Goal: Task Accomplishment & Management: Manage account settings

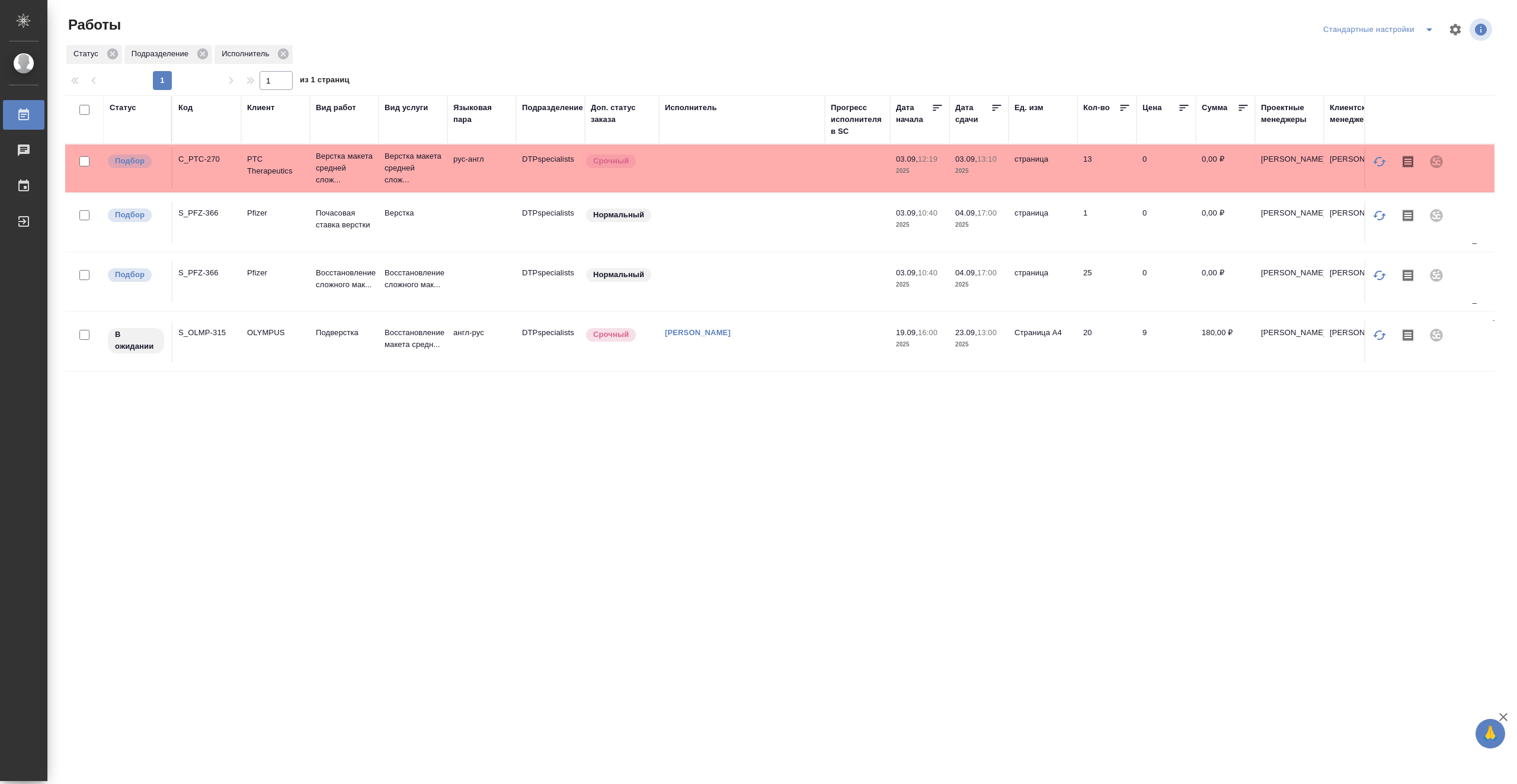
click at [807, 166] on td at bounding box center [742, 168] width 166 height 41
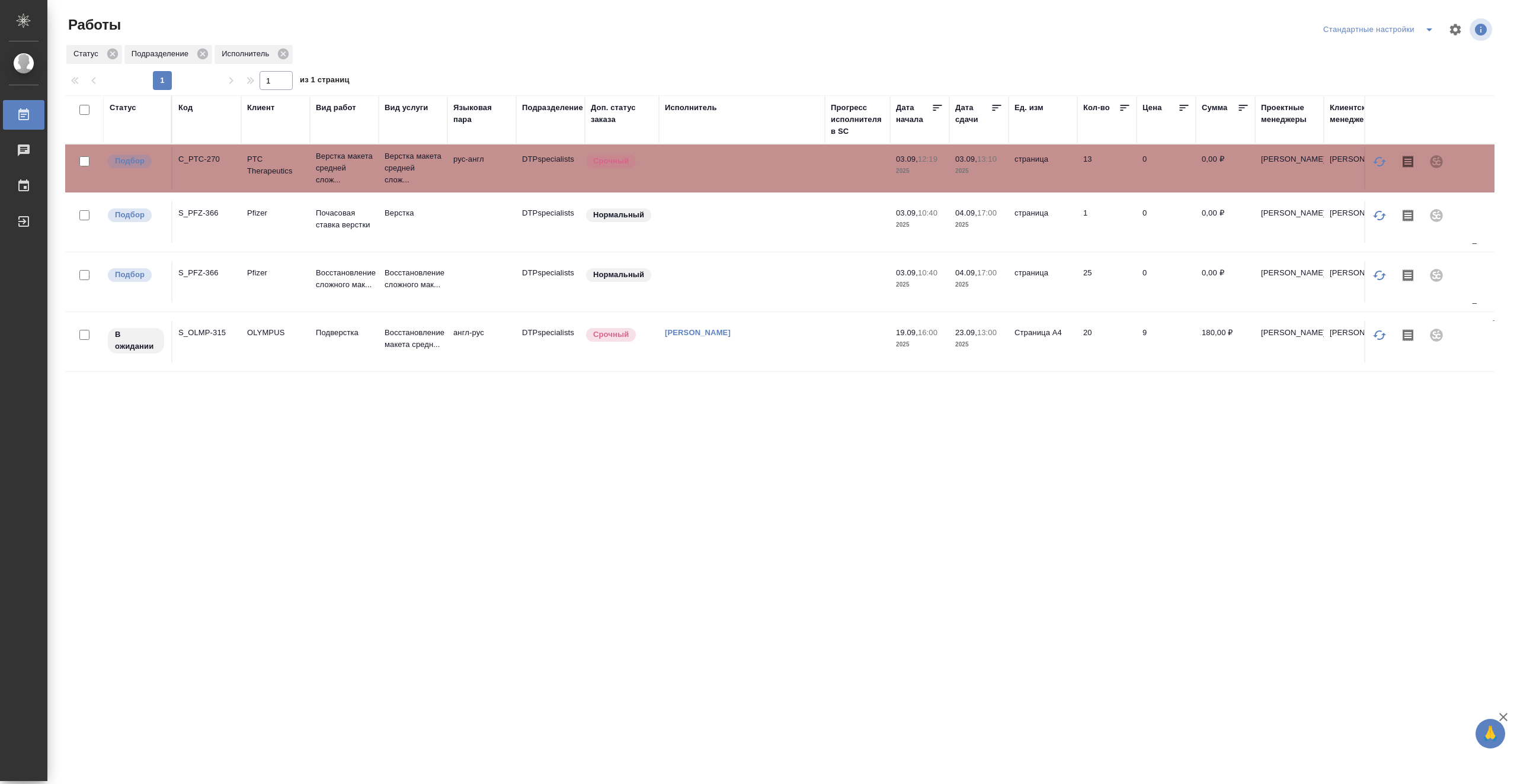
click at [786, 165] on td at bounding box center [742, 168] width 166 height 41
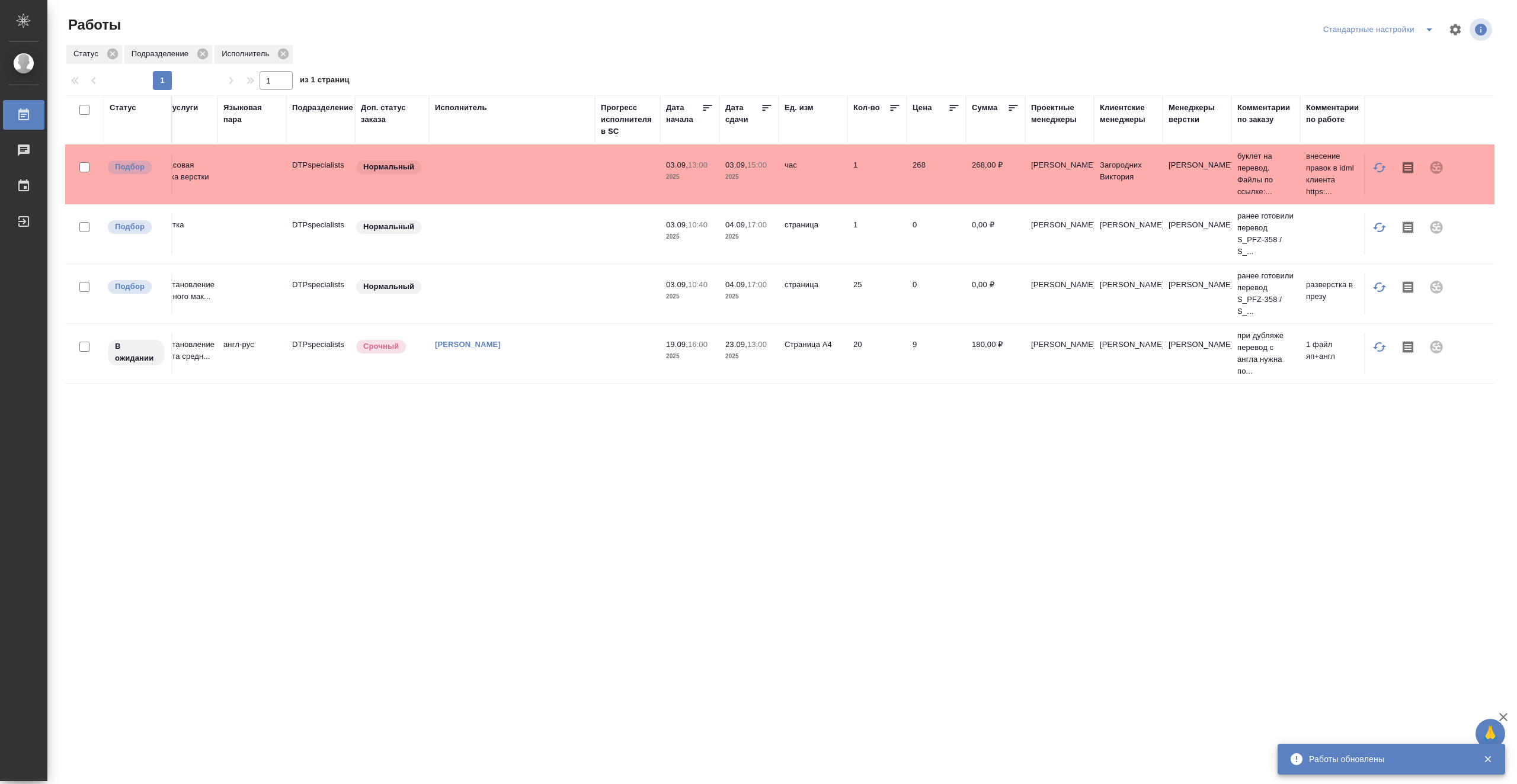
scroll to position [0, 234]
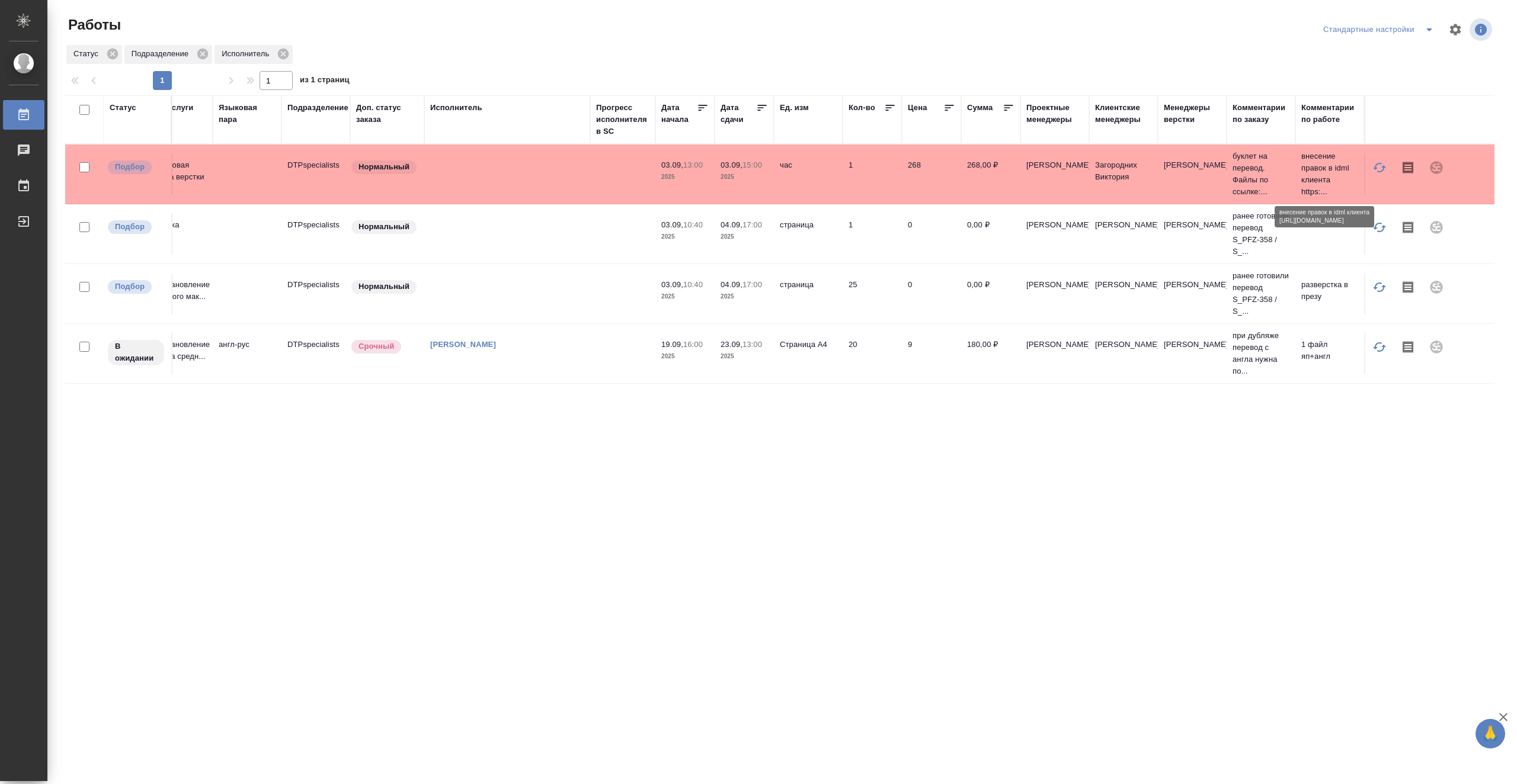
click at [1327, 170] on p "внесение правок в idml клиента https:..." at bounding box center [1330, 174] width 57 height 48
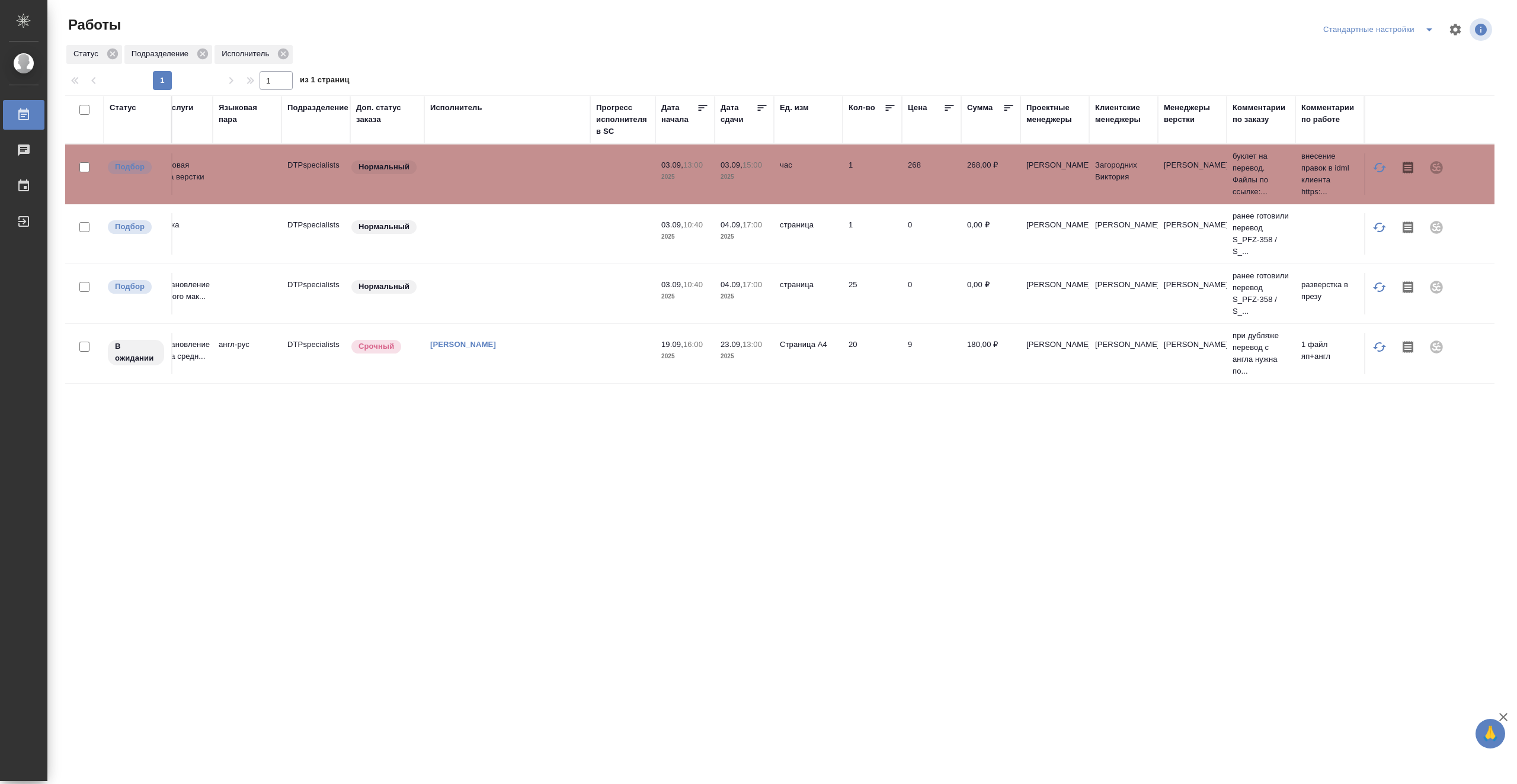
scroll to position [0, 0]
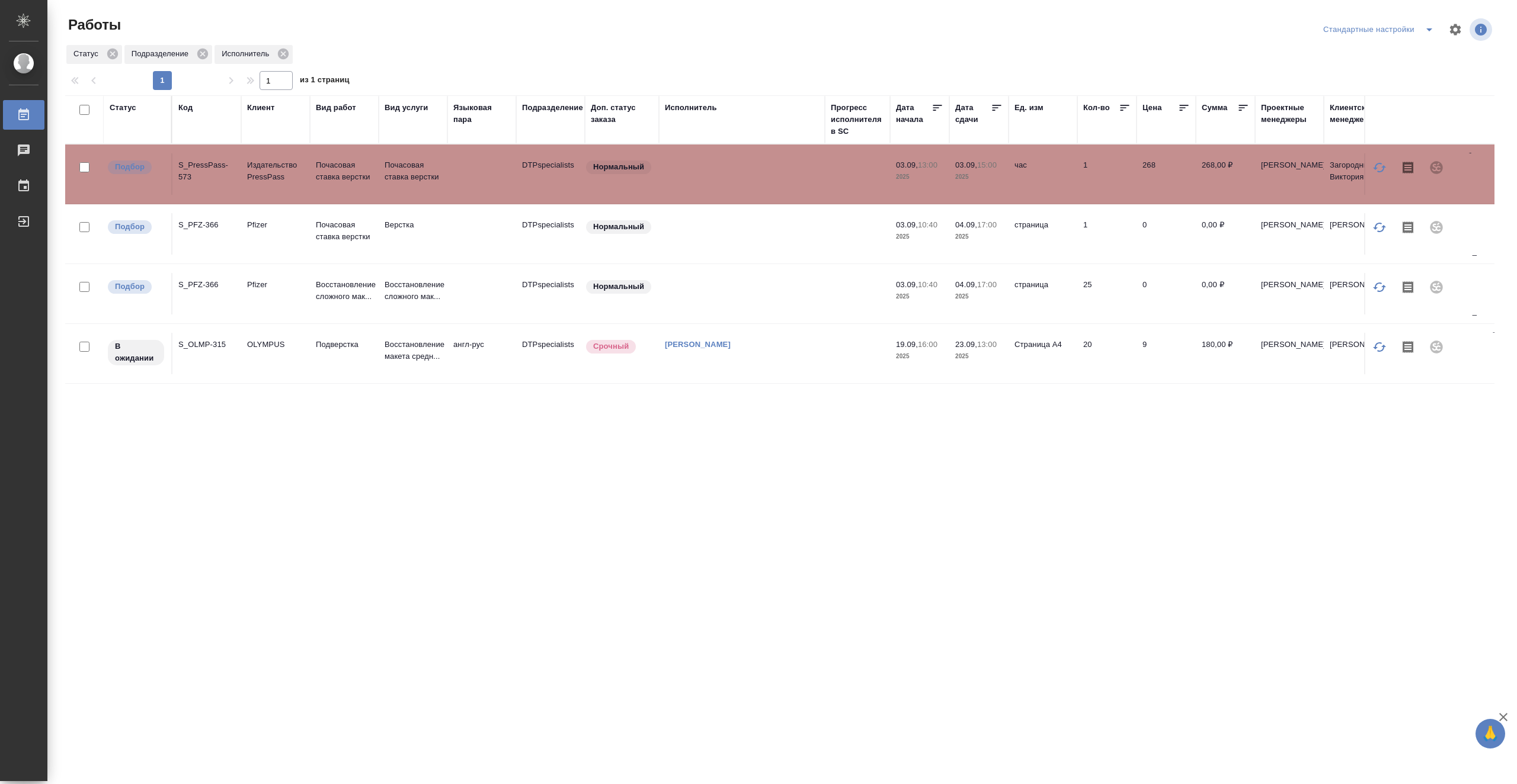
click at [790, 185] on td at bounding box center [742, 174] width 166 height 41
click at [749, 175] on td at bounding box center [742, 174] width 166 height 41
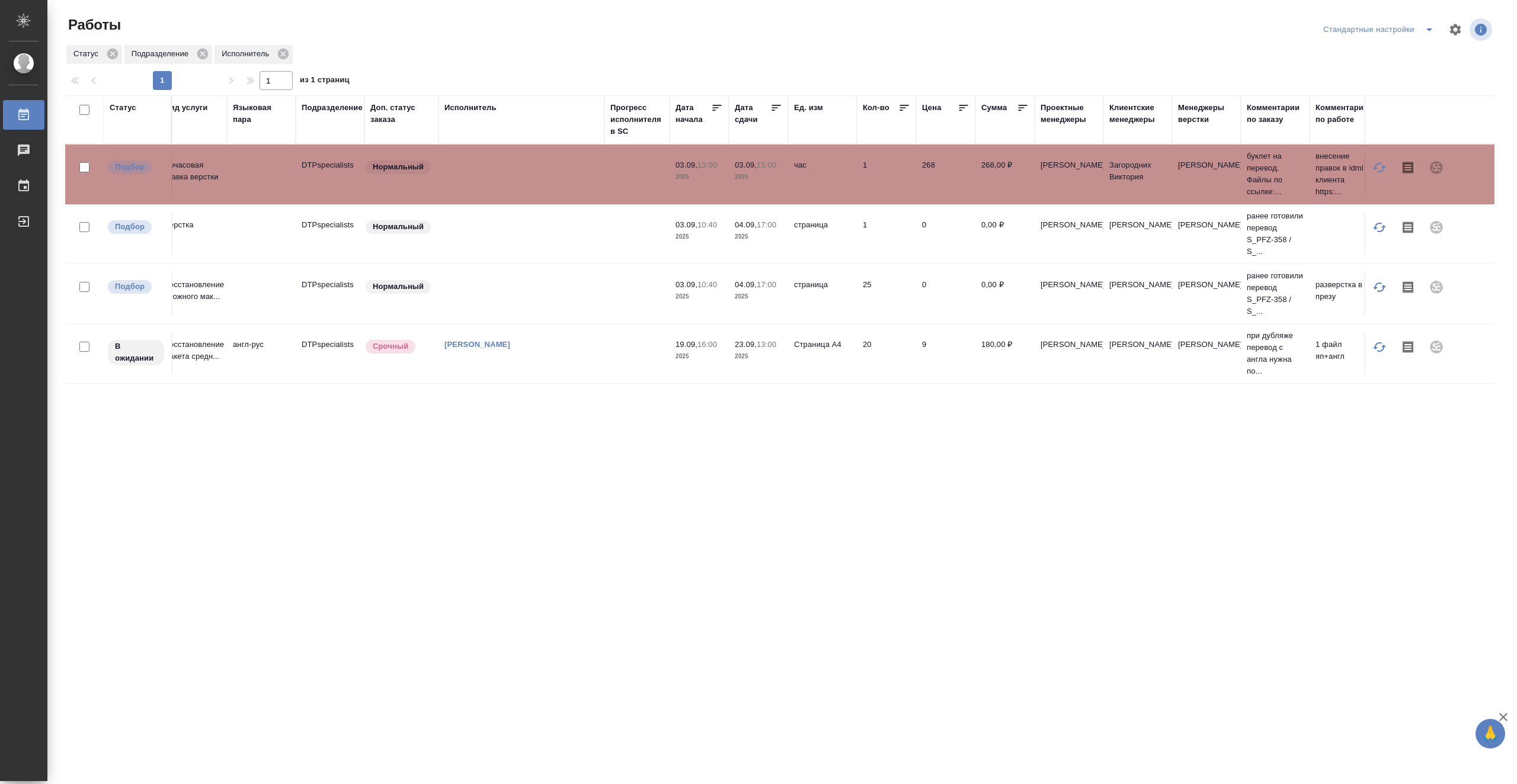
scroll to position [0, 234]
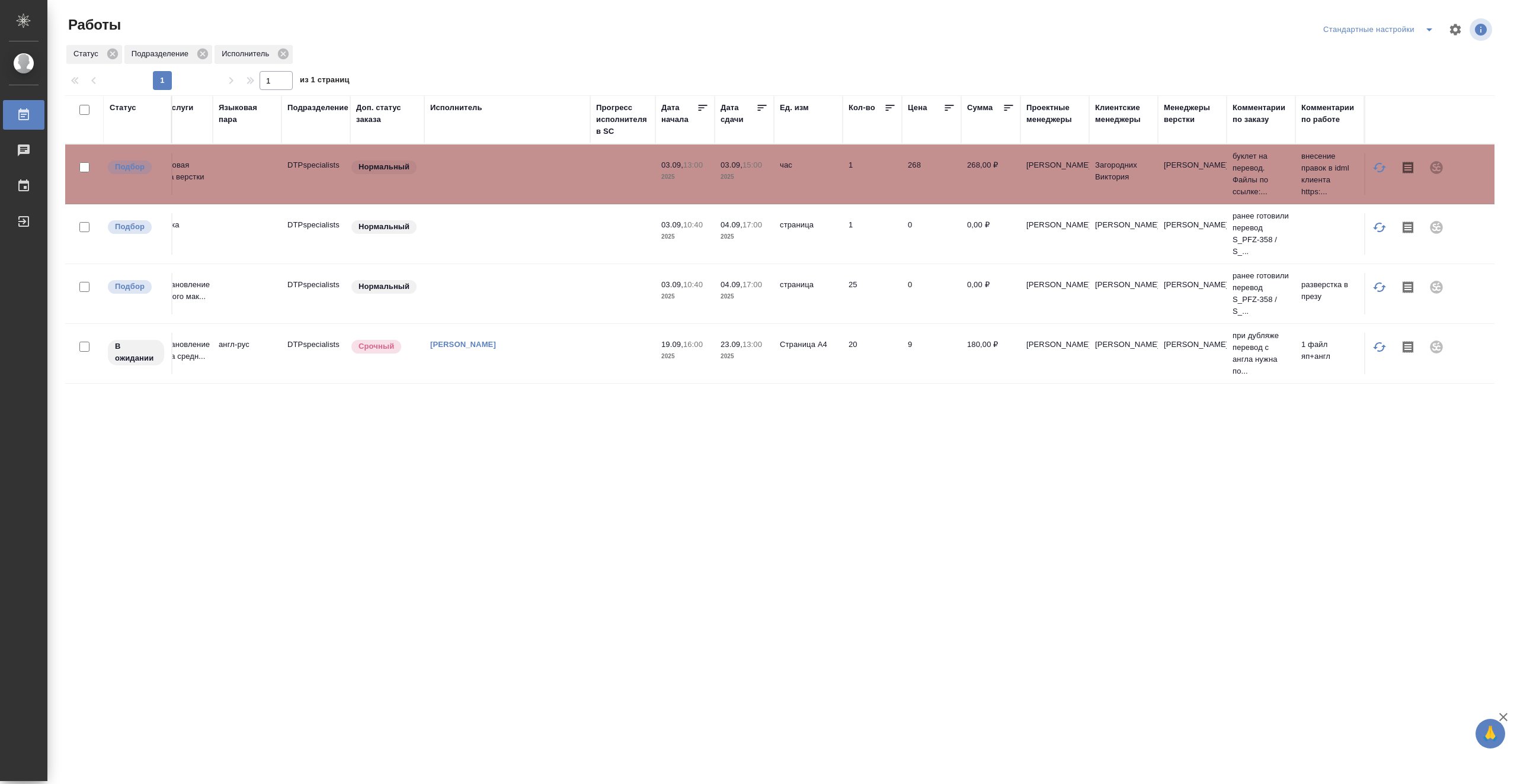
click at [610, 293] on td at bounding box center [622, 294] width 65 height 41
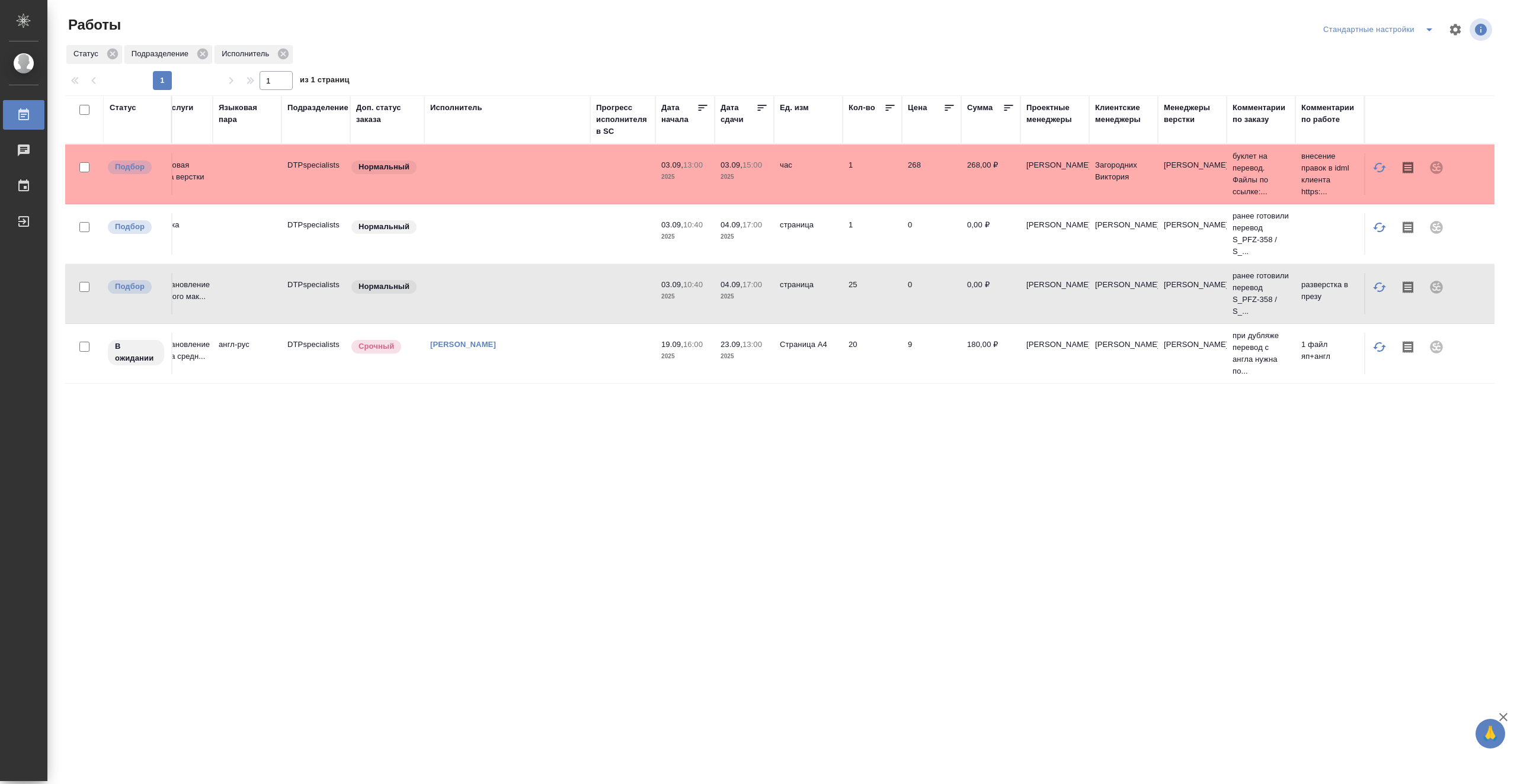
click at [610, 293] on td at bounding box center [622, 294] width 65 height 41
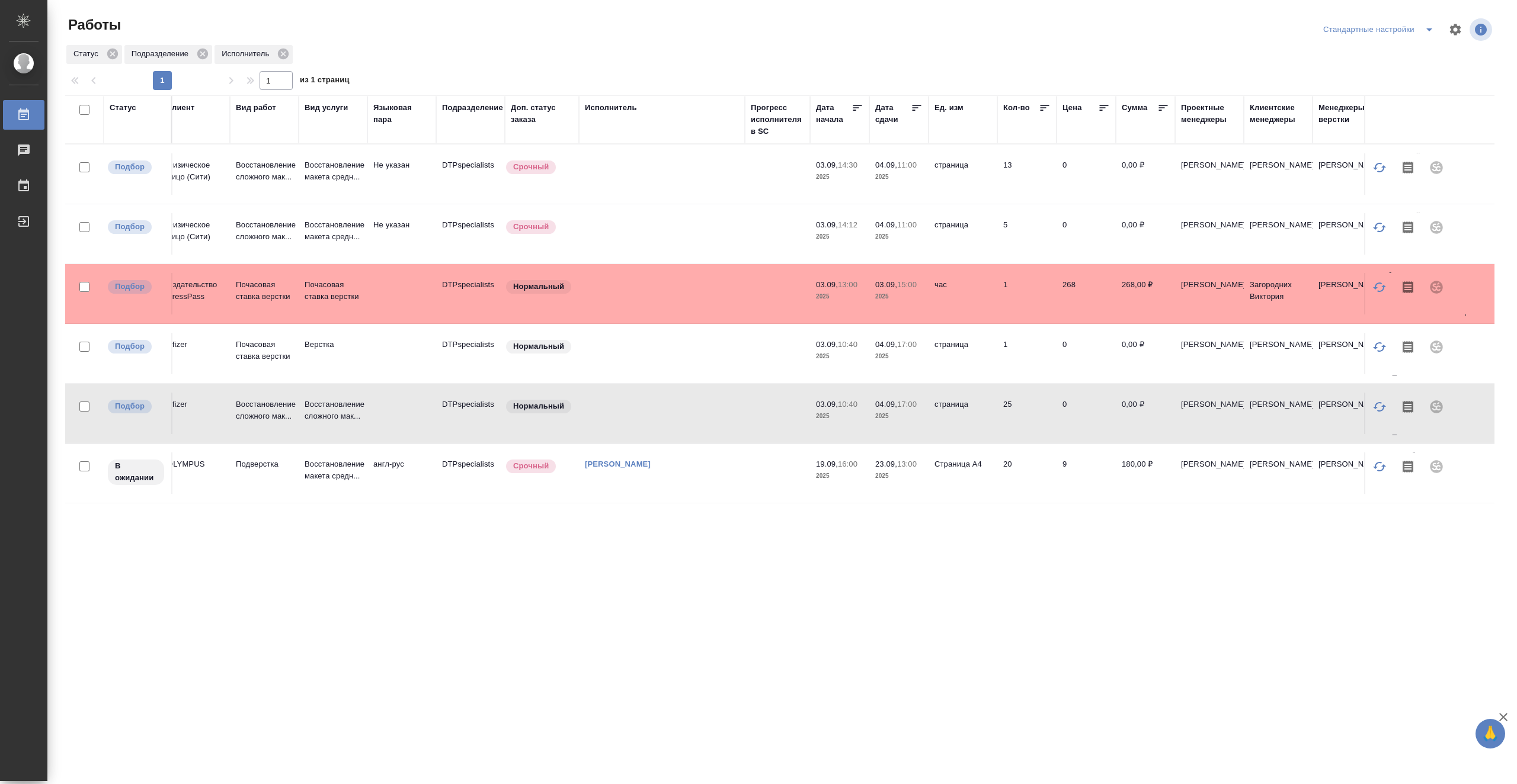
scroll to position [0, 0]
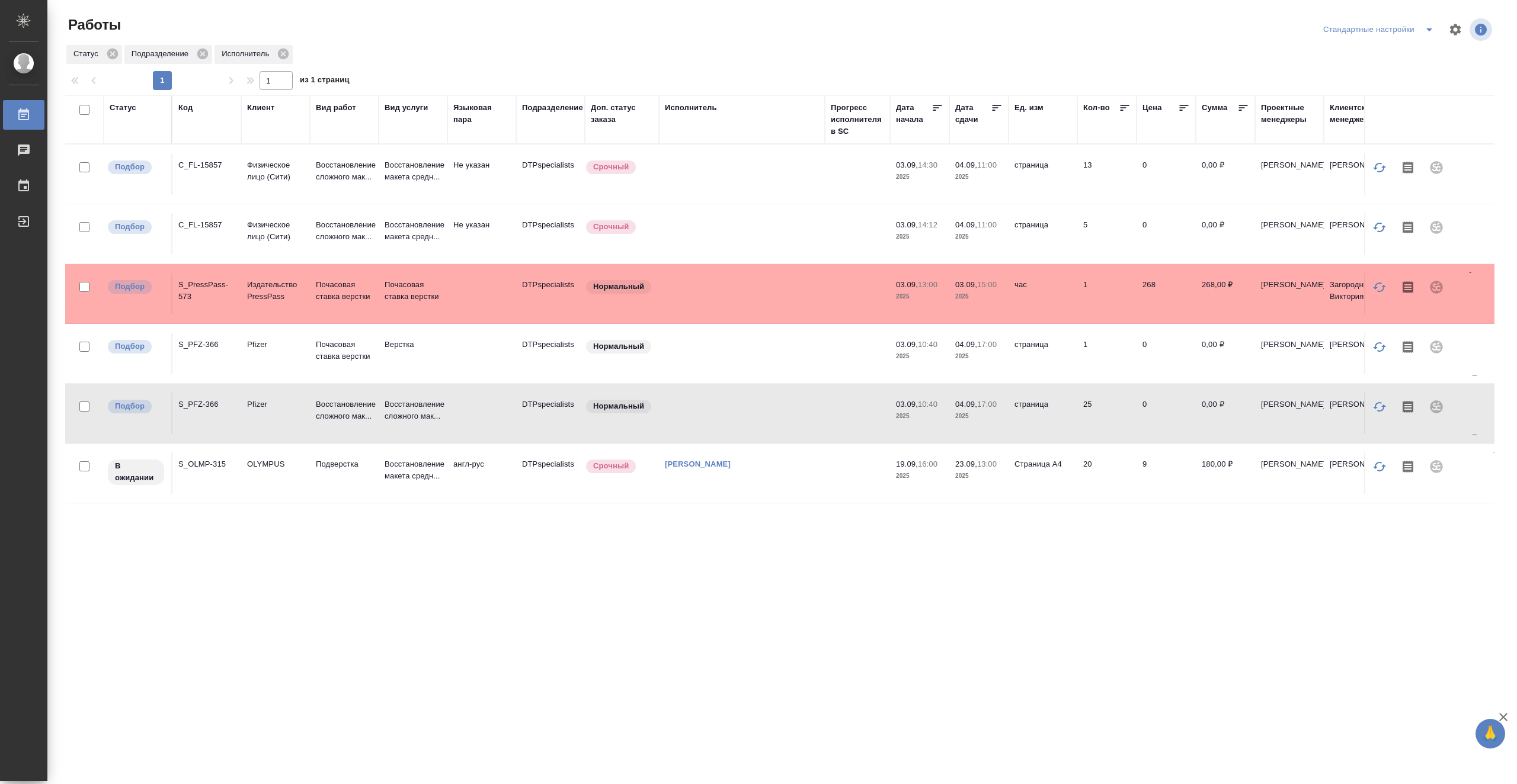
click at [740, 223] on td at bounding box center [742, 234] width 166 height 41
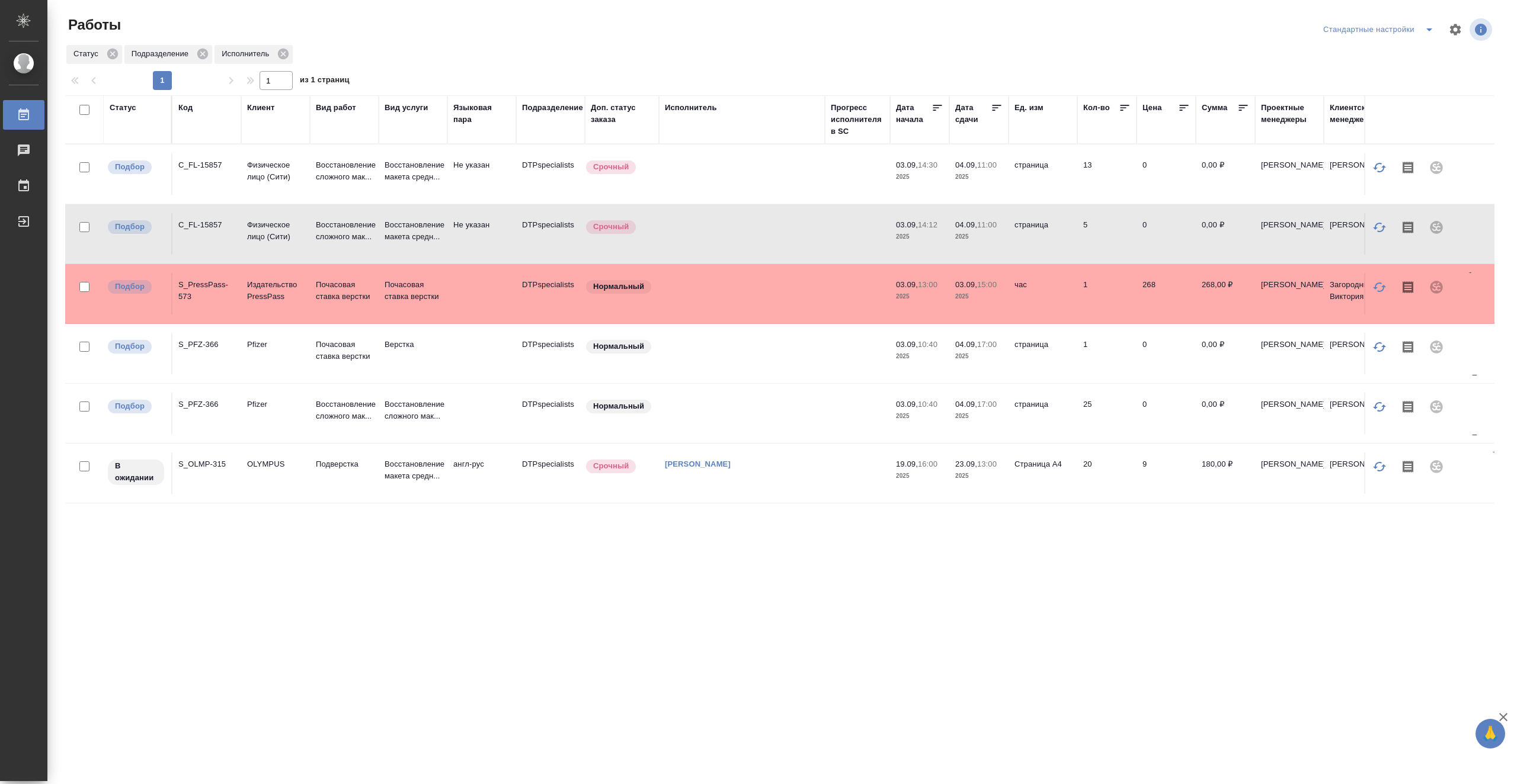
click at [740, 223] on td at bounding box center [742, 234] width 166 height 41
click at [720, 174] on td at bounding box center [742, 174] width 166 height 41
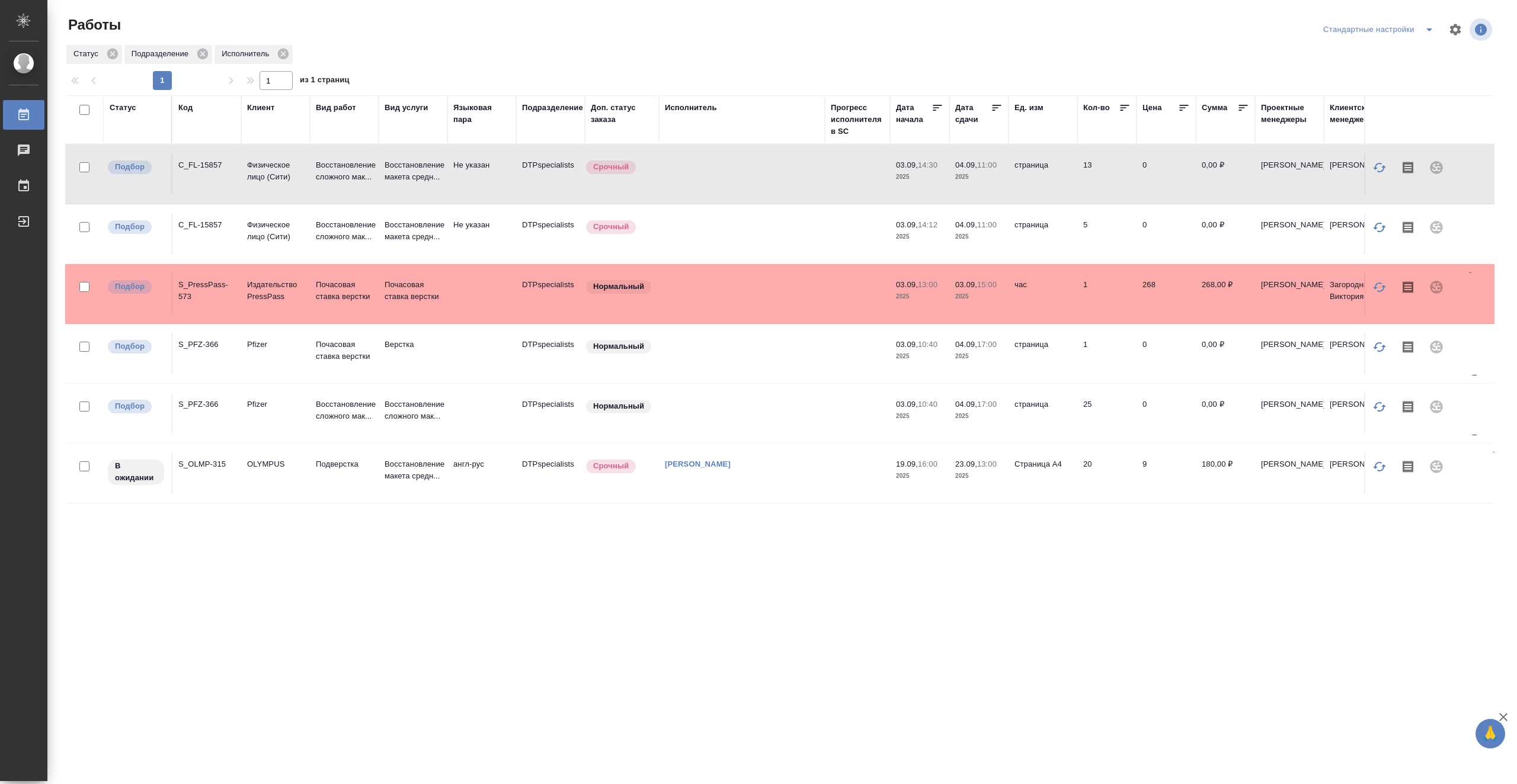
click at [720, 174] on td at bounding box center [742, 174] width 166 height 41
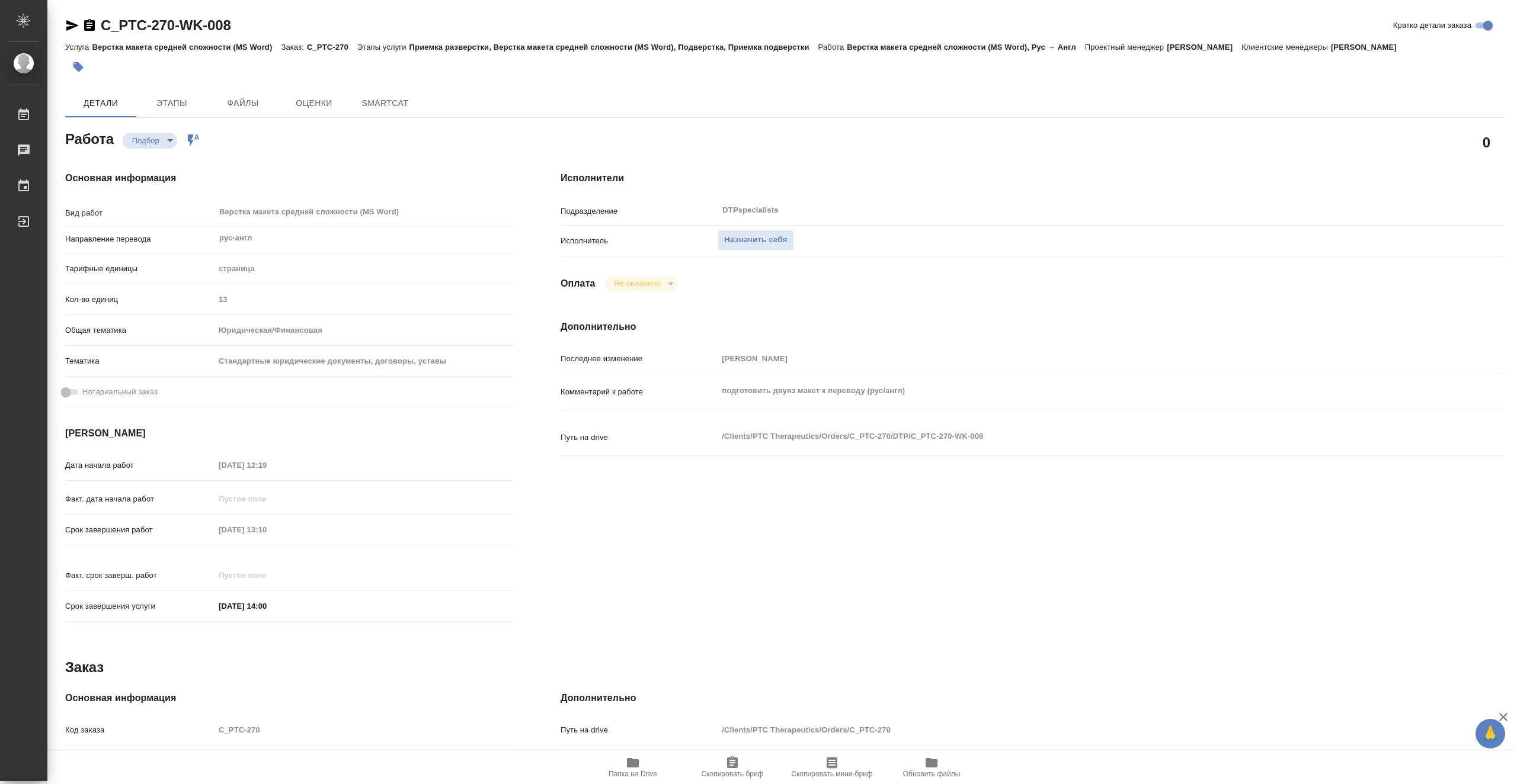
type textarea "x"
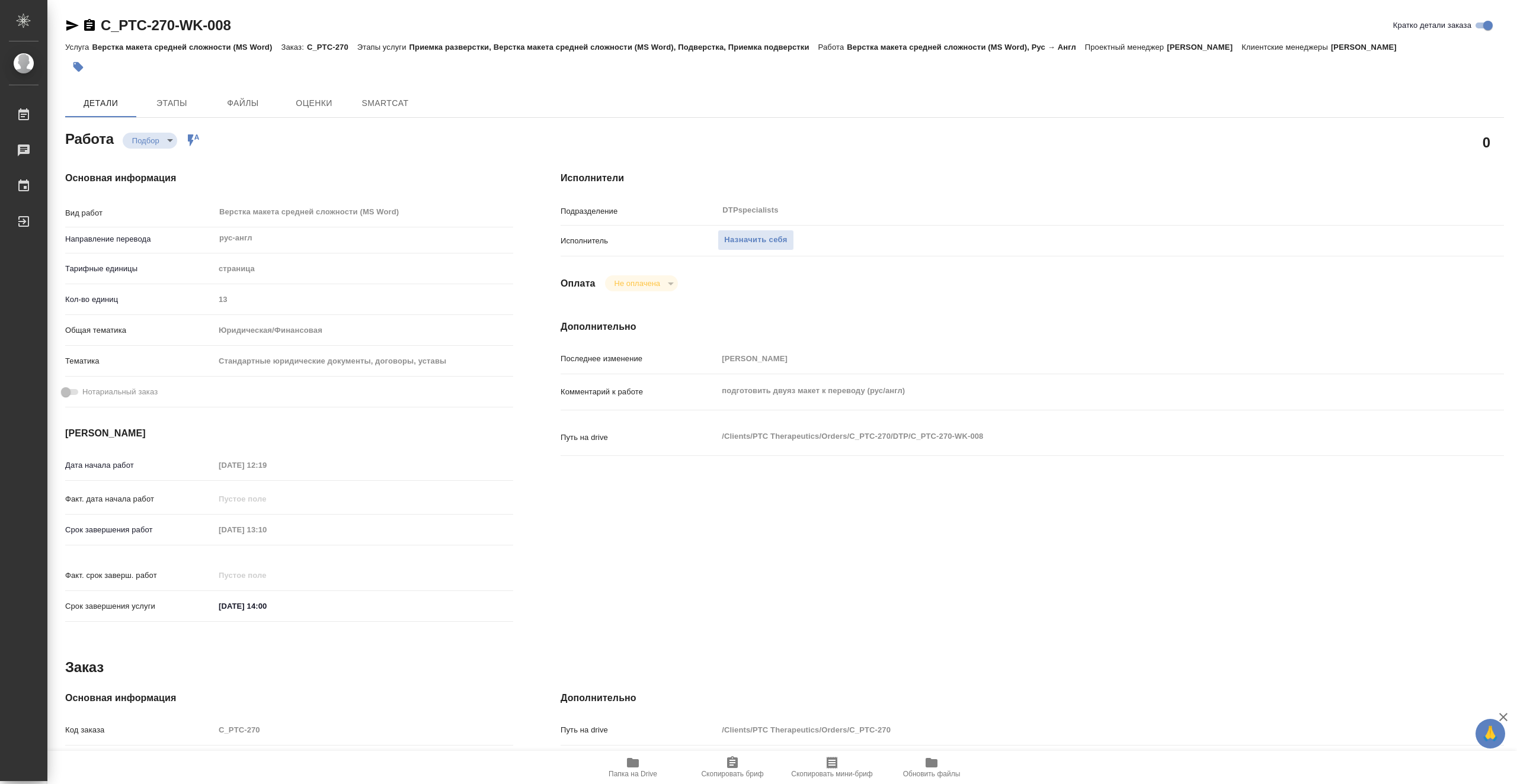
type textarea "x"
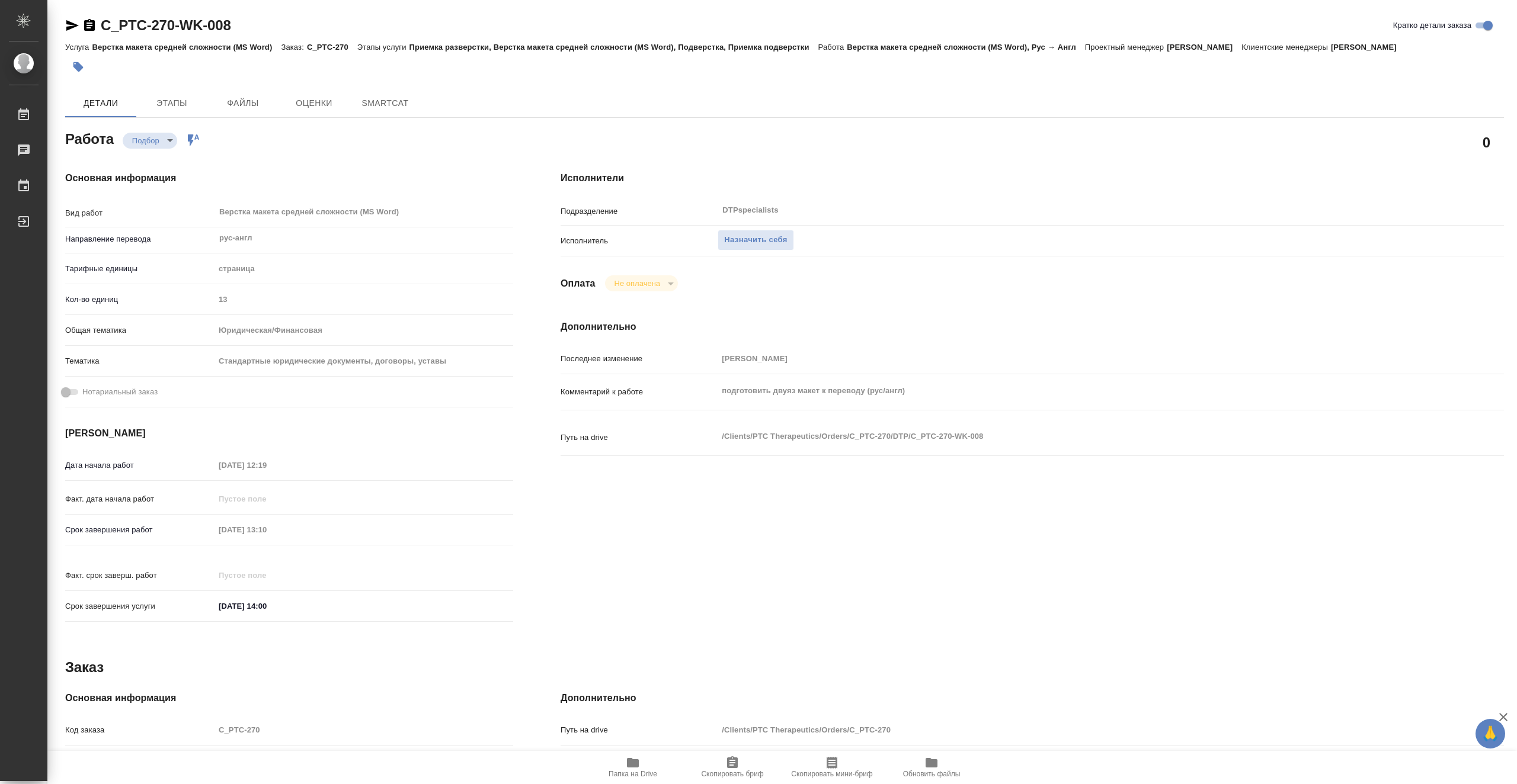
type textarea "x"
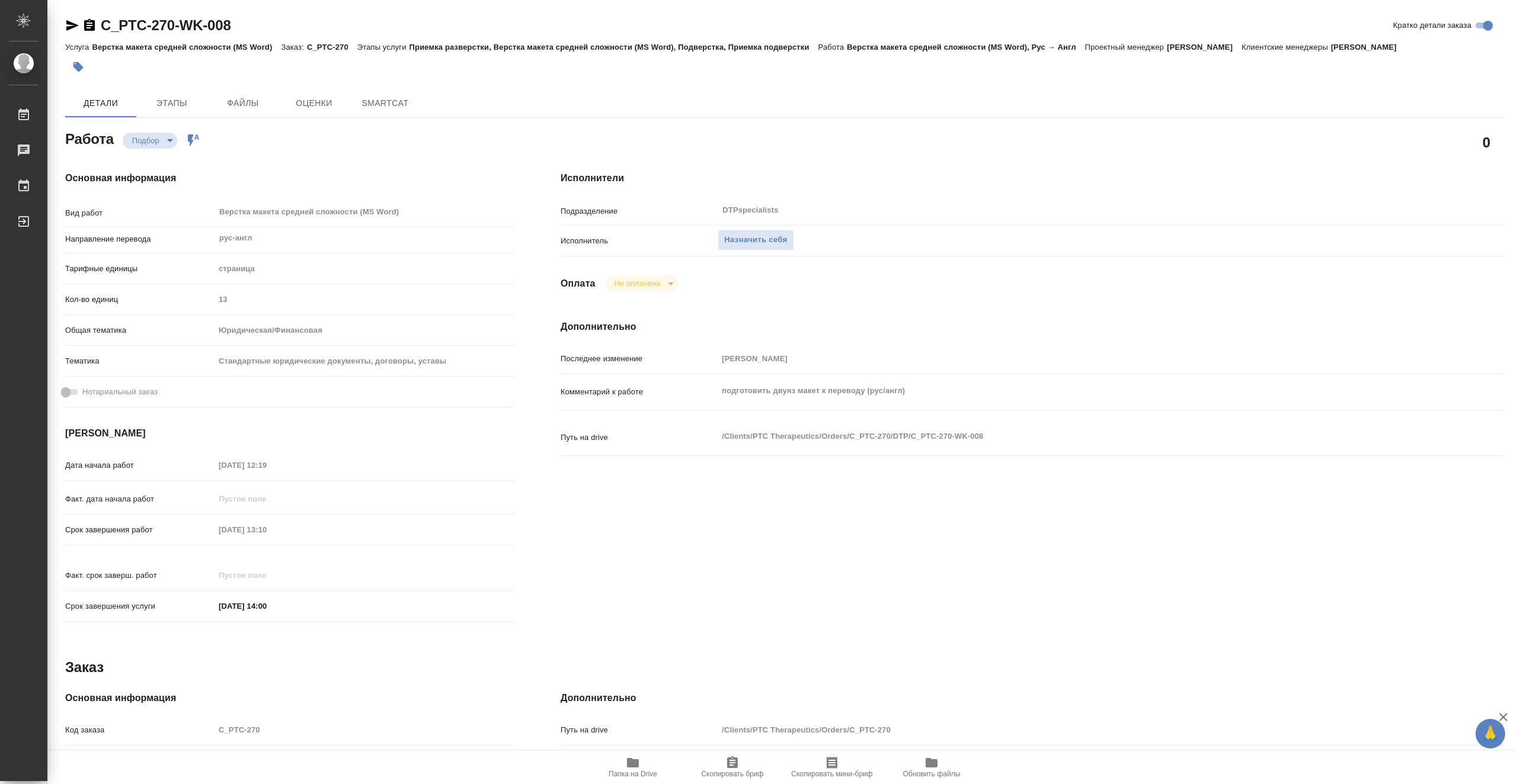
type textarea "x"
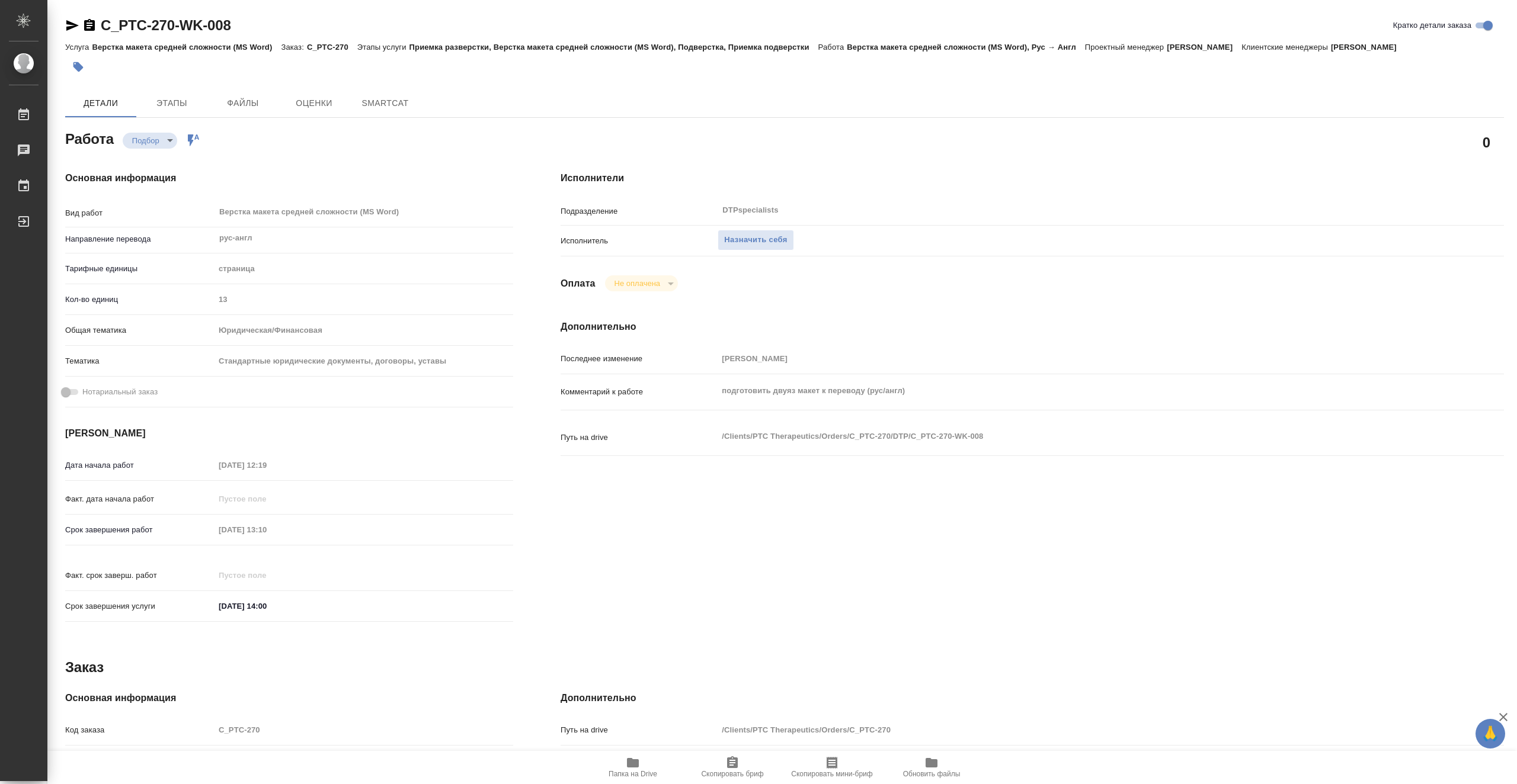
type textarea "x"
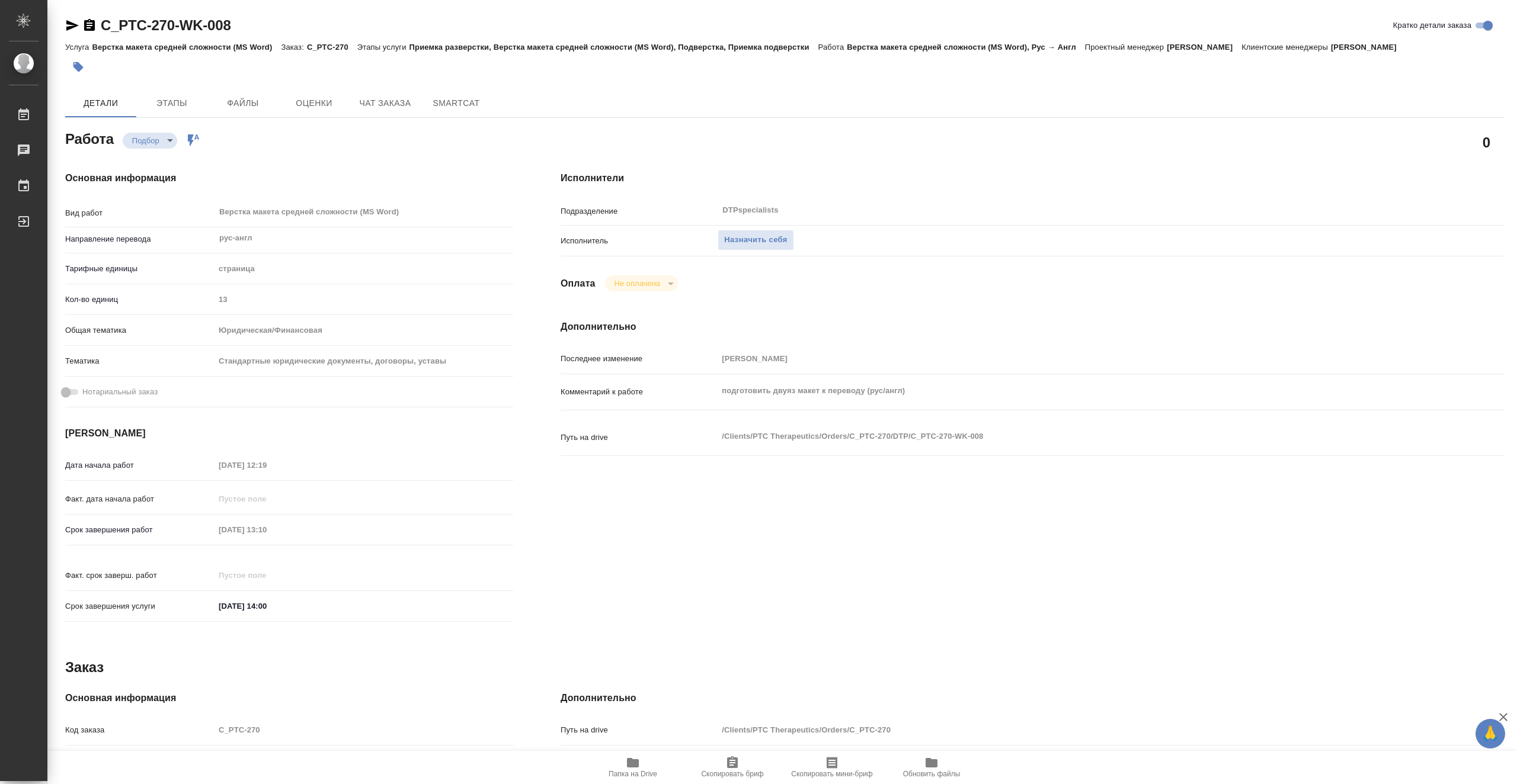
type textarea "x"
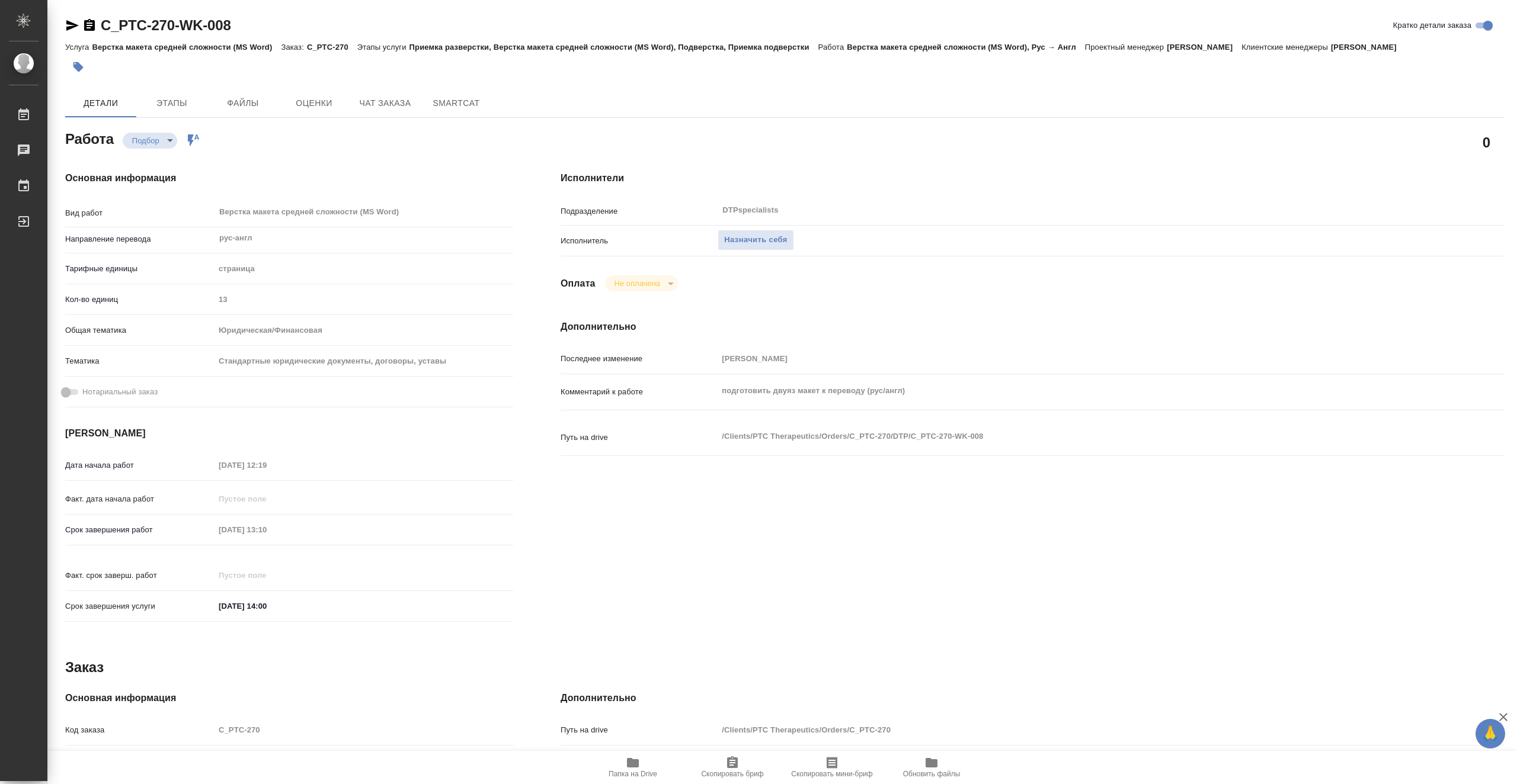
type textarea "x"
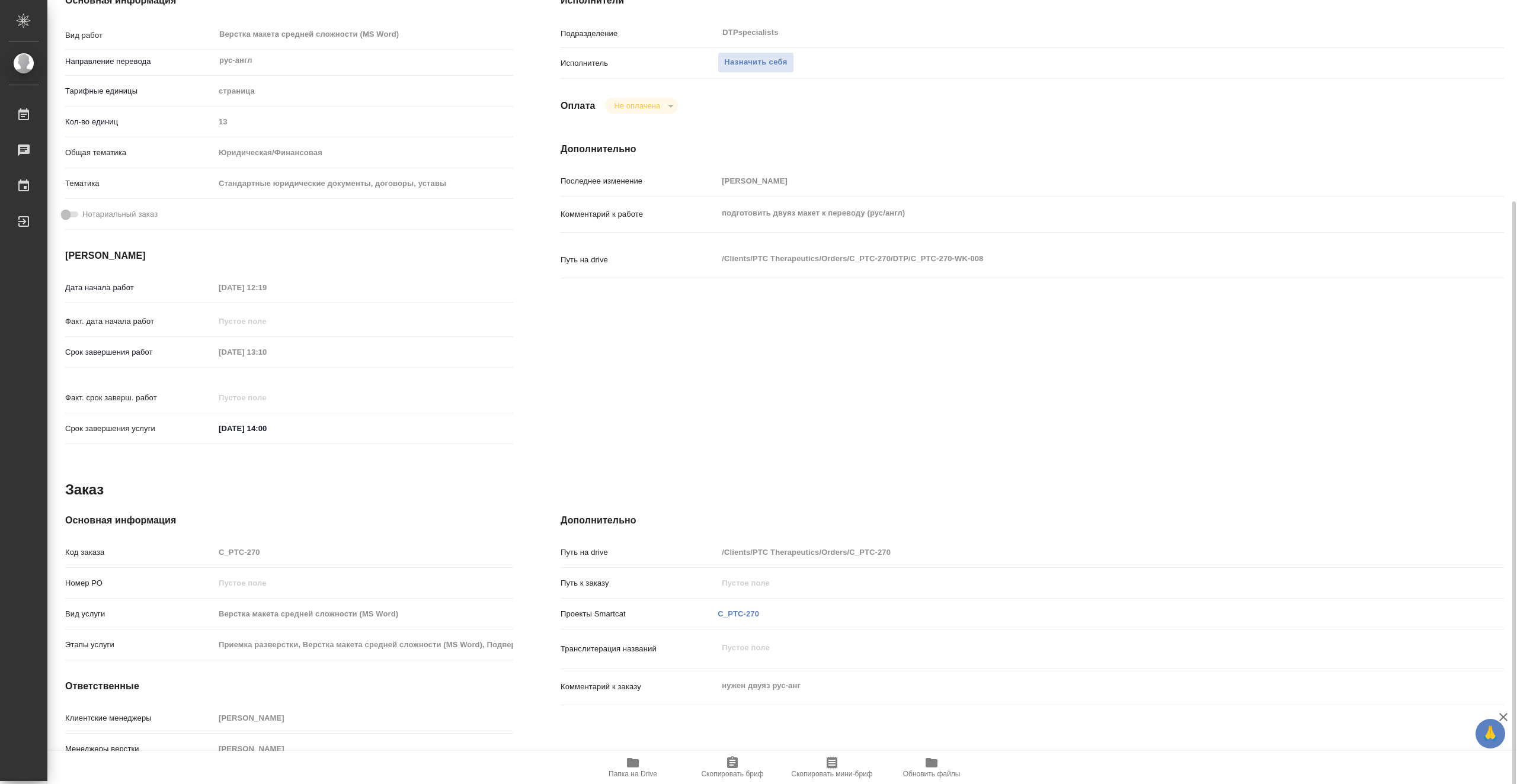
scroll to position [212, 0]
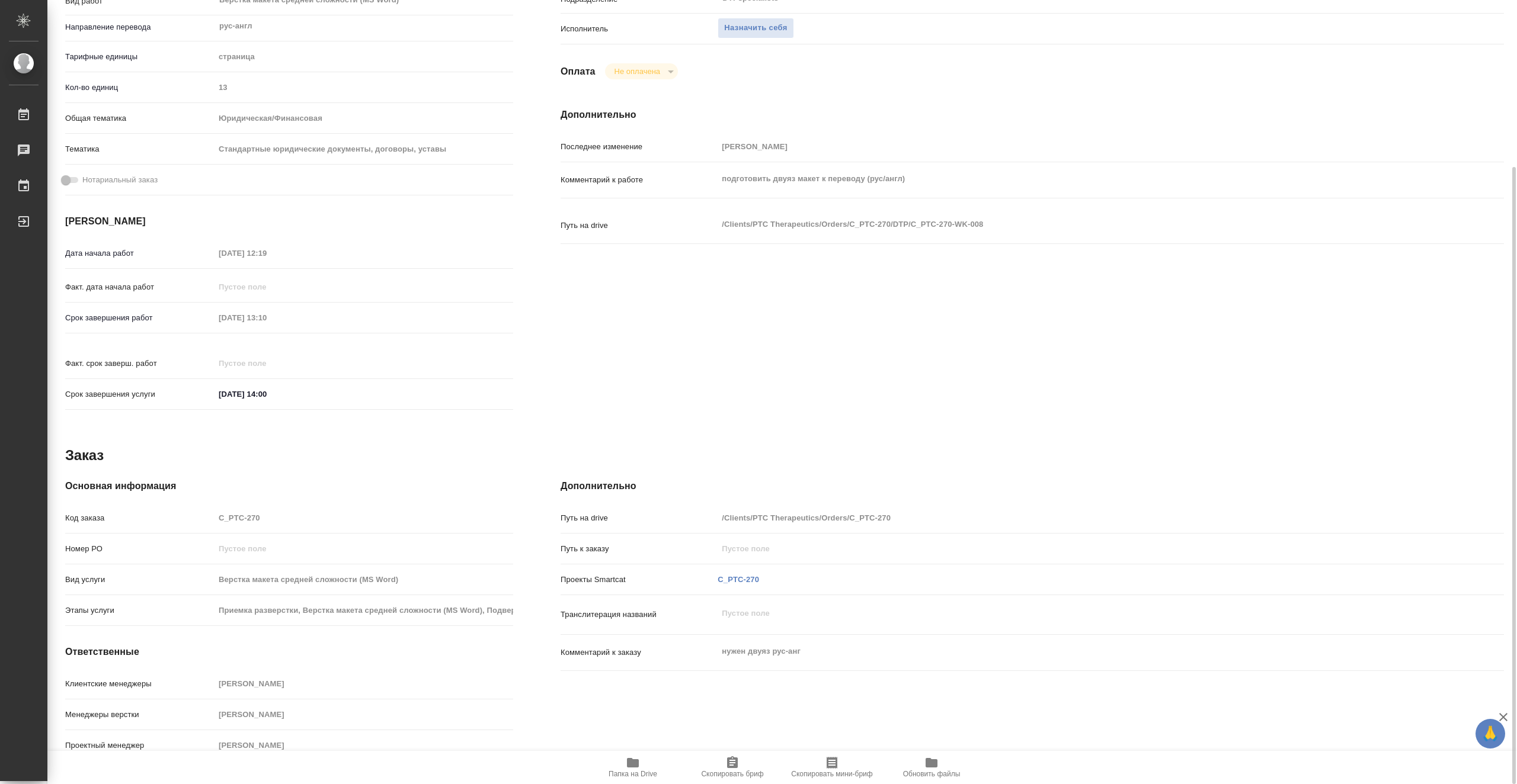
click at [654, 767] on span "Папка на Drive" at bounding box center [632, 766] width 85 height 22
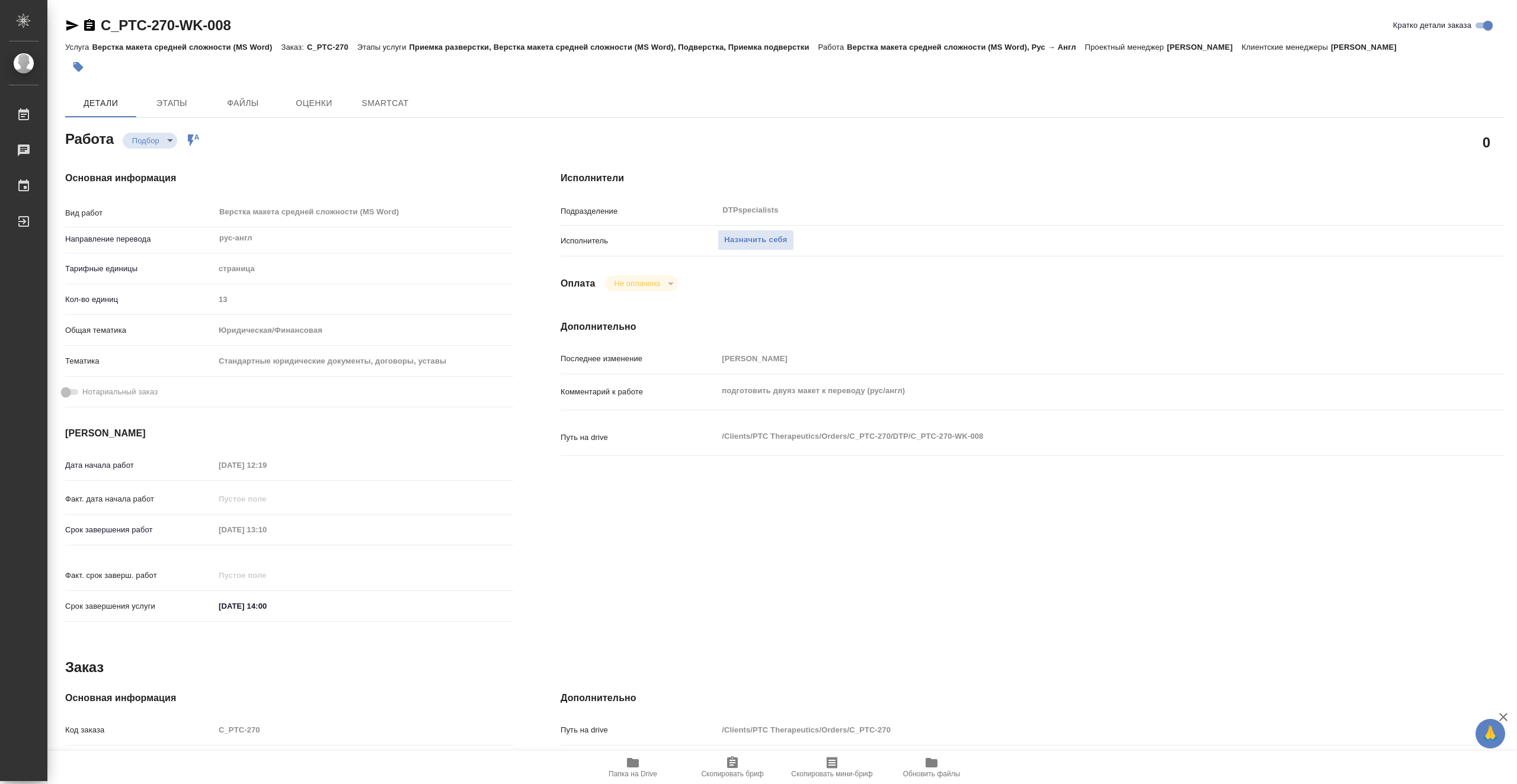
type textarea "x"
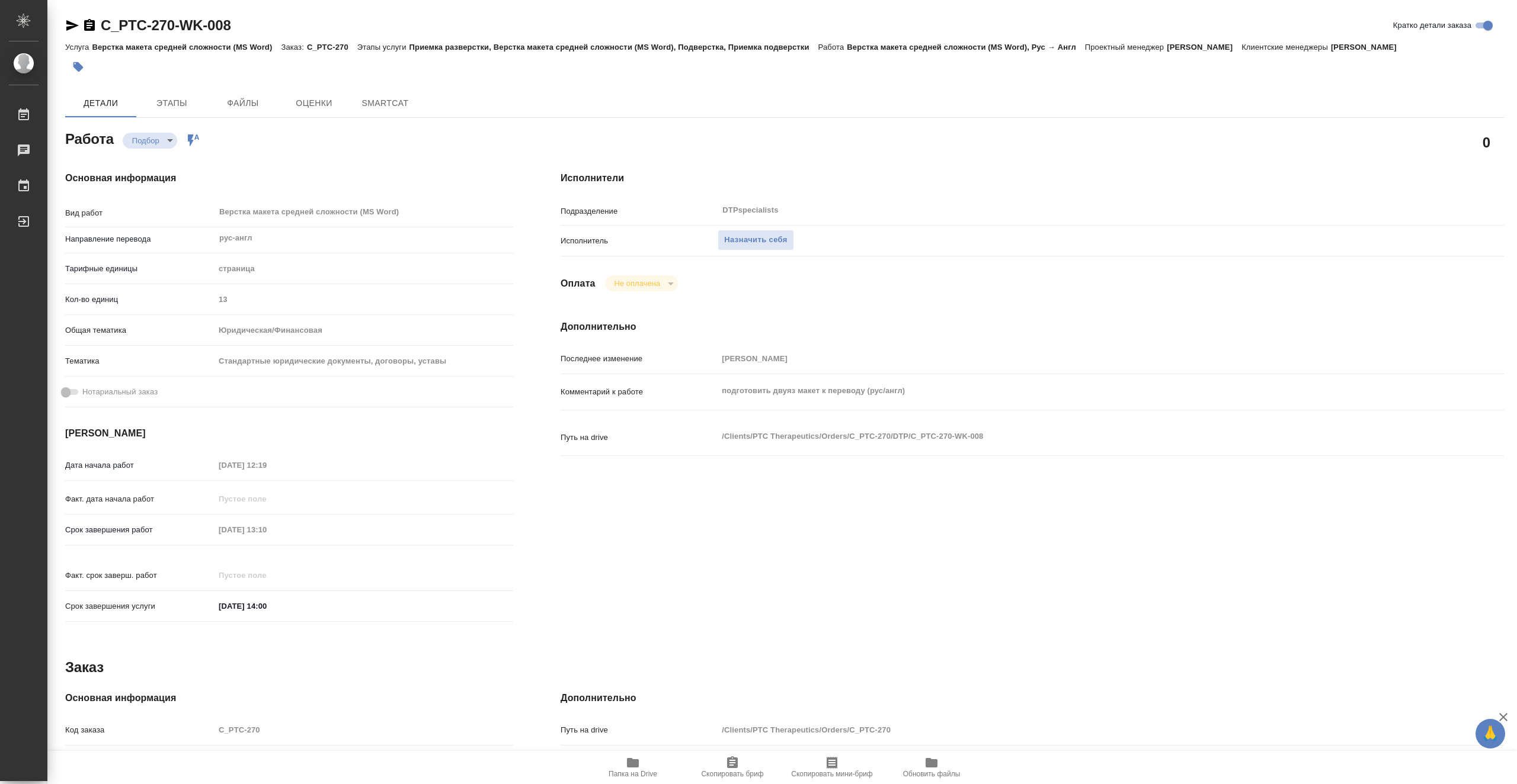
type textarea "x"
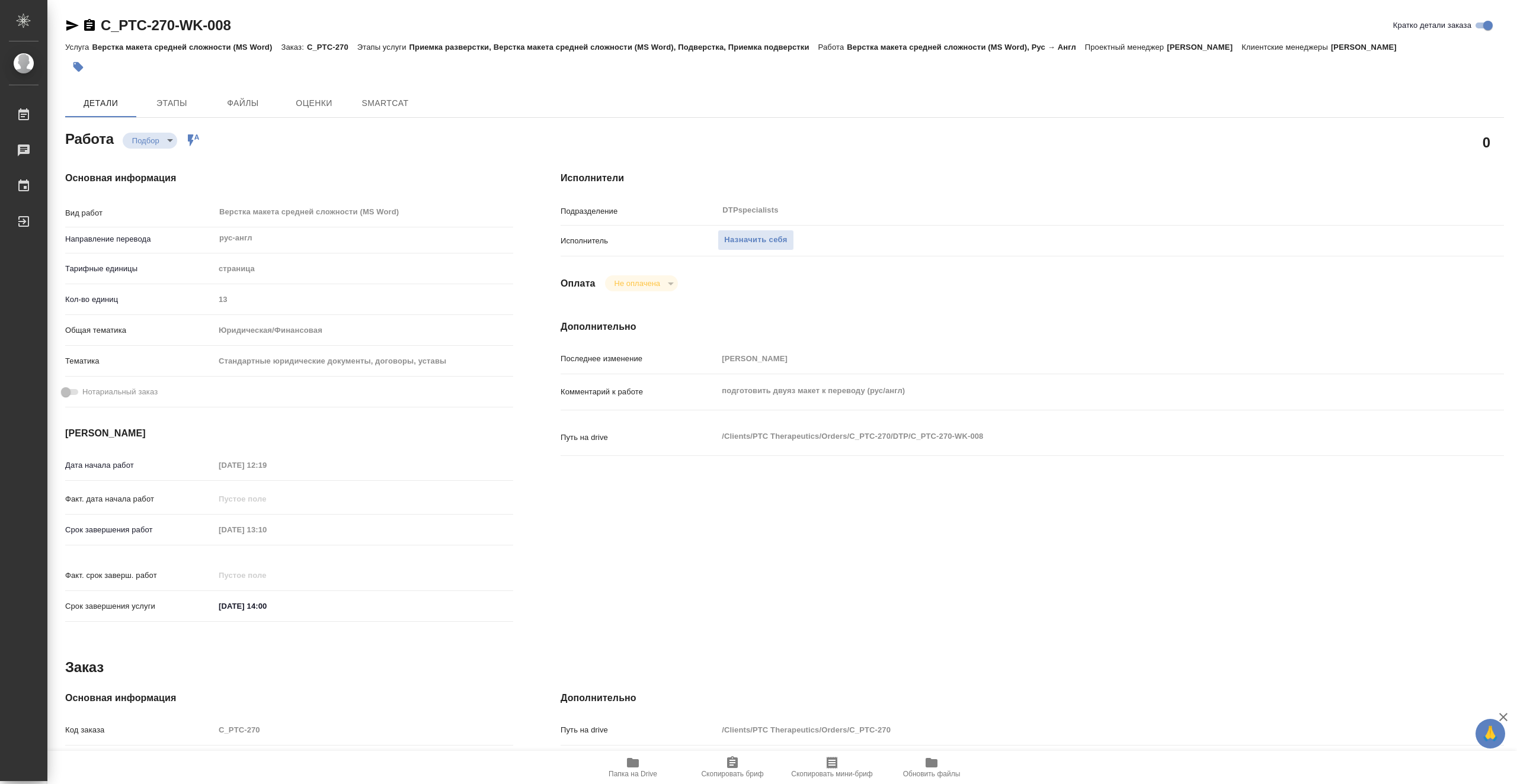
type textarea "x"
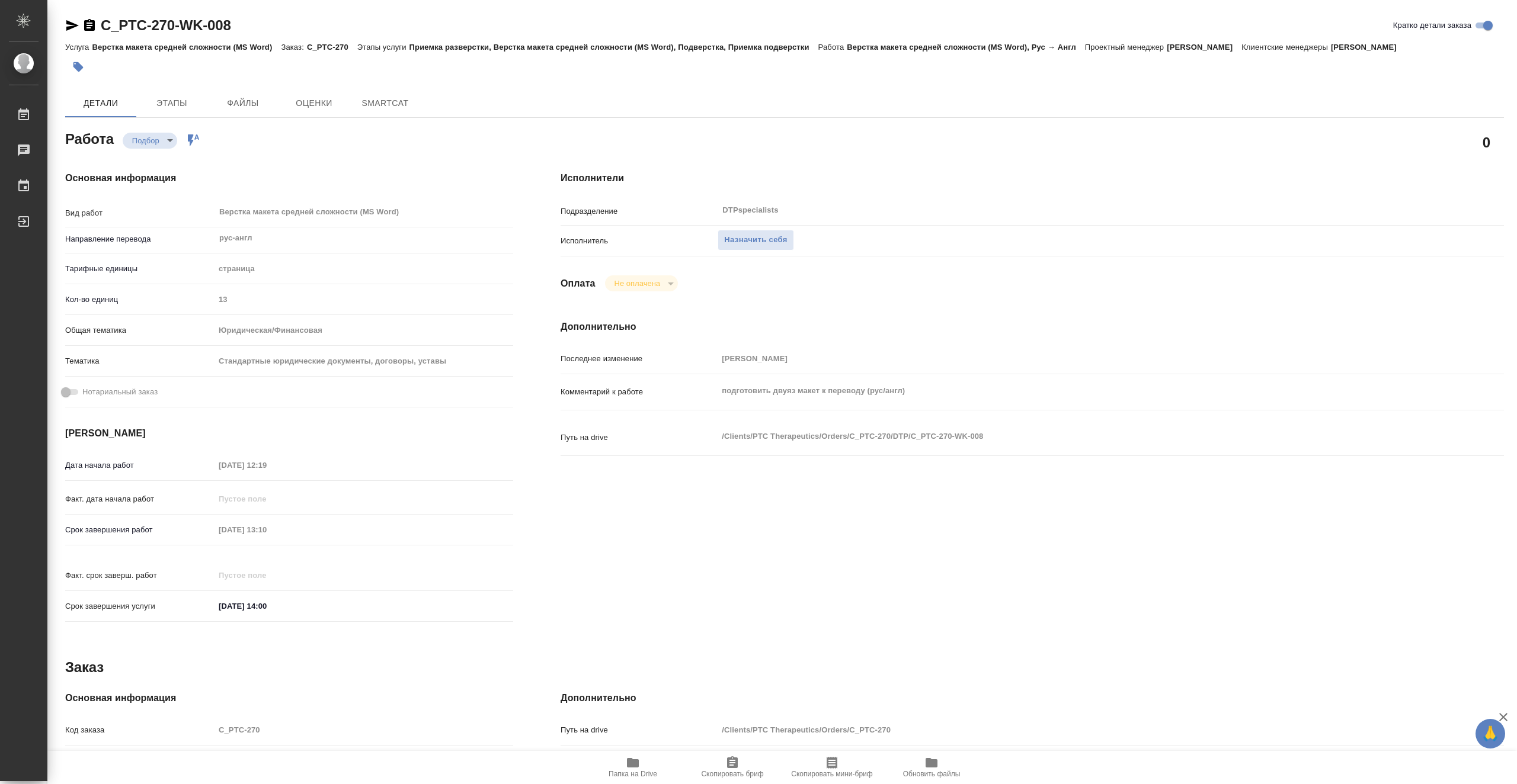
type textarea "x"
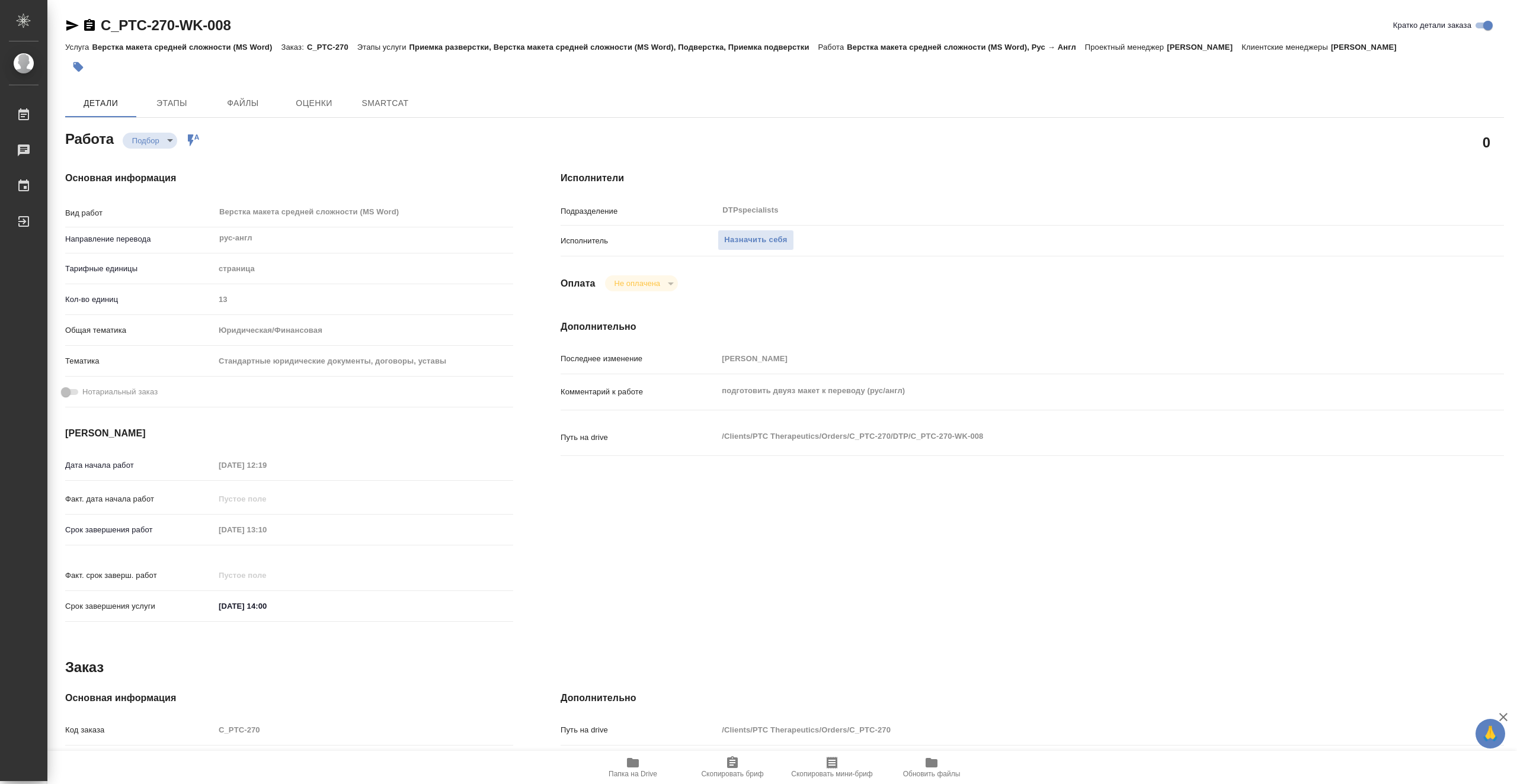
type textarea "x"
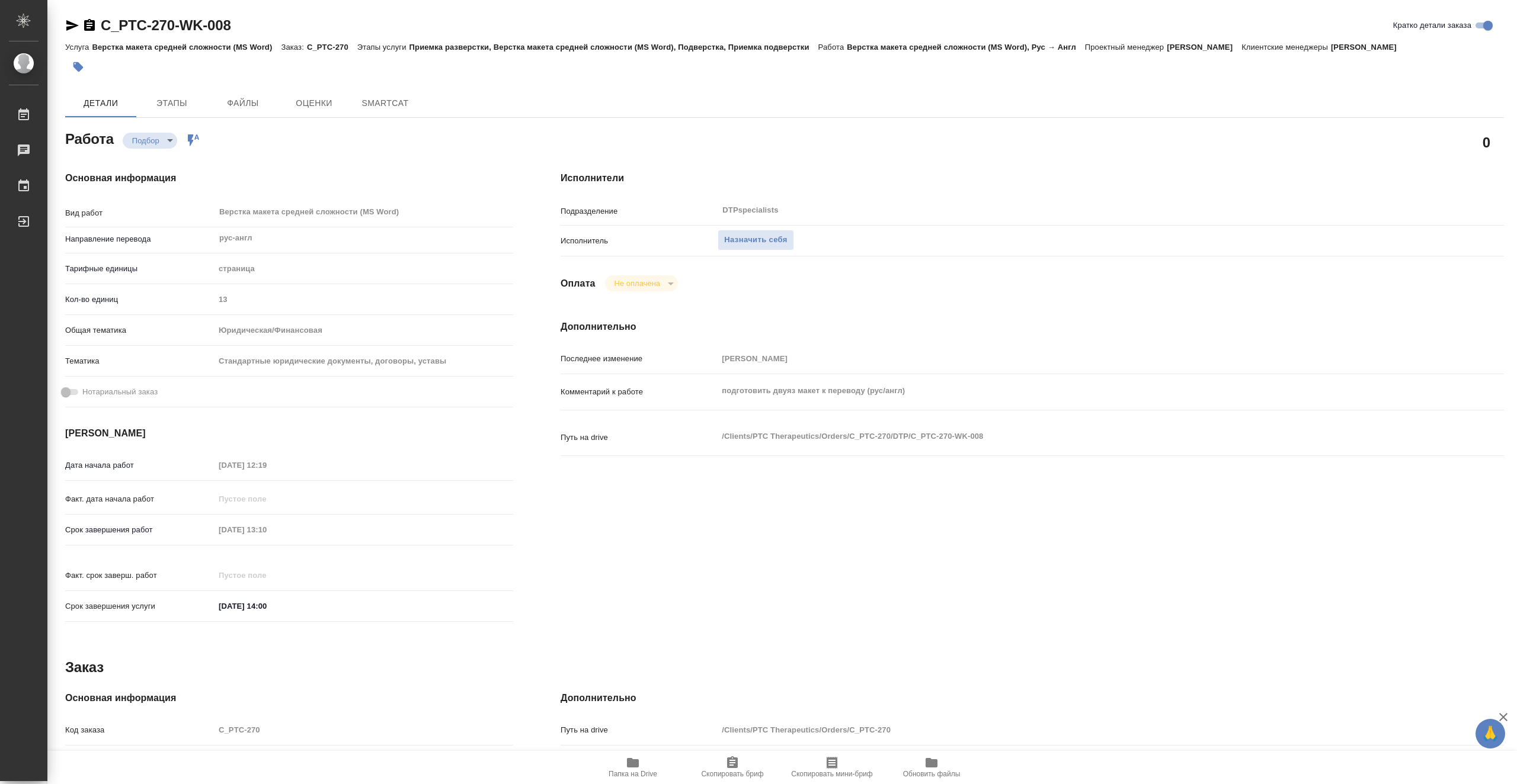
type textarea "x"
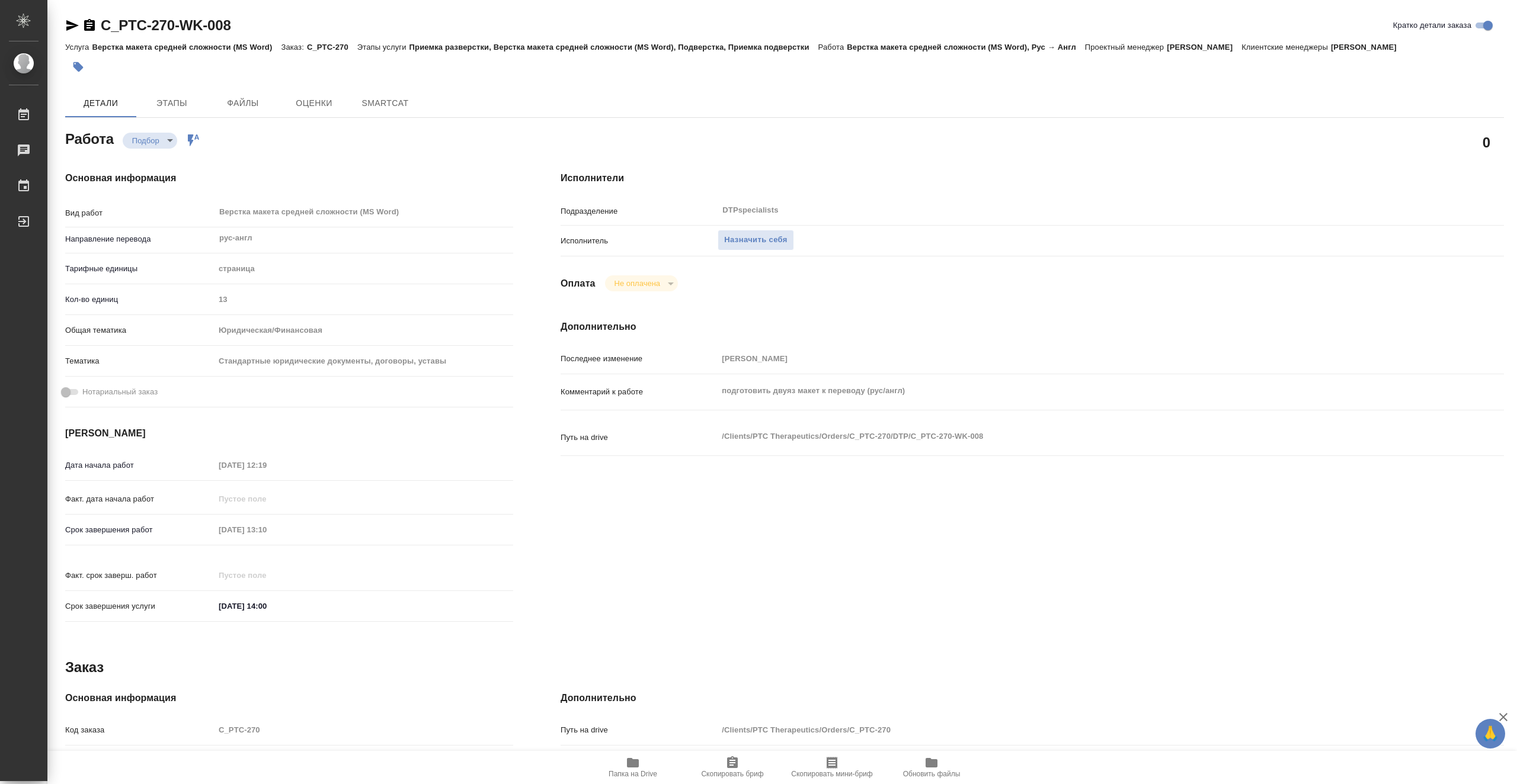
type textarea "x"
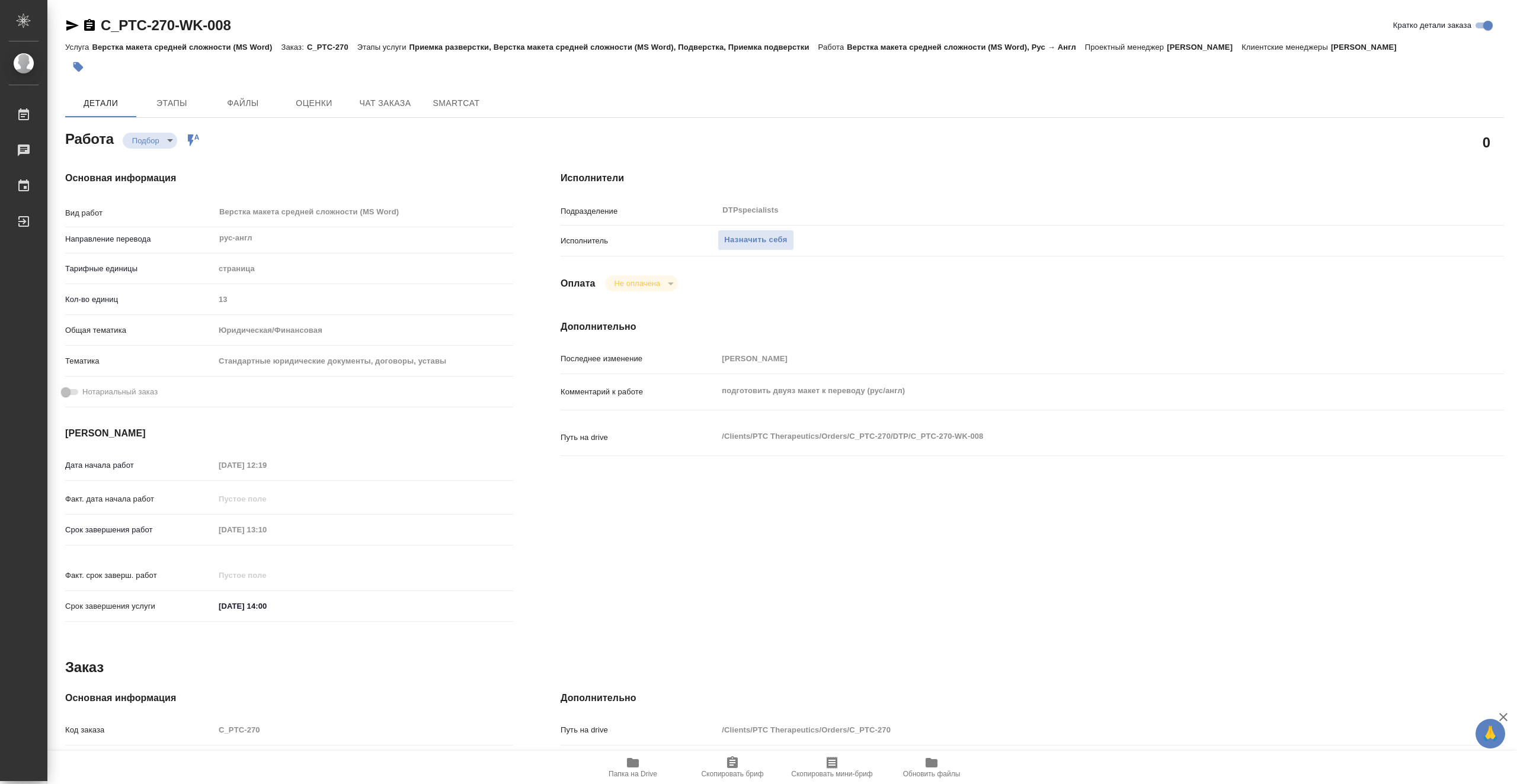
type textarea "x"
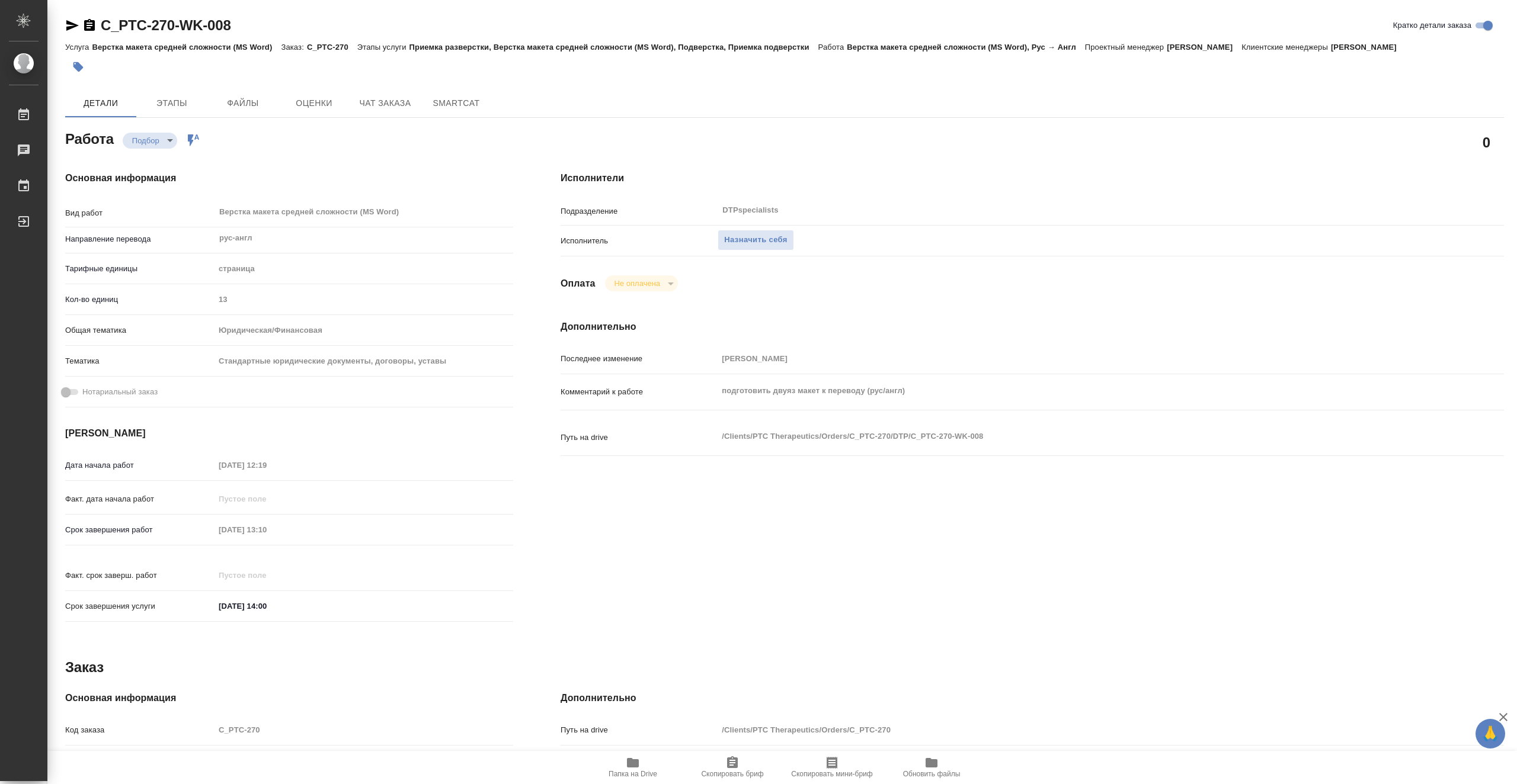
type textarea "x"
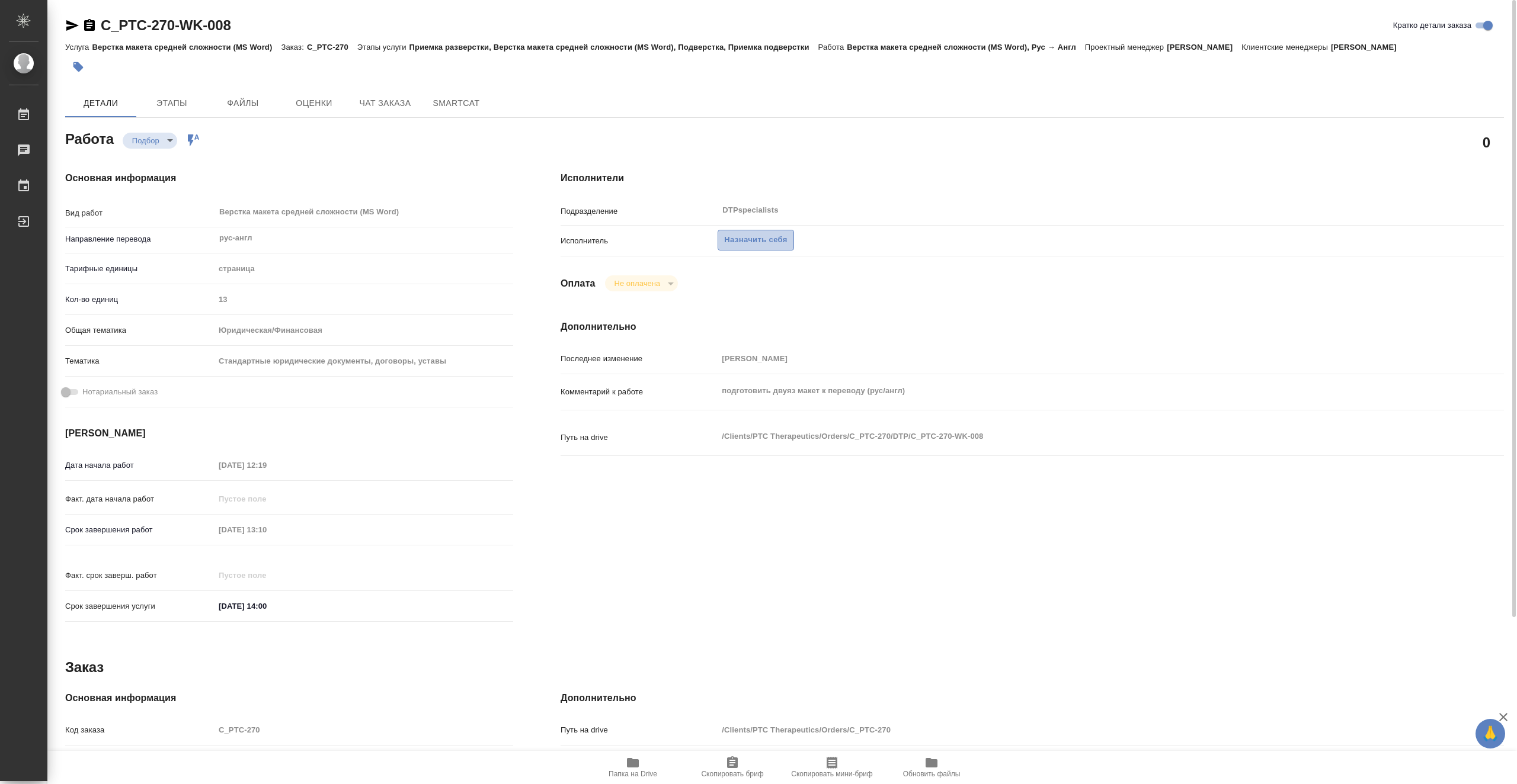
click at [757, 243] on span "Назначить себя" at bounding box center [756, 240] width 63 height 14
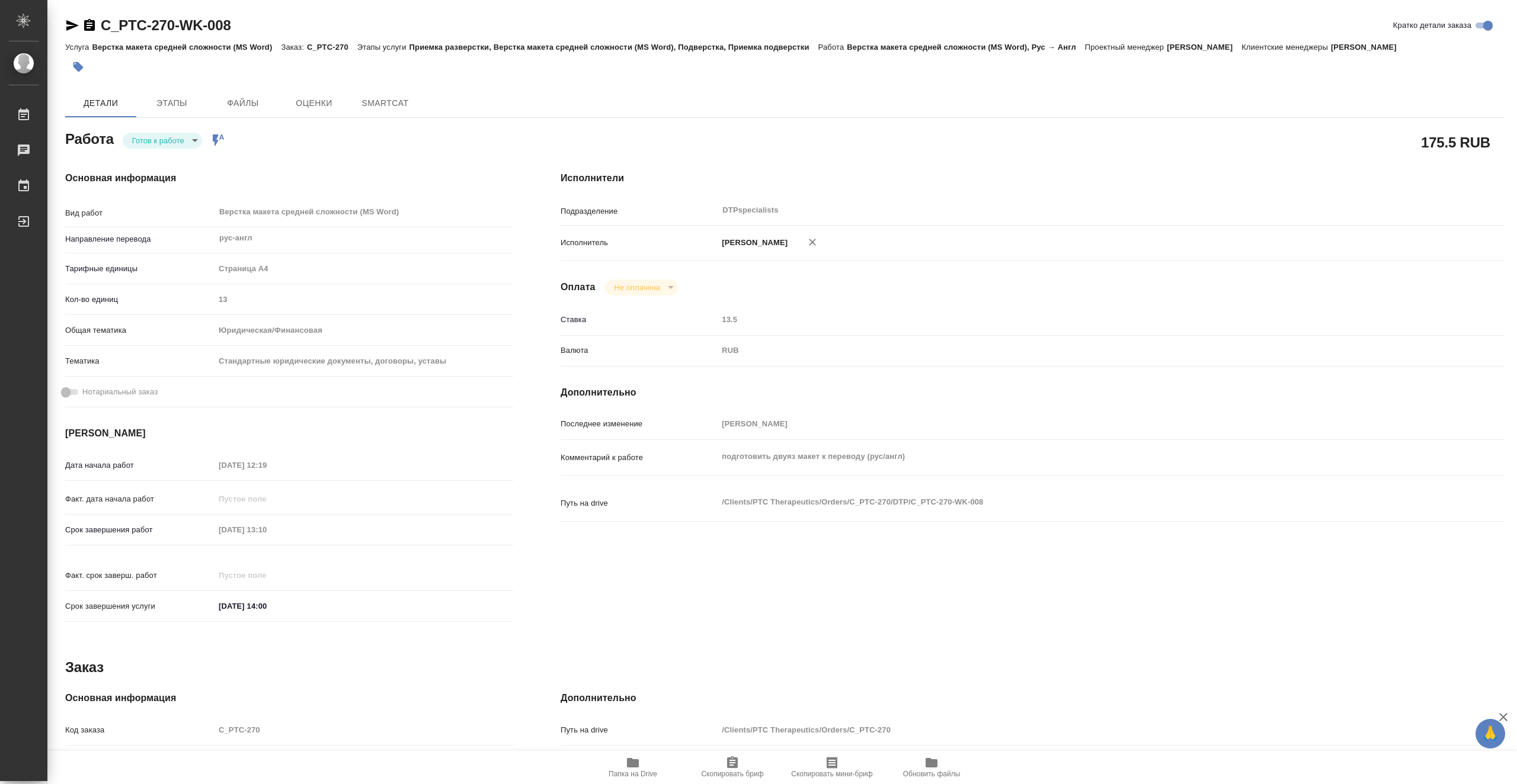
type textarea "x"
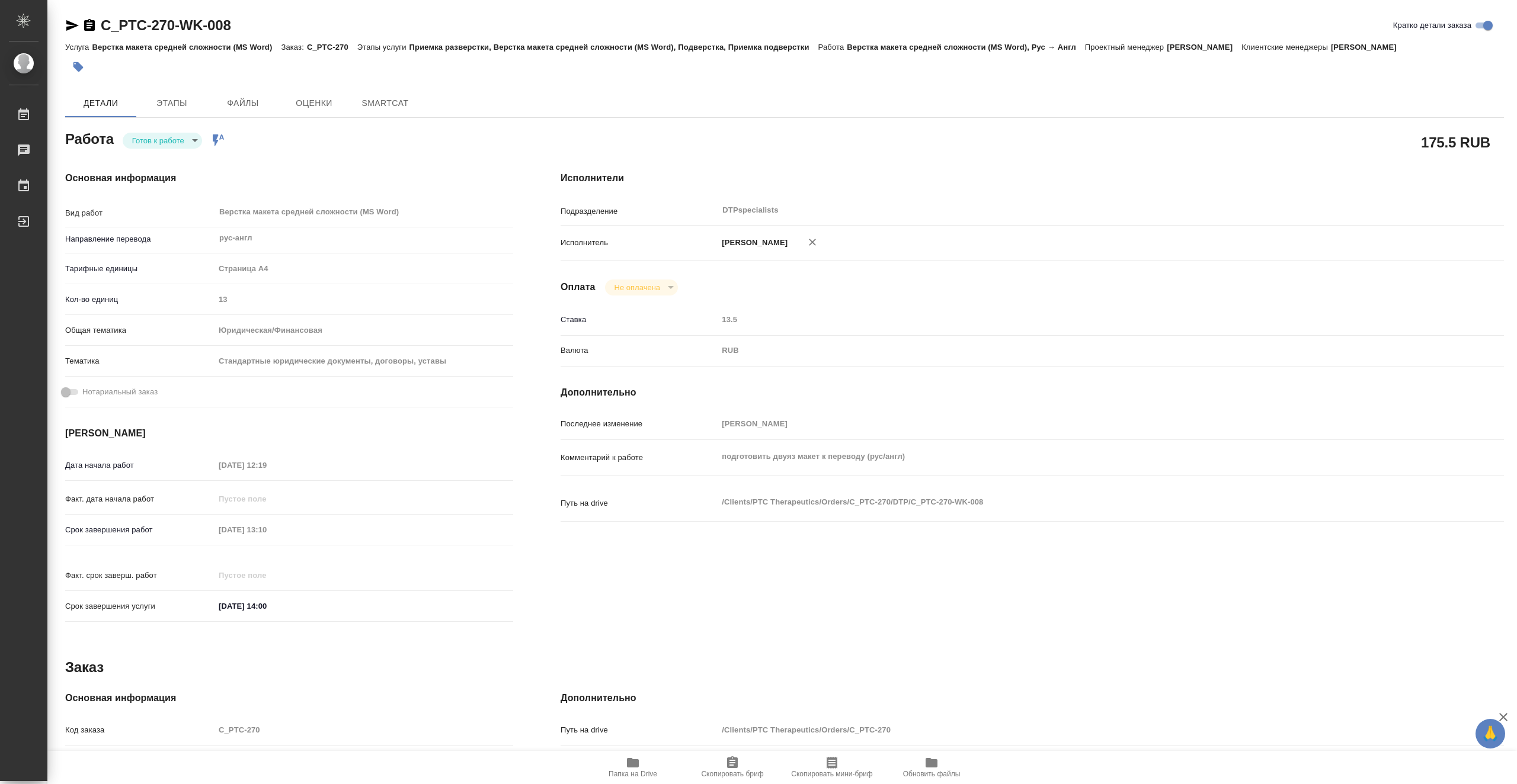
type textarea "x"
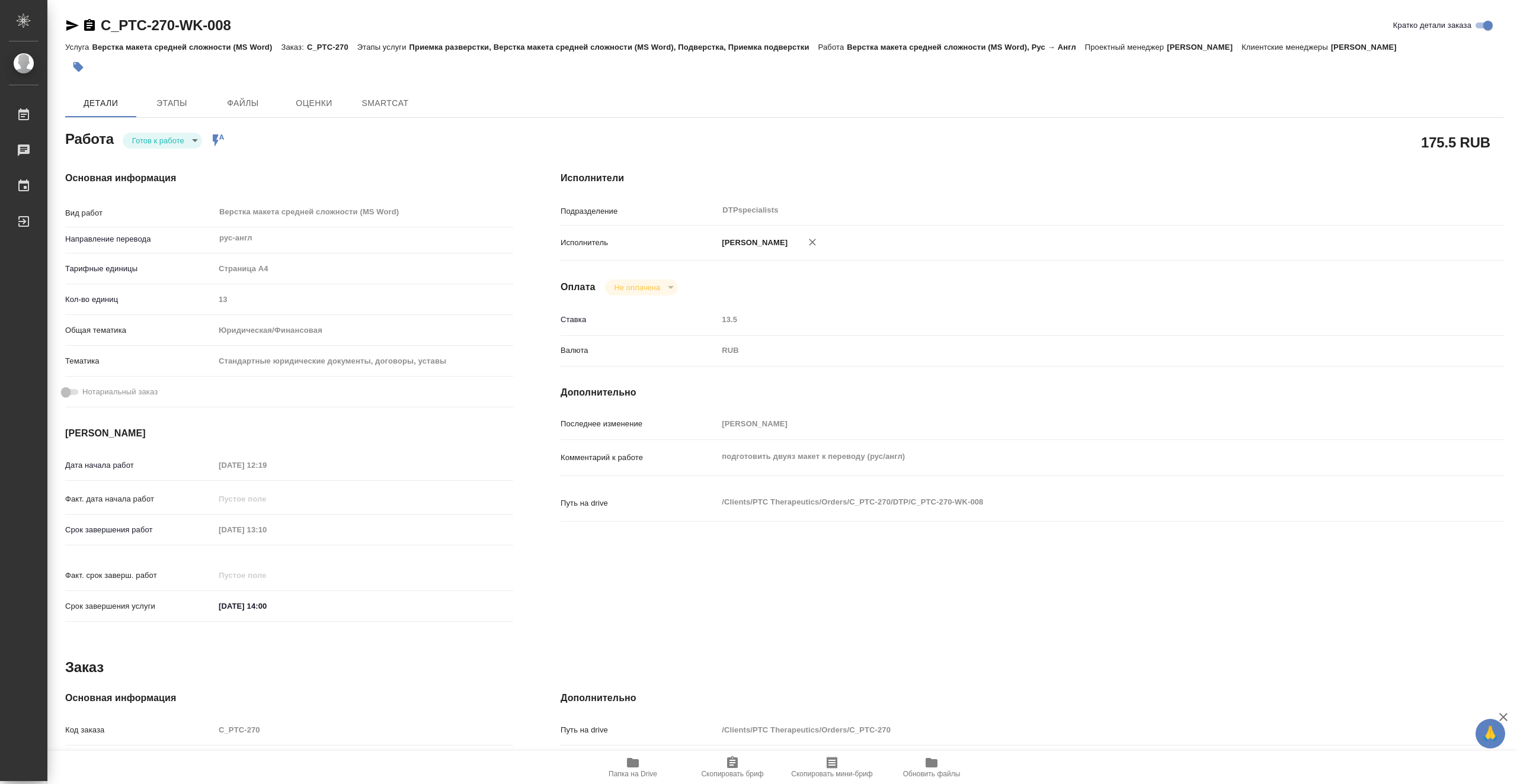
type textarea "x"
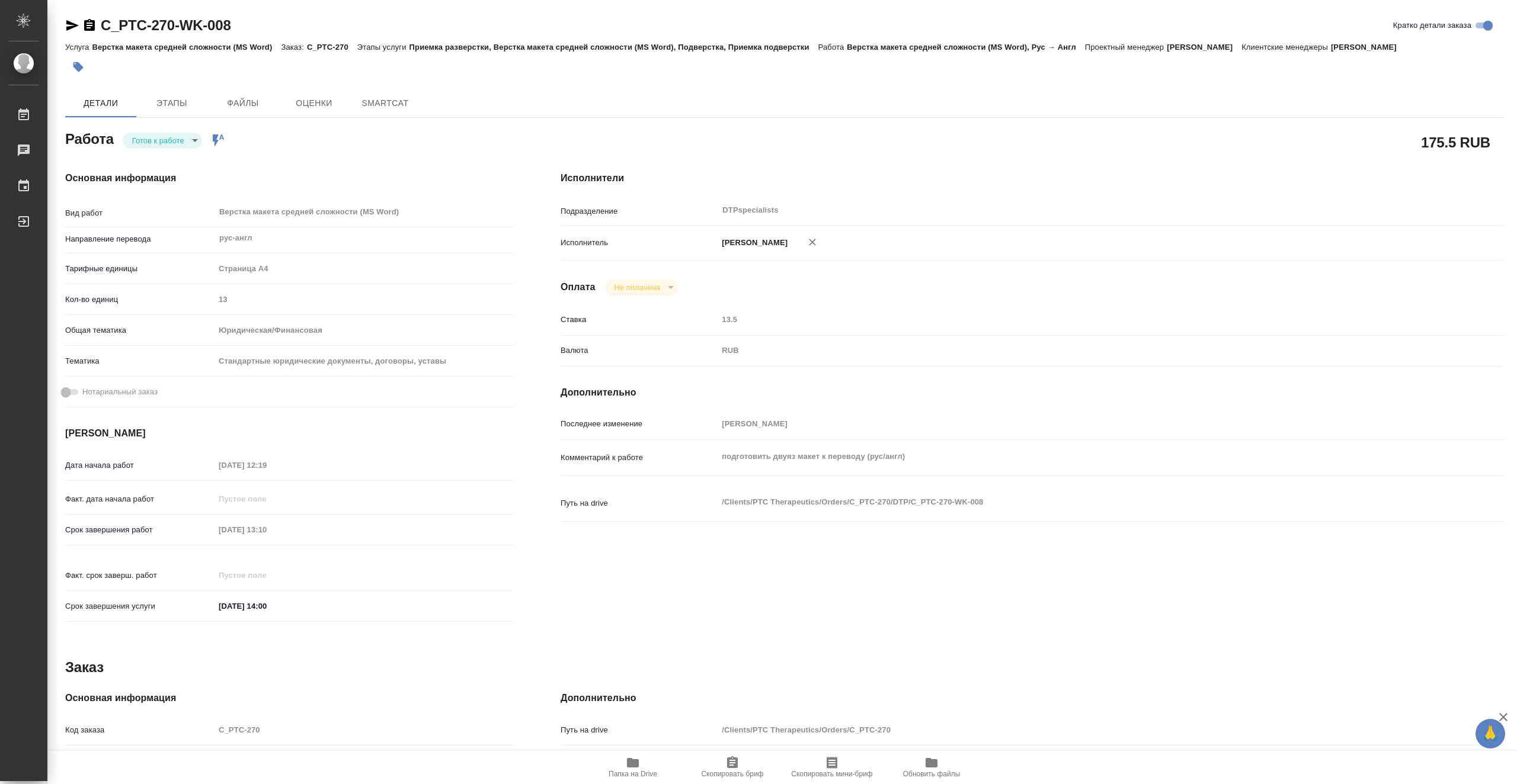
type textarea "x"
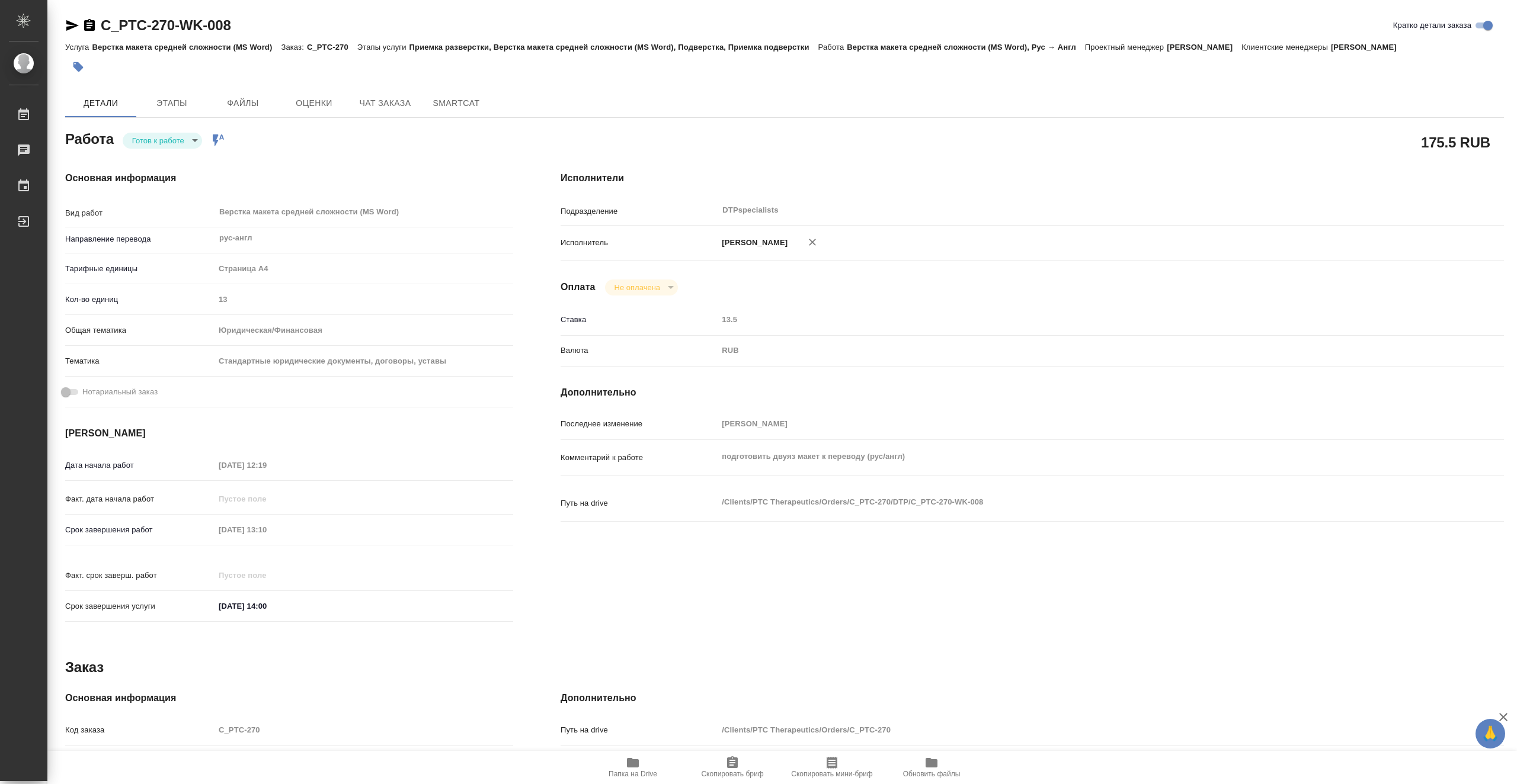
type textarea "x"
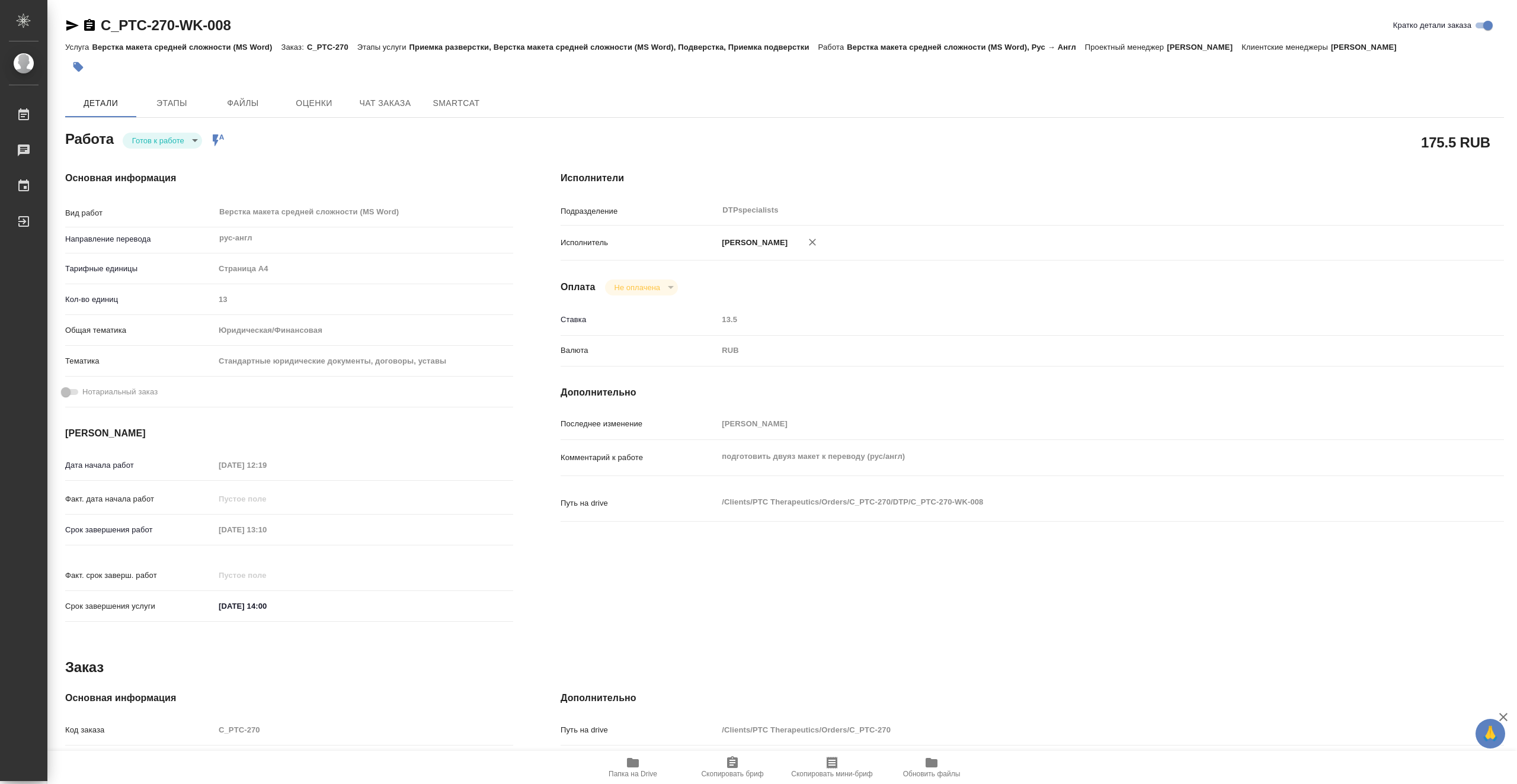
type textarea "x"
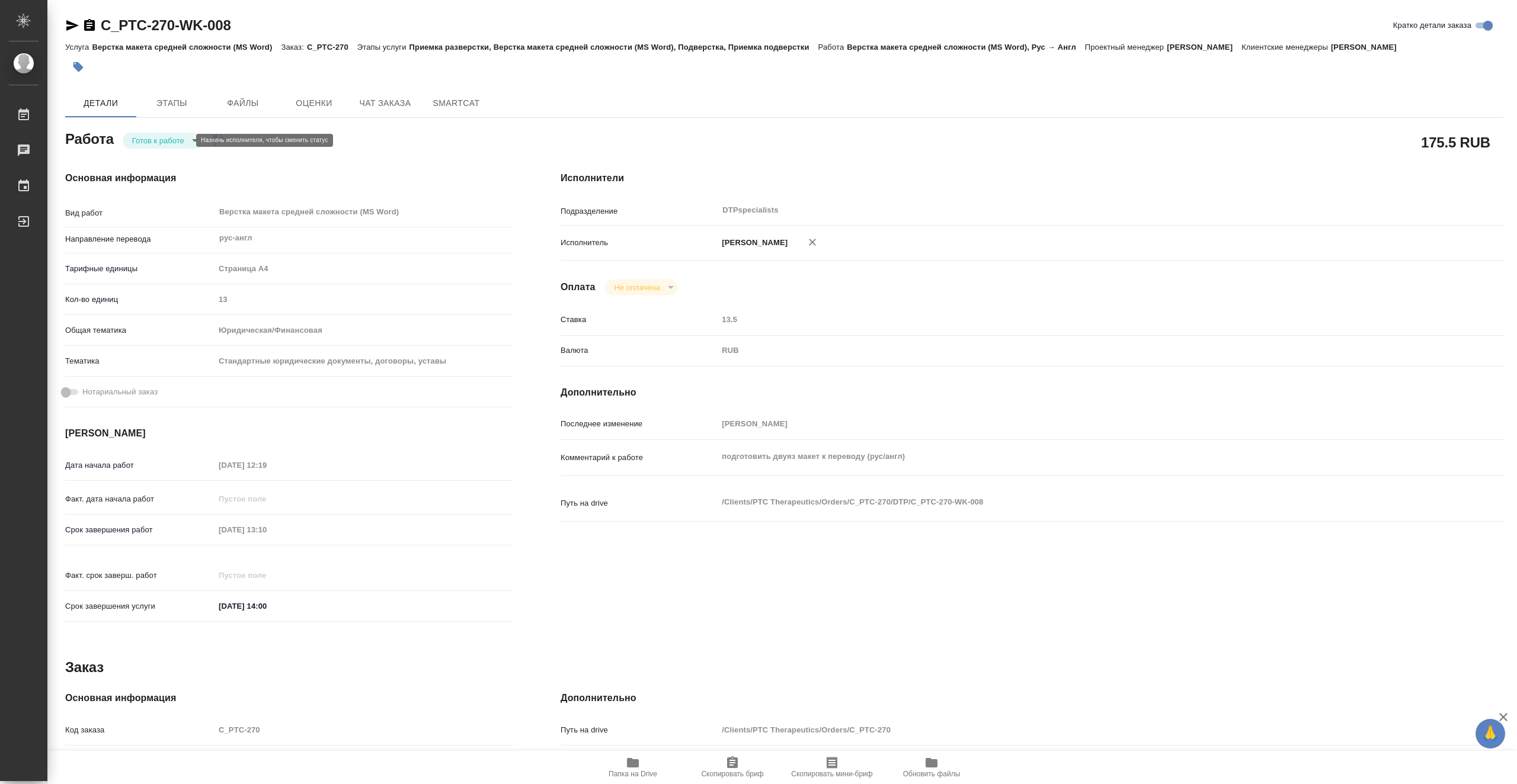
click at [185, 143] on body "🙏 .cls-1 fill:#fff; AWATERA Vasiutchenko Aleksandr Работы Чаты График Выйти C_P…" at bounding box center [758, 392] width 1517 height 784
click at [181, 141] on li "В работе" at bounding box center [162, 141] width 79 height 20
type textarea "x"
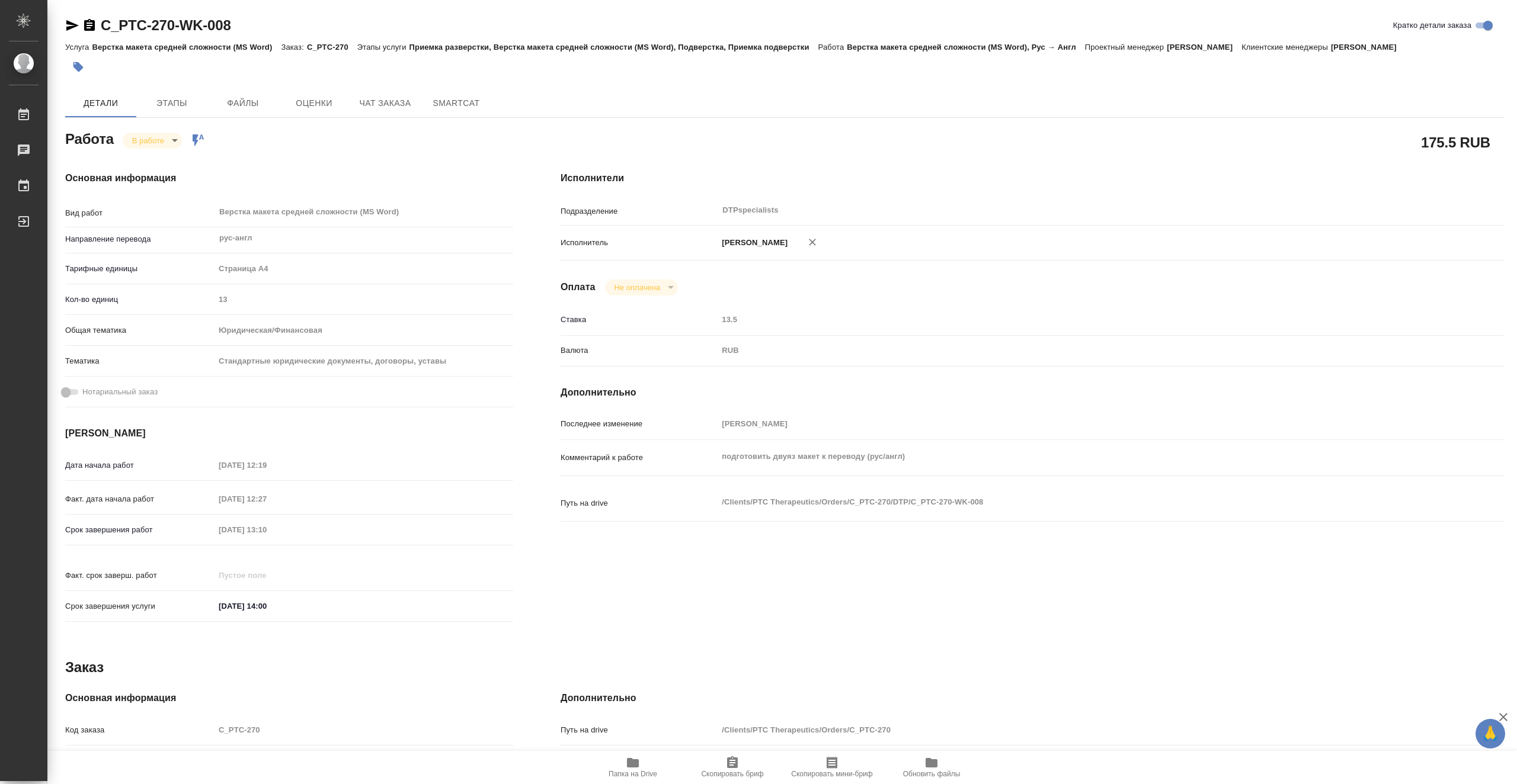
type textarea "x"
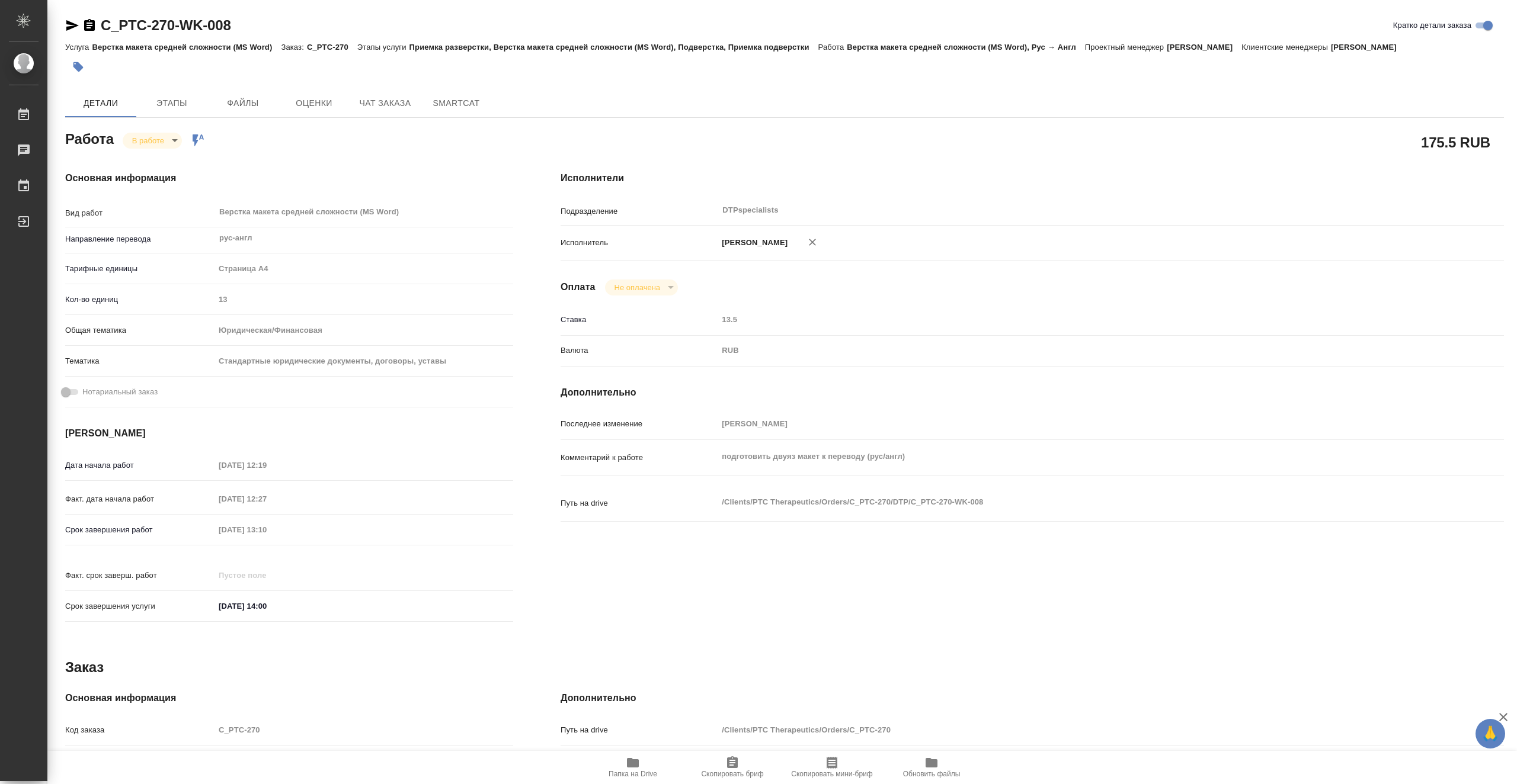
type textarea "x"
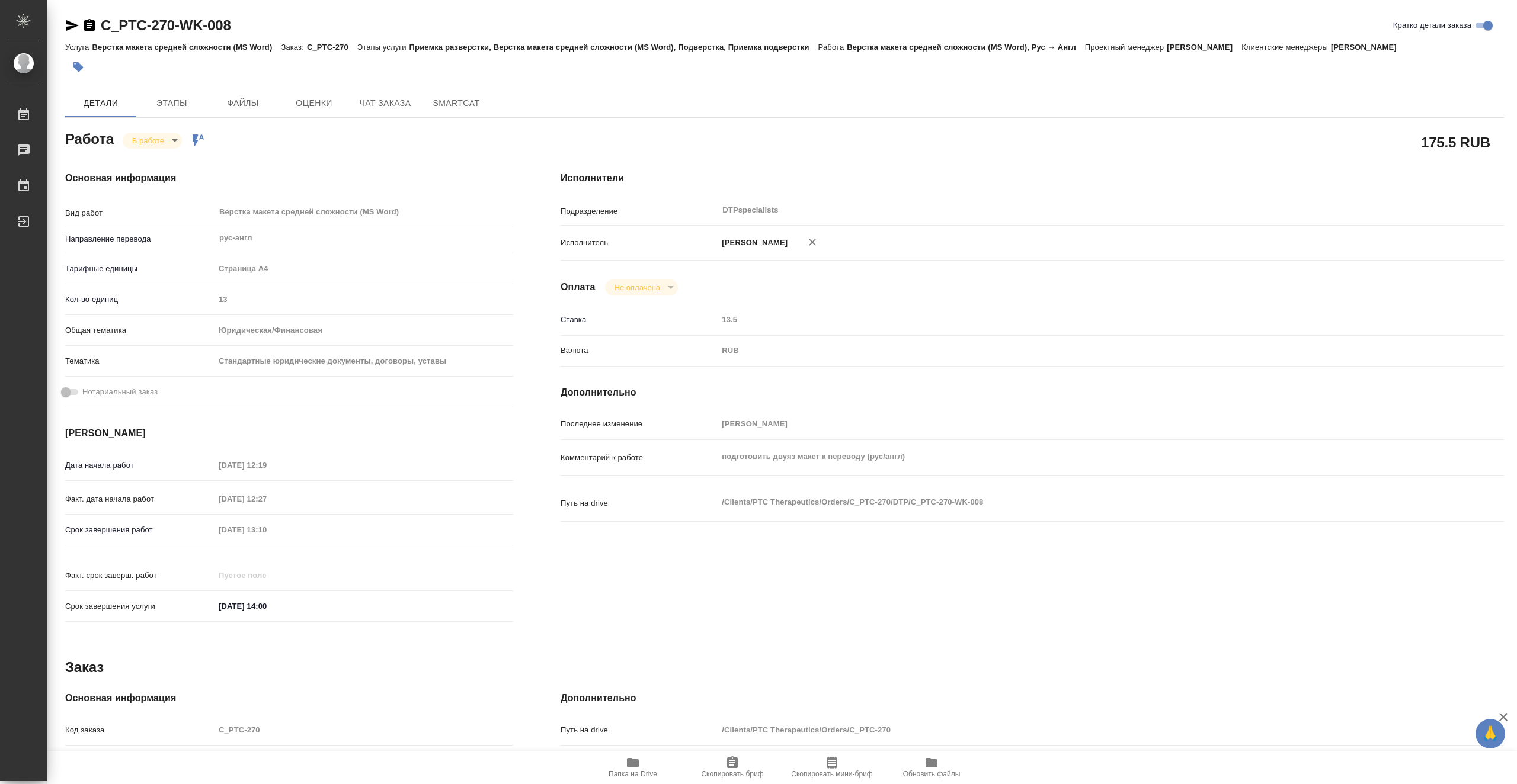
type textarea "x"
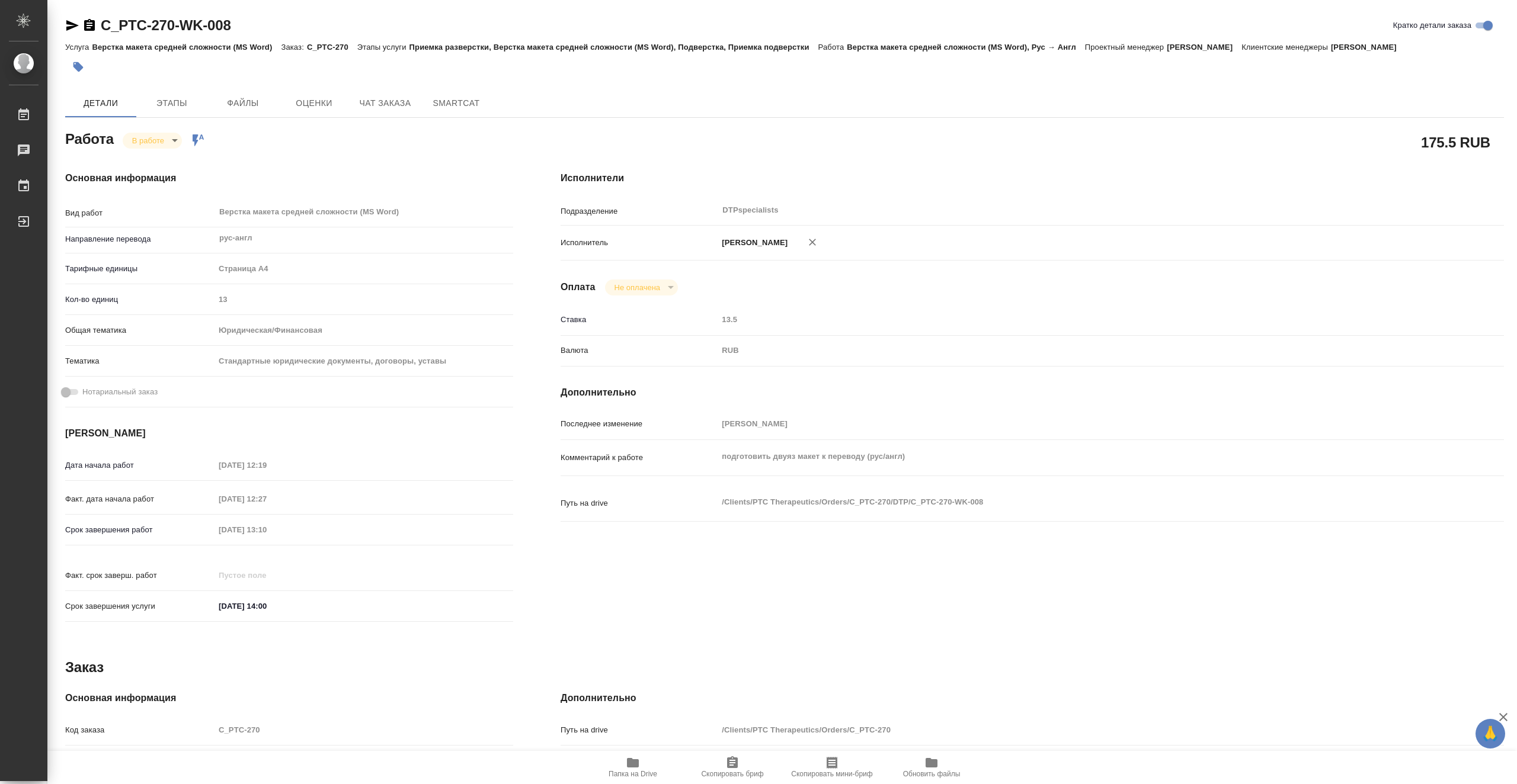
type textarea "x"
drag, startPoint x: 215, startPoint y: 27, endPoint x: 105, endPoint y: 26, distance: 110.0
click at [105, 26] on div "C_PTC-270-WK-008 Кратко детали заказа" at bounding box center [784, 25] width 1439 height 19
copy link "C_PTC-270-WK-008"
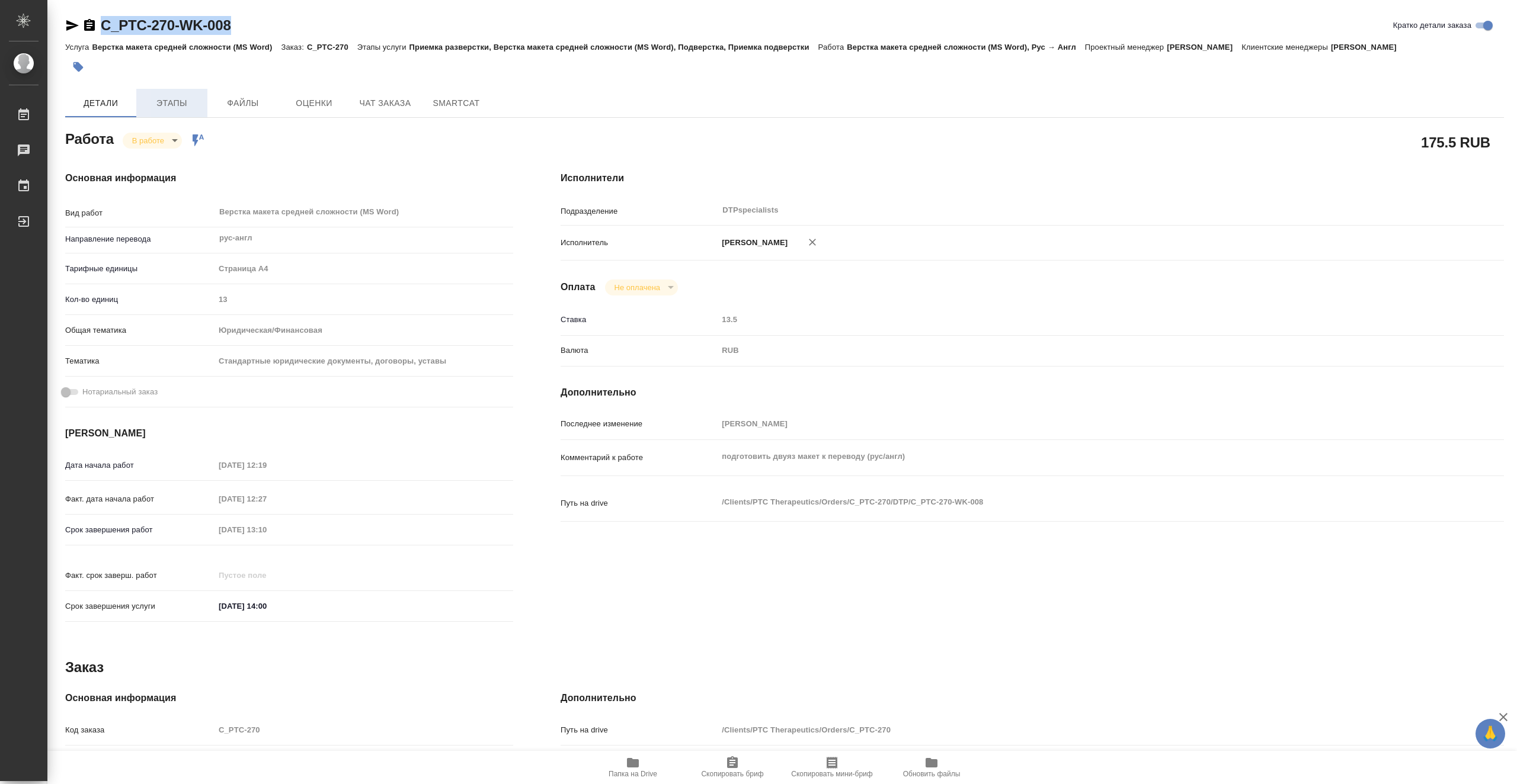
click at [182, 101] on span "Этапы" at bounding box center [172, 103] width 57 height 15
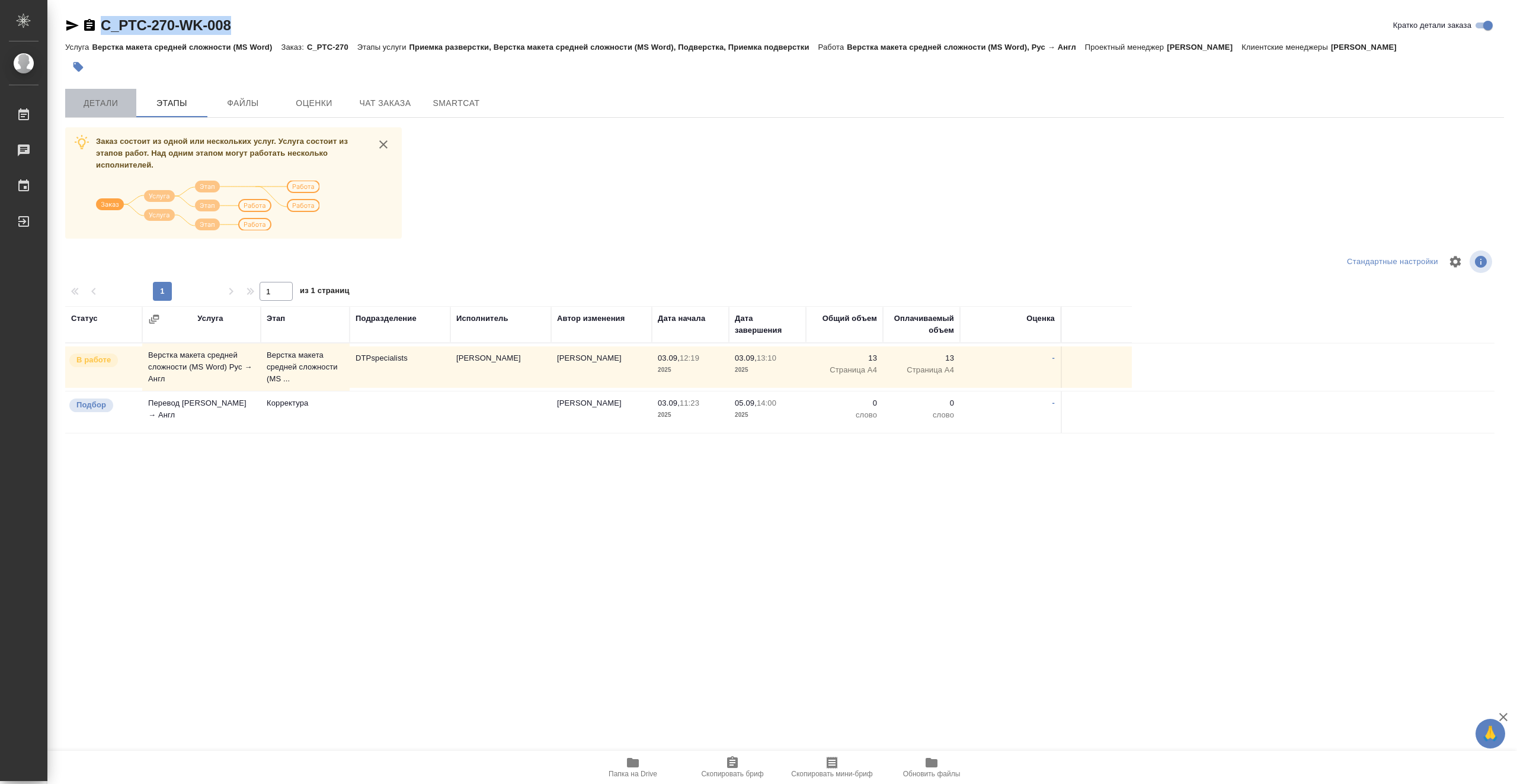
click at [114, 92] on button "Детали" at bounding box center [101, 103] width 71 height 28
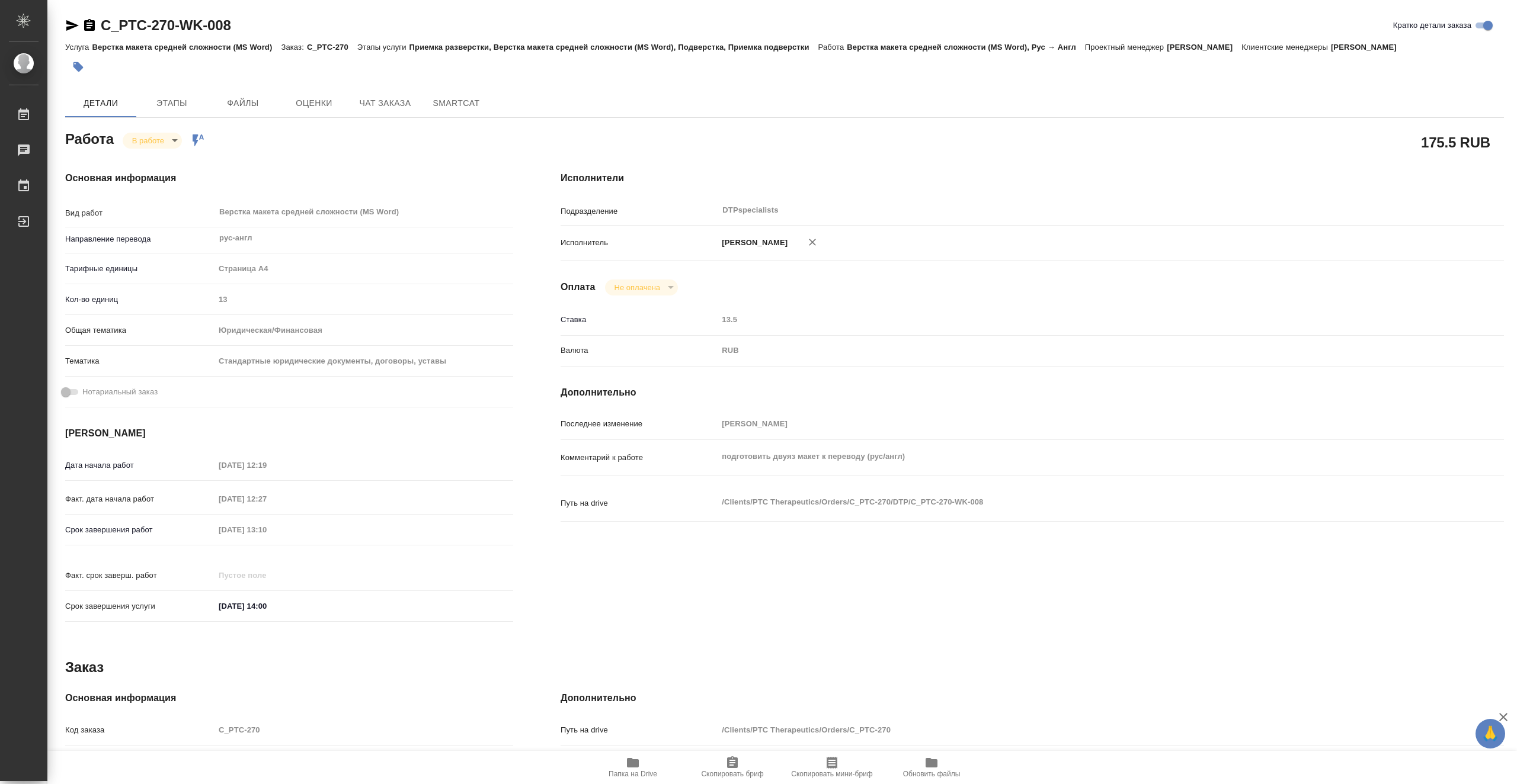
type textarea "x"
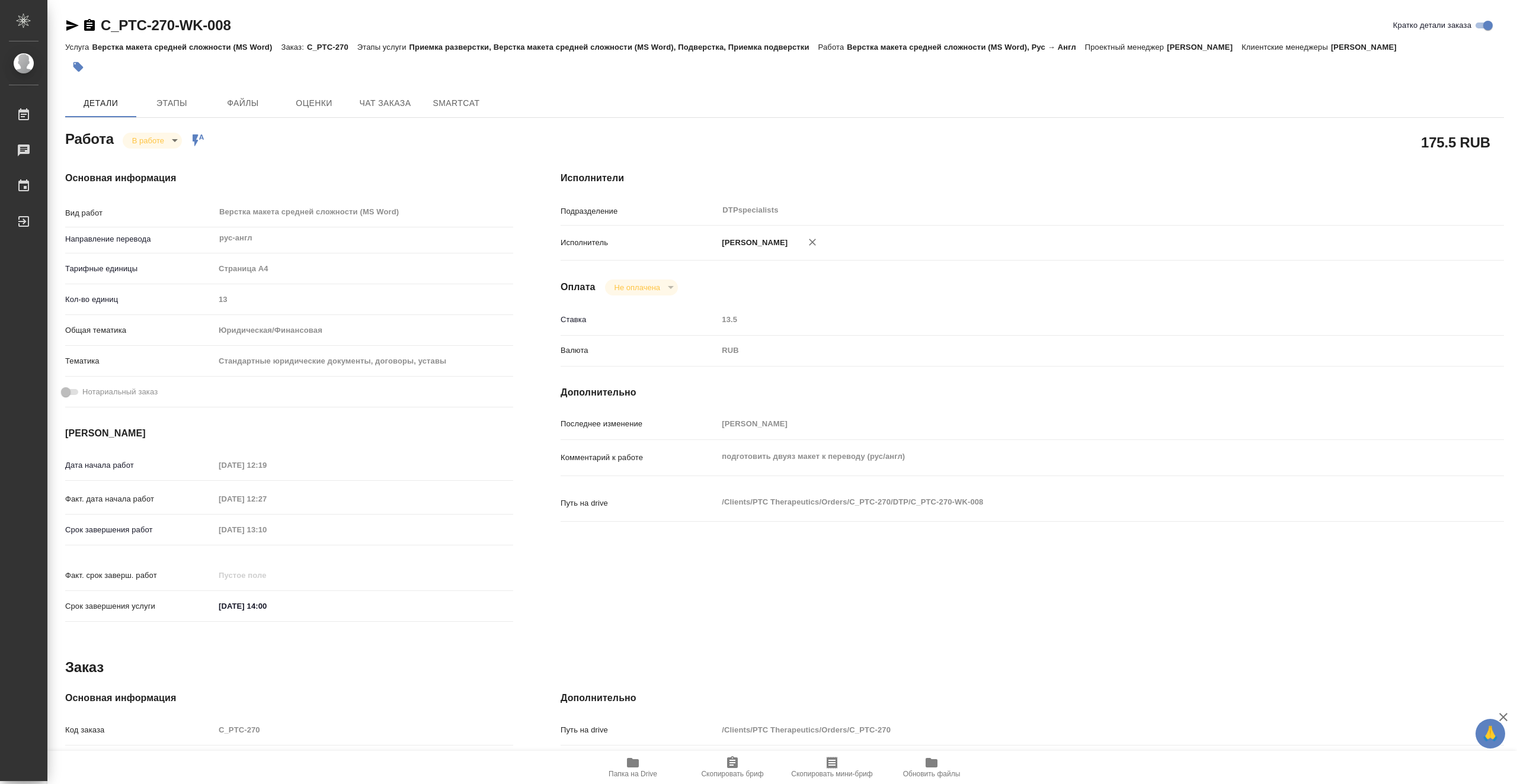
type textarea "x"
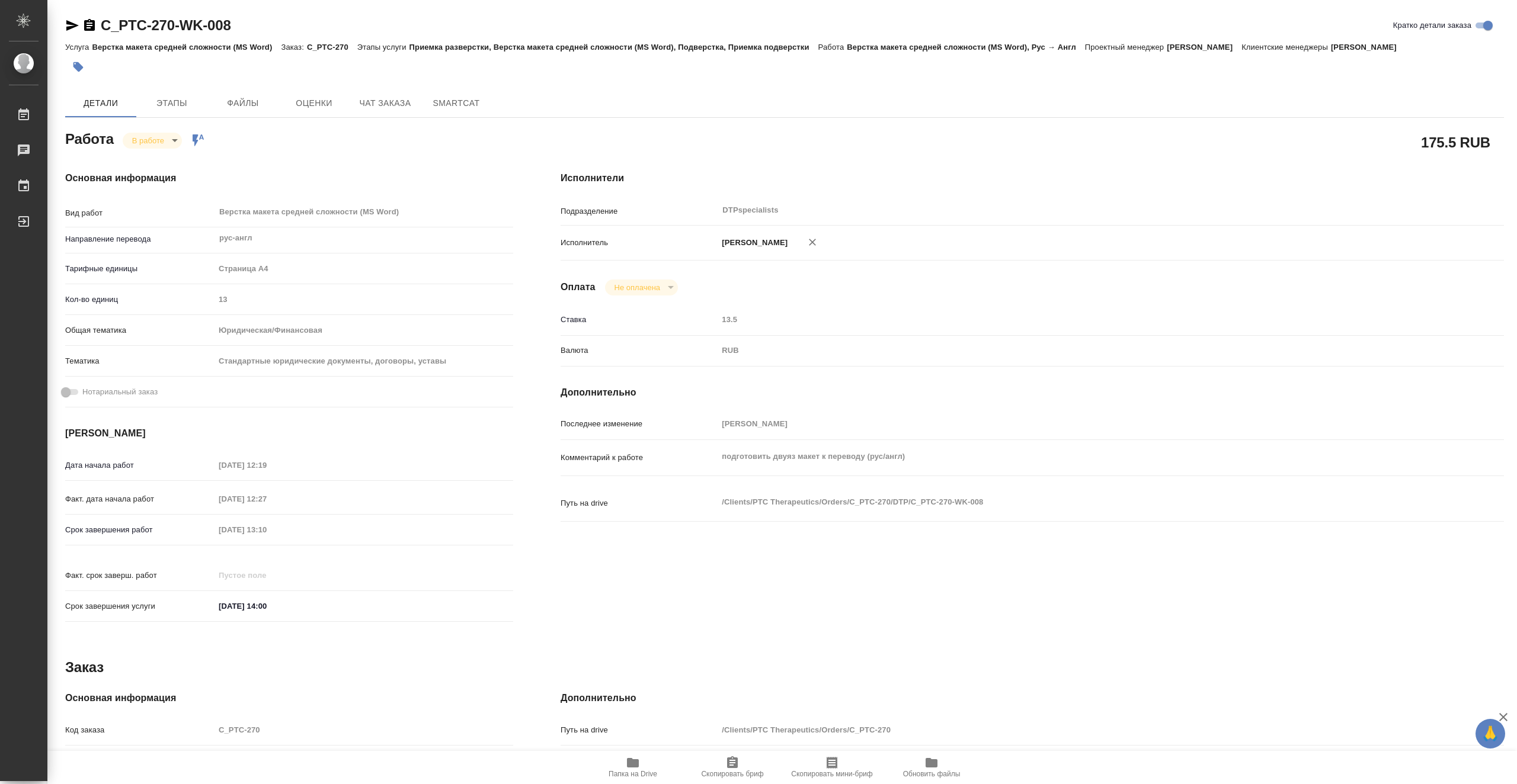
type textarea "x"
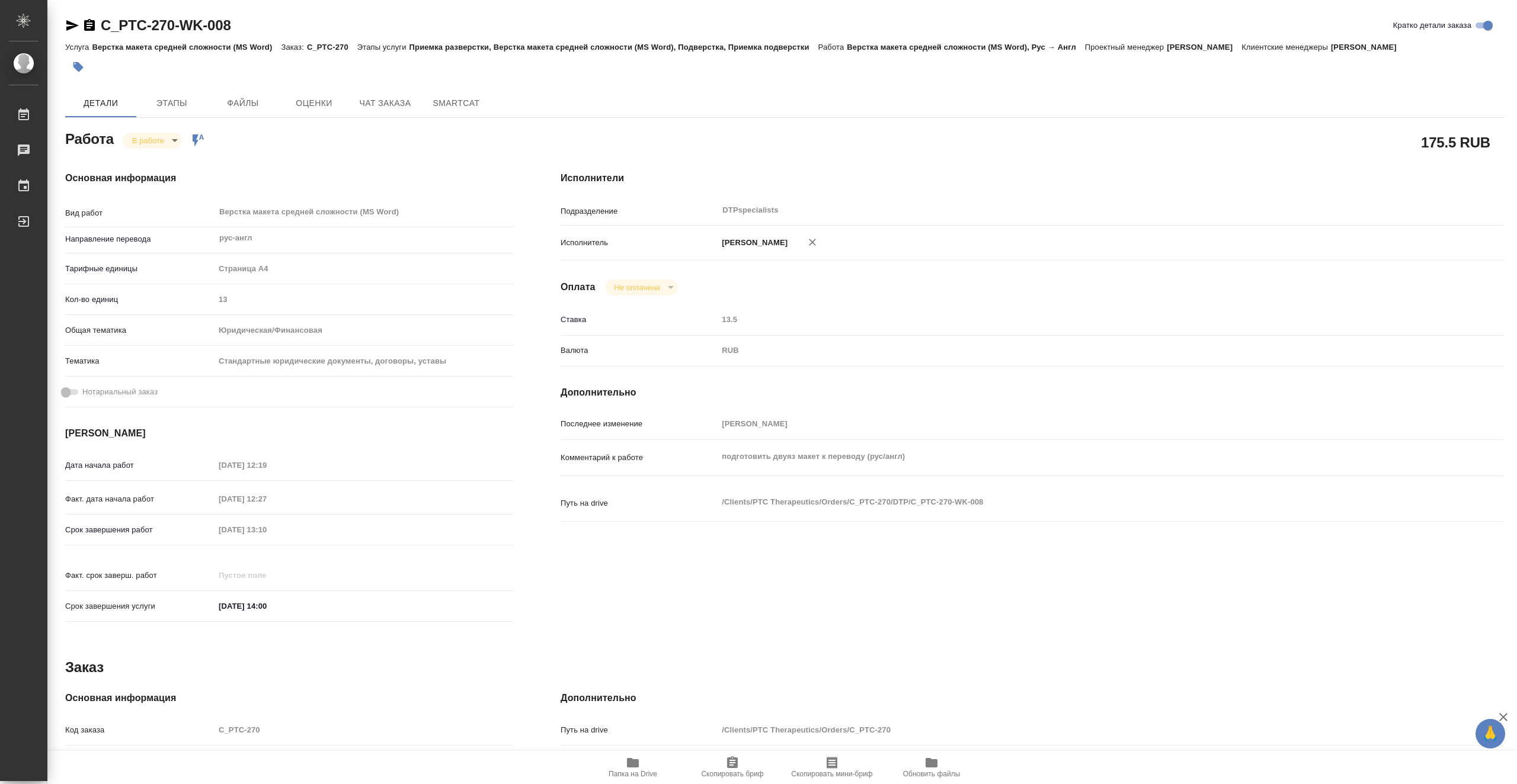
type textarea "x"
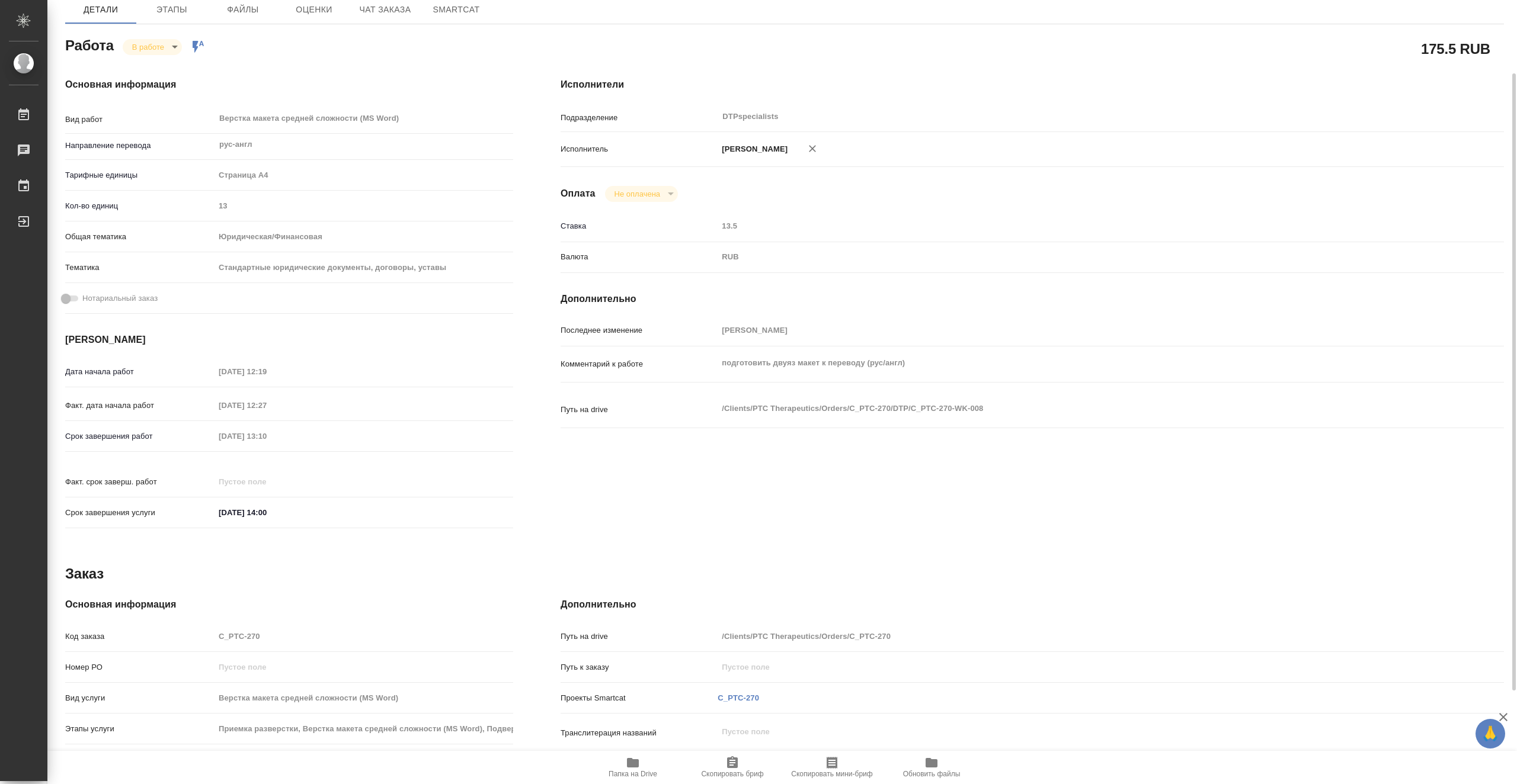
scroll to position [35, 0]
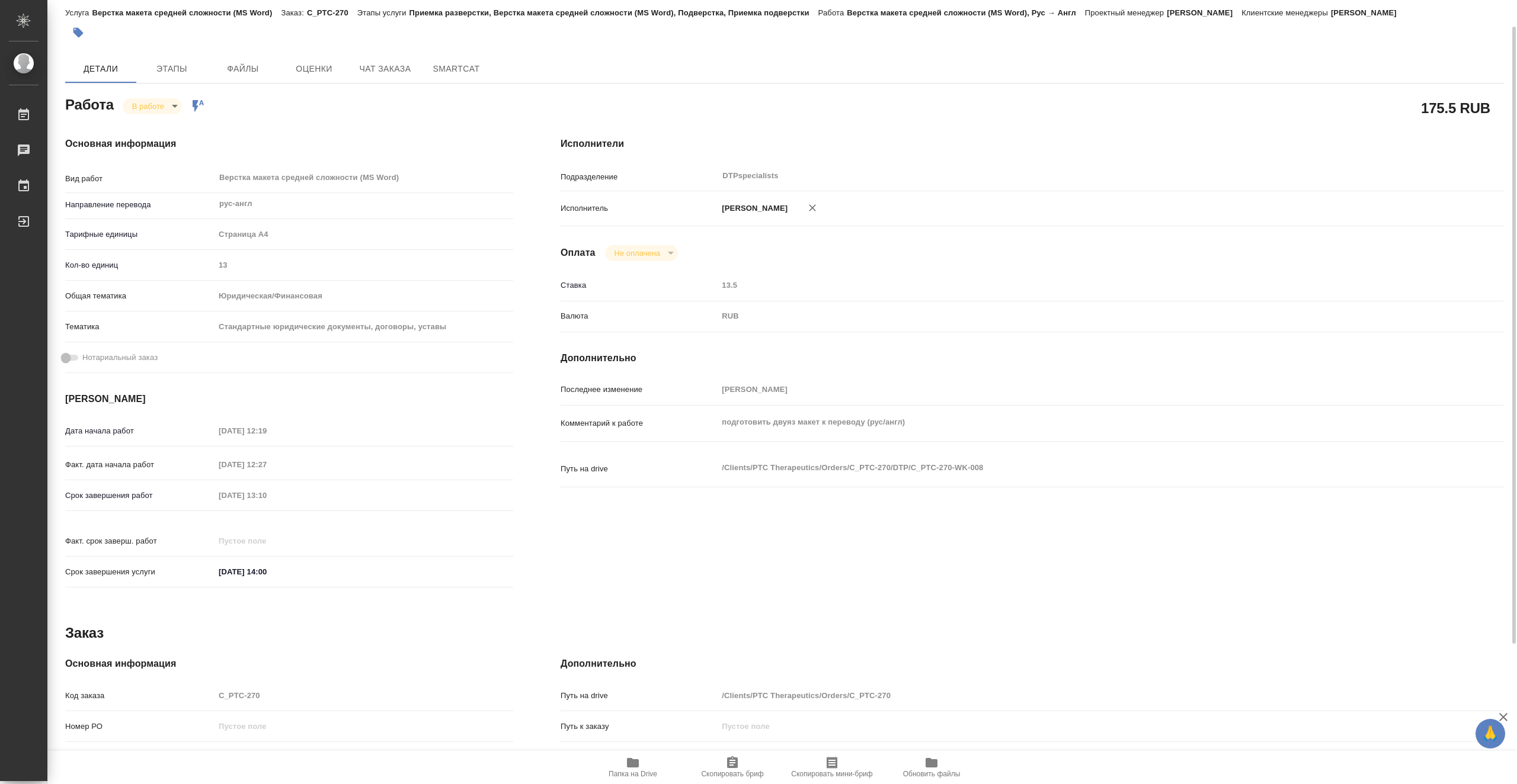
click at [156, 110] on body "🙏 .cls-1 fill:#fff; AWATERA Vasiutchenko Aleksandr Работы 0 Чаты График Выйти C…" at bounding box center [758, 392] width 1517 height 784
click at [167, 125] on button "Выполнен" at bounding box center [154, 126] width 43 height 13
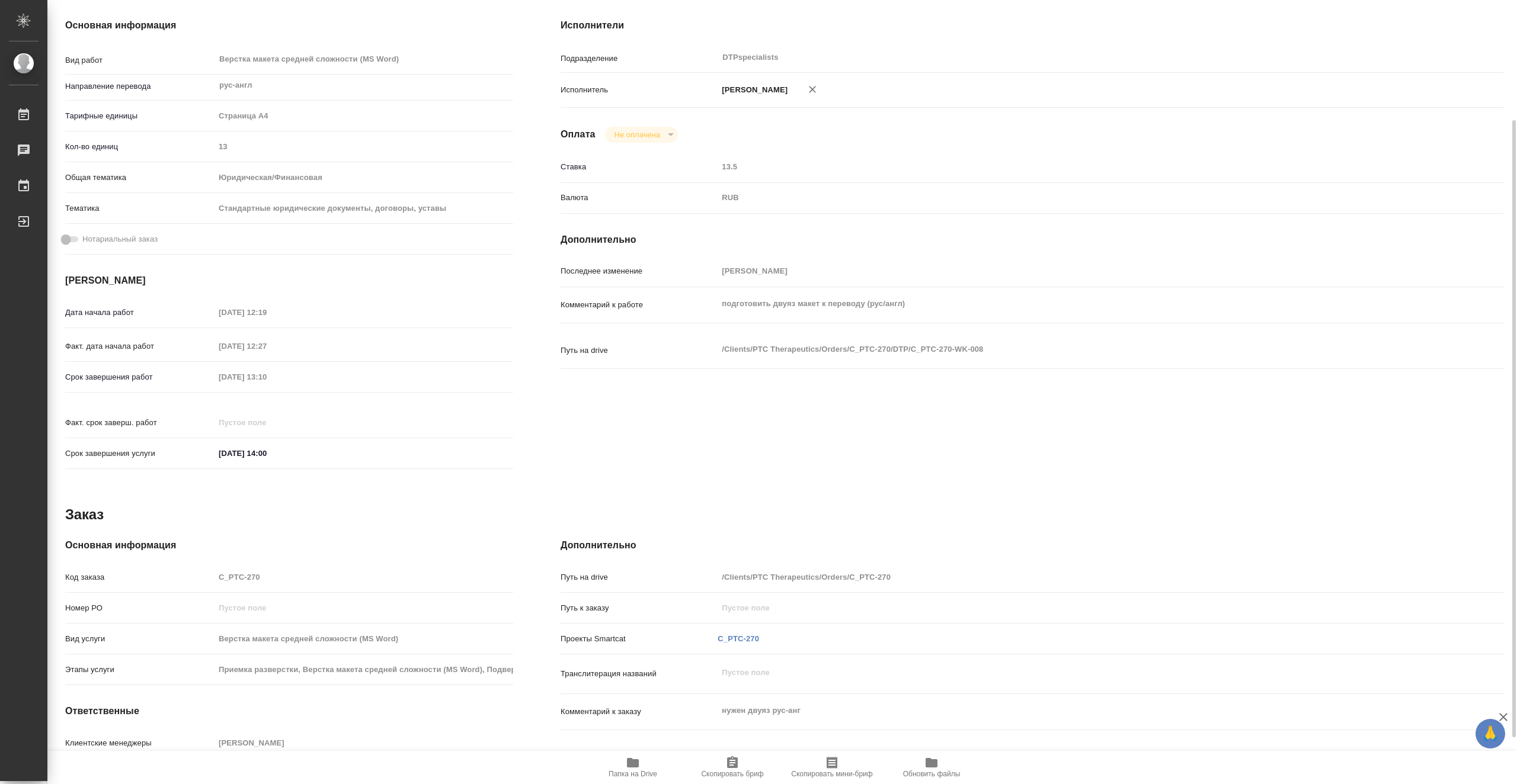
scroll to position [0, 0]
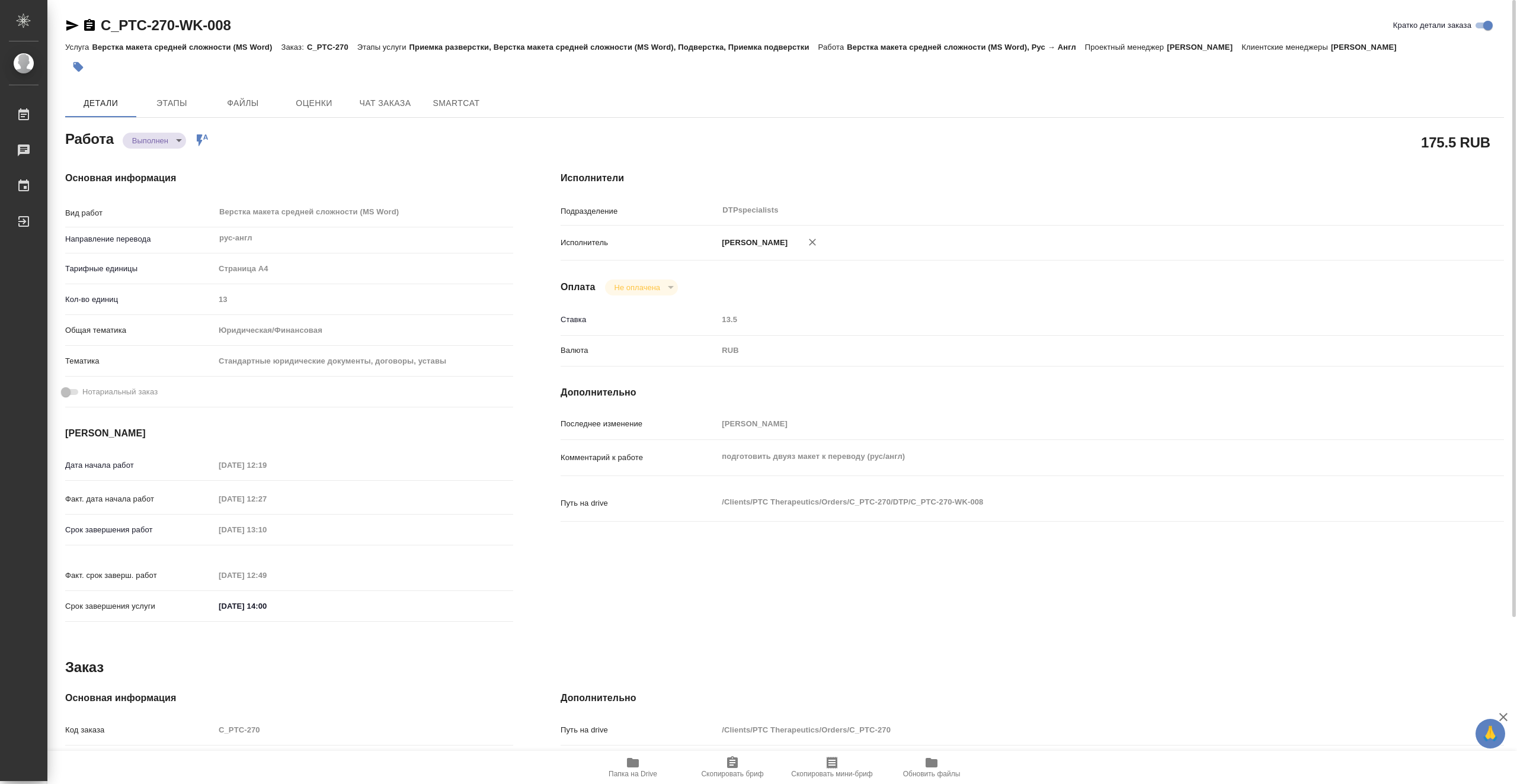
type textarea "x"
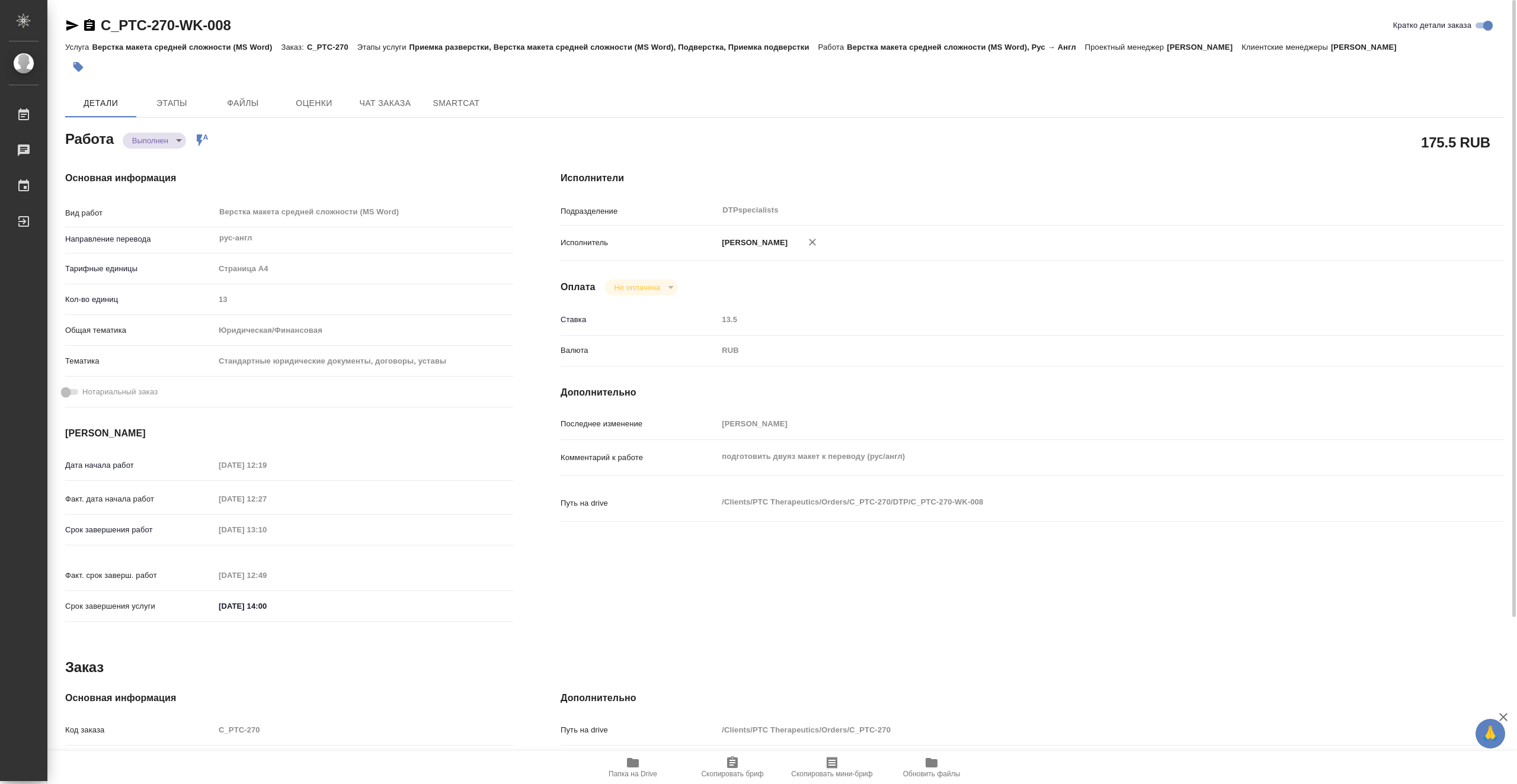
type textarea "x"
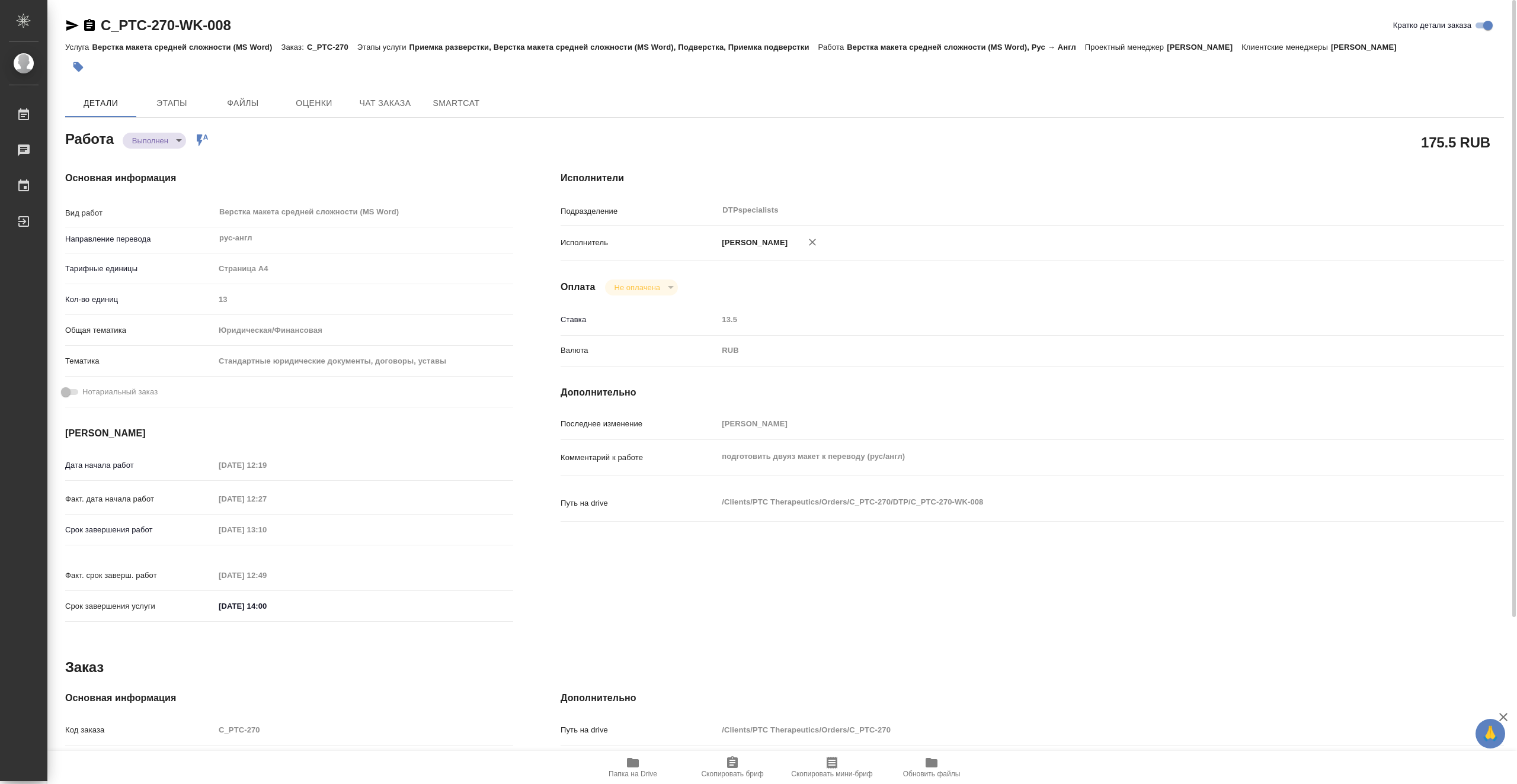
type textarea "x"
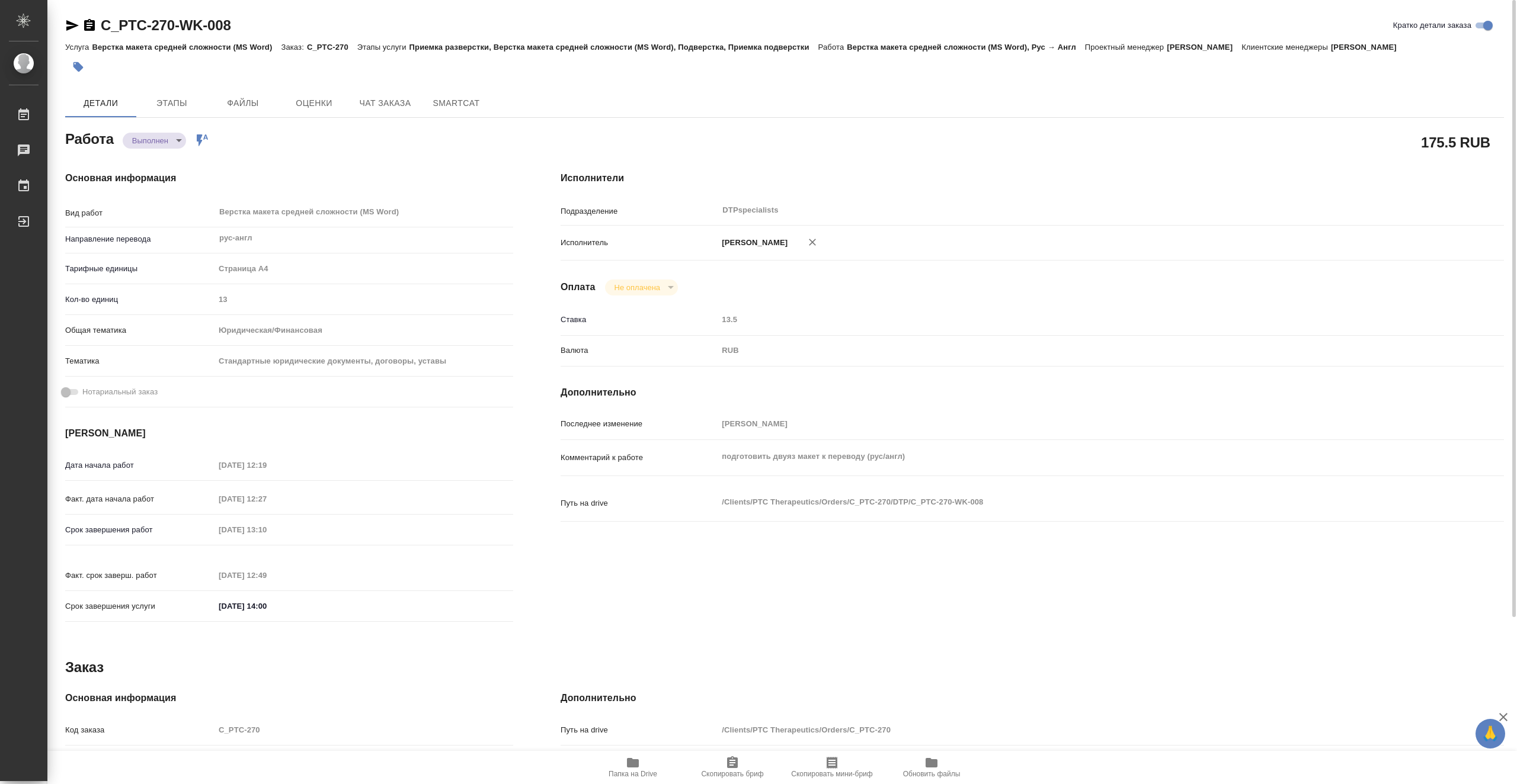
type textarea "x"
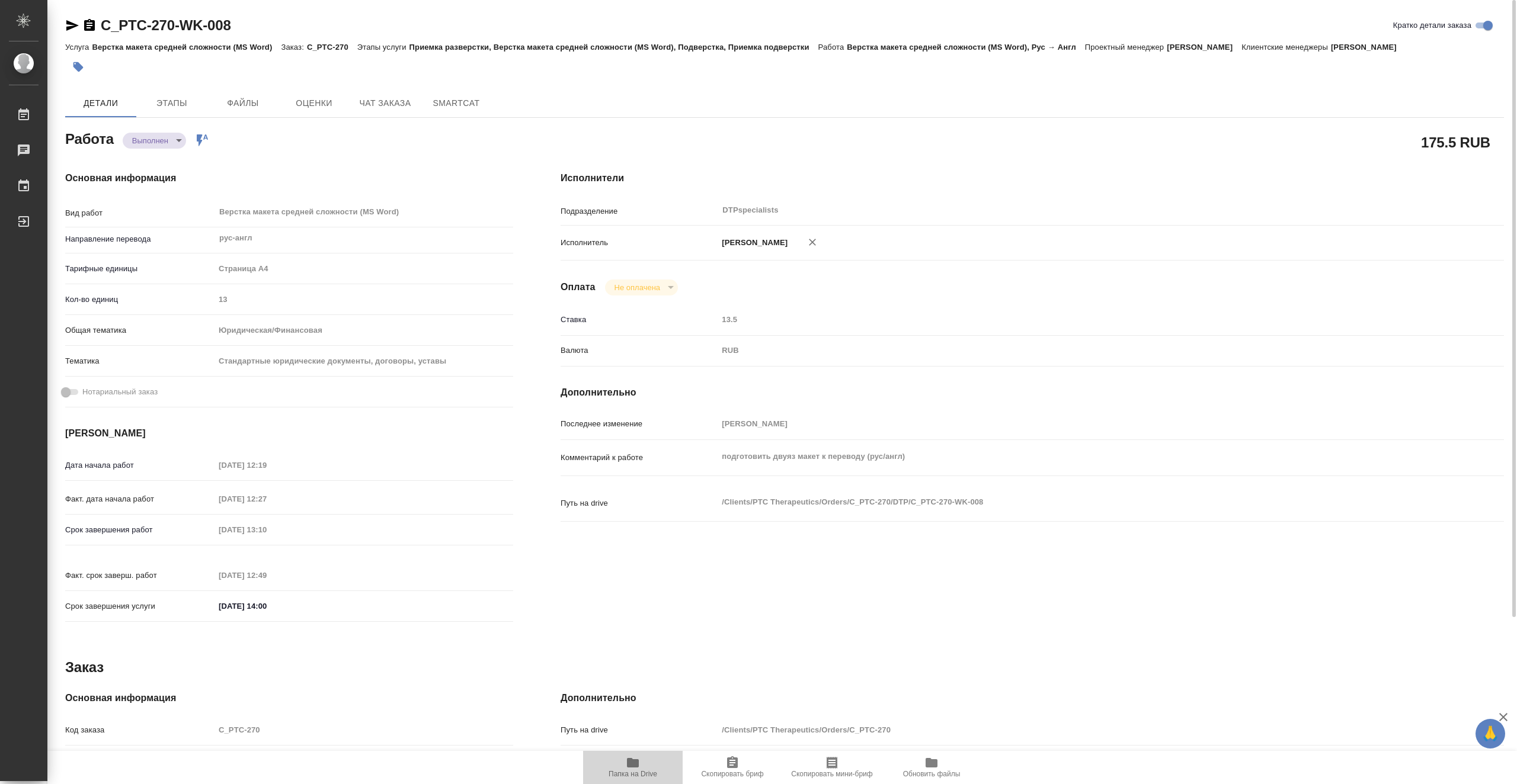
click at [650, 777] on span "Папка на Drive" at bounding box center [632, 774] width 48 height 8
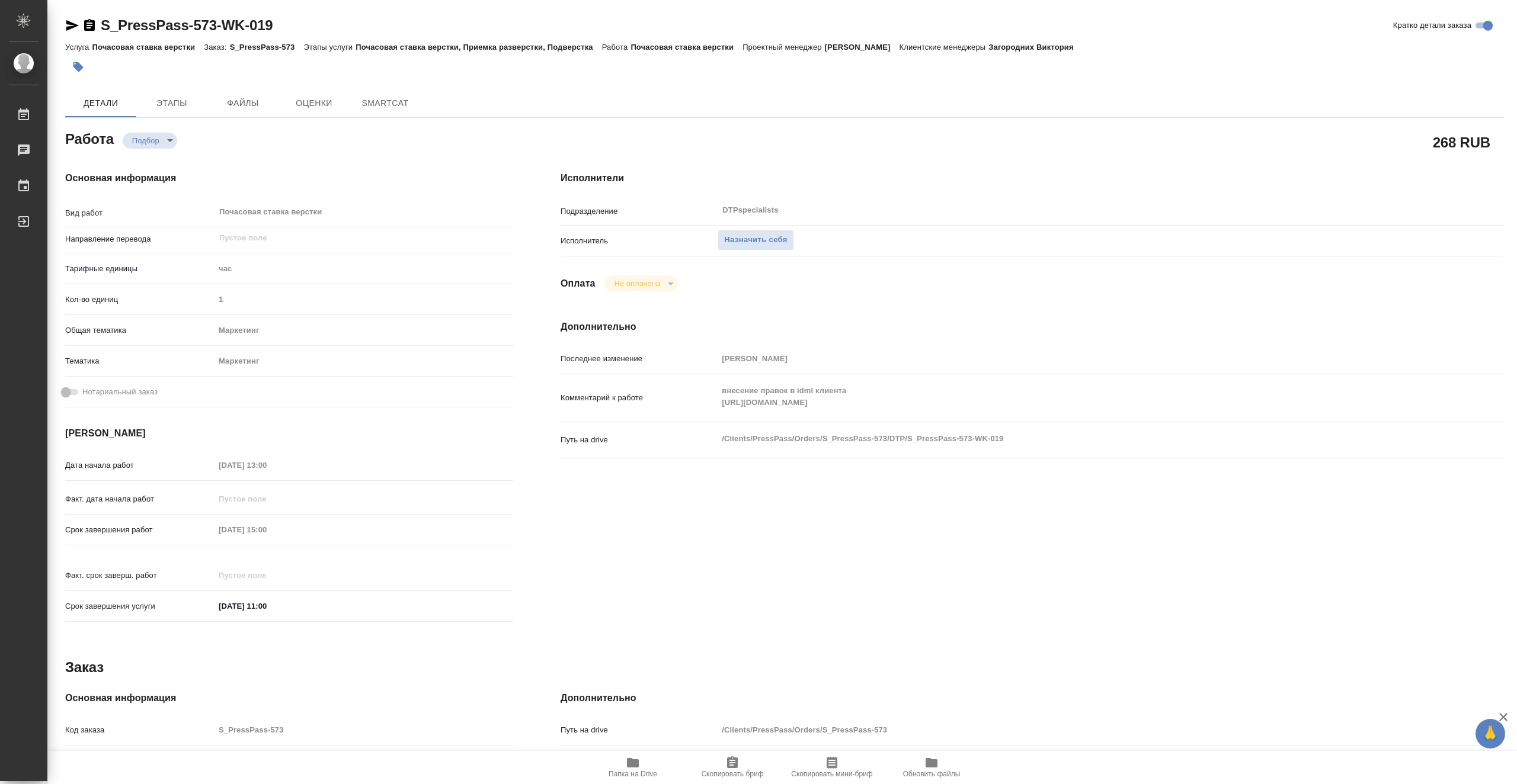
type textarea "x"
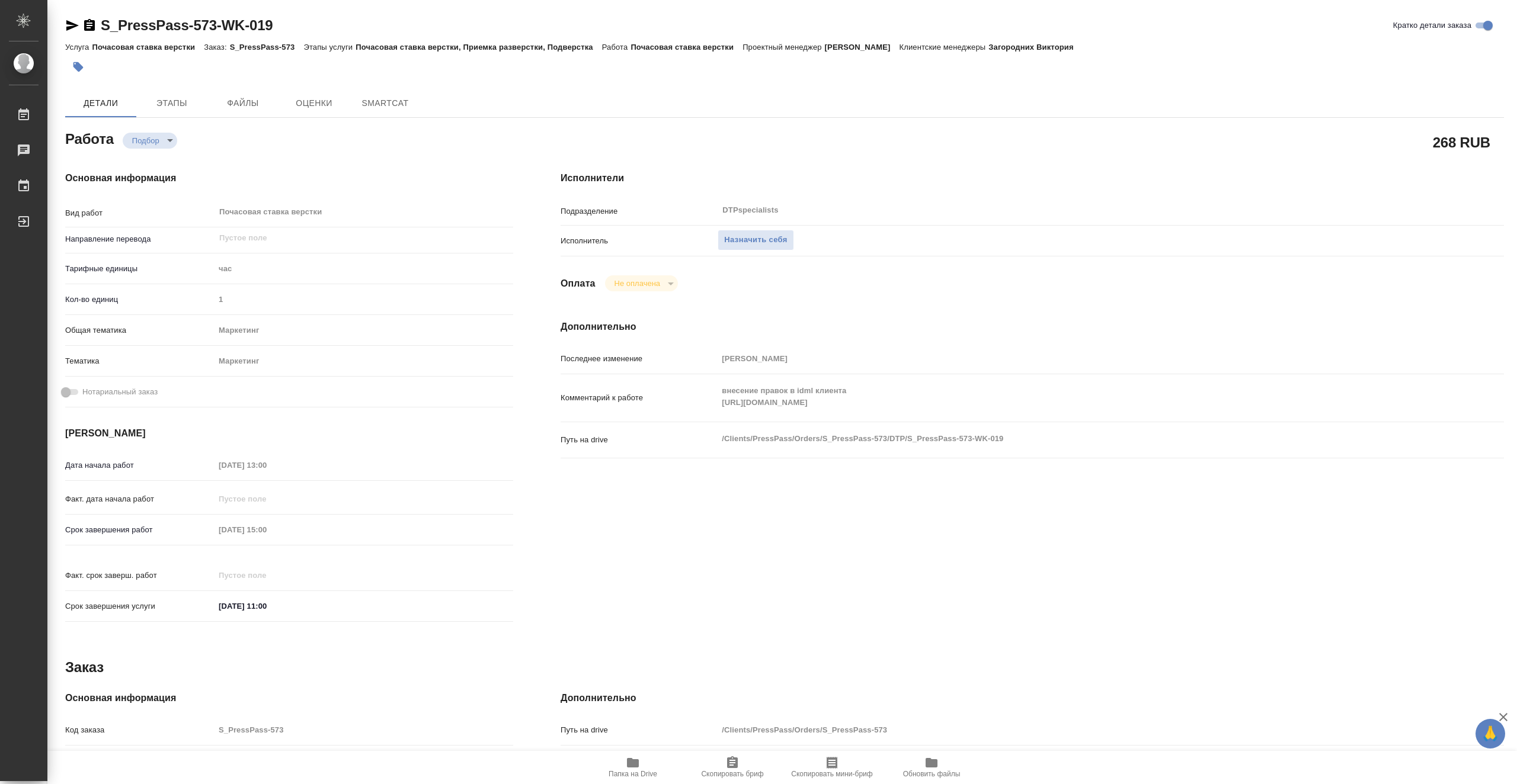
type textarea "x"
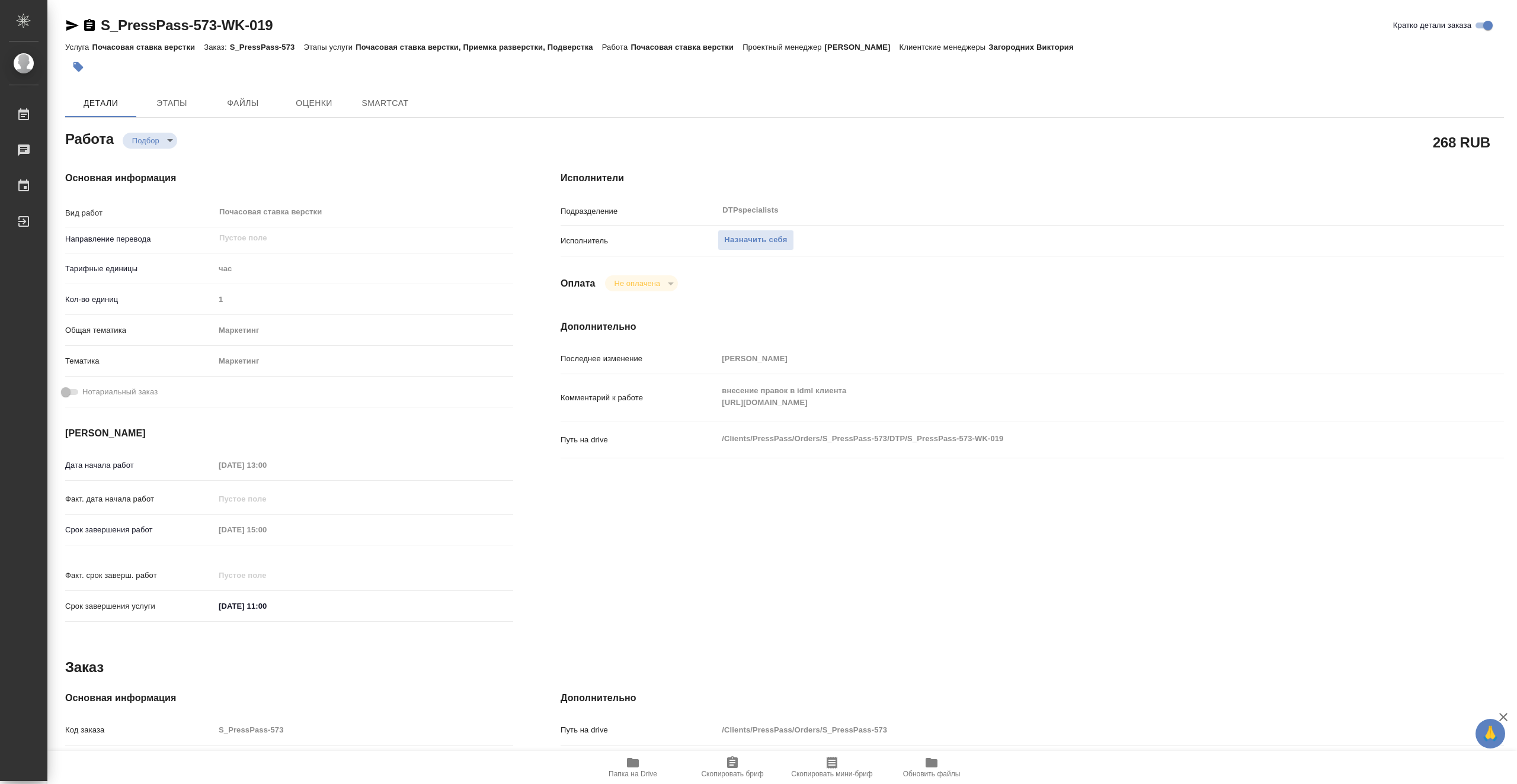
type textarea "x"
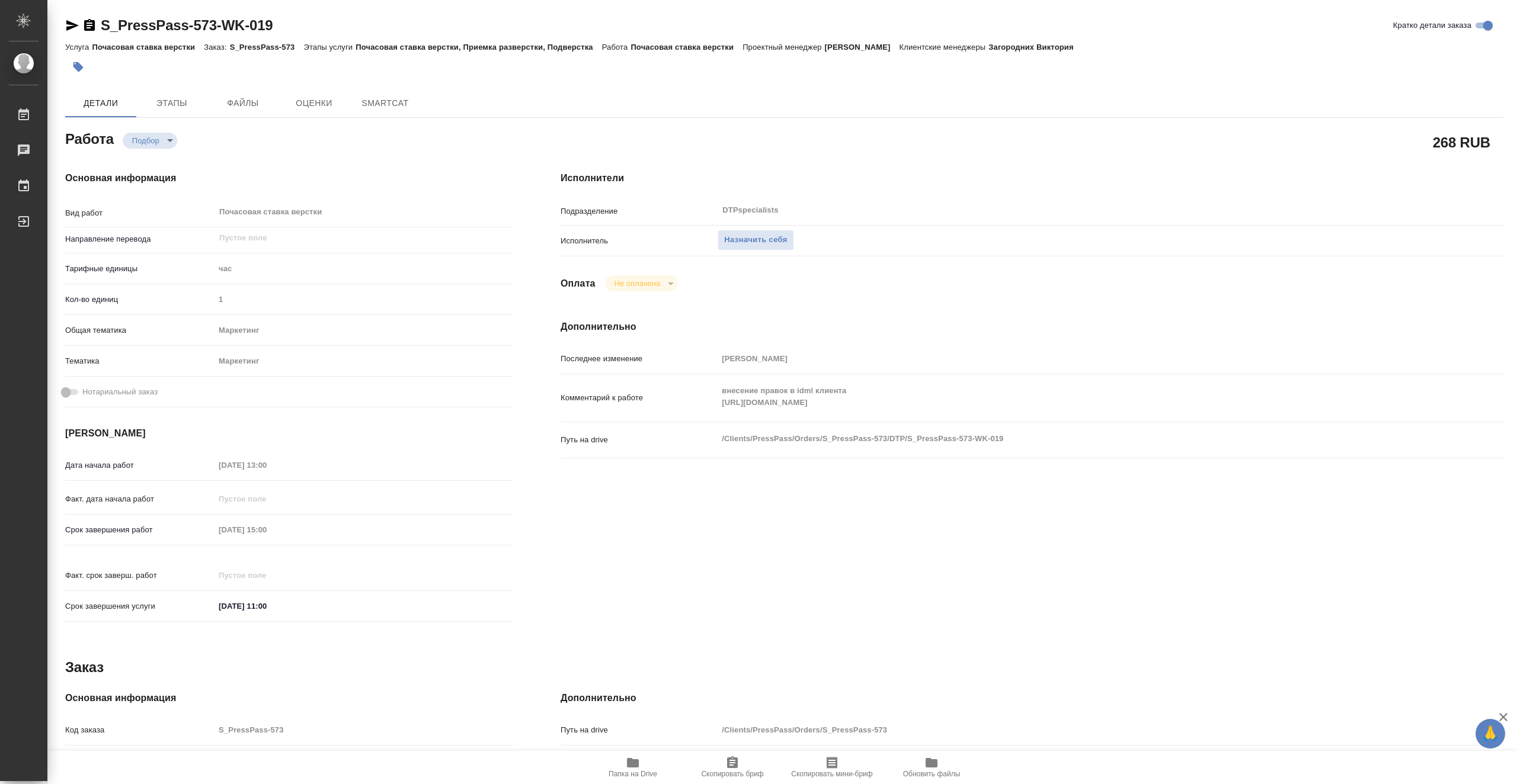
type textarea "x"
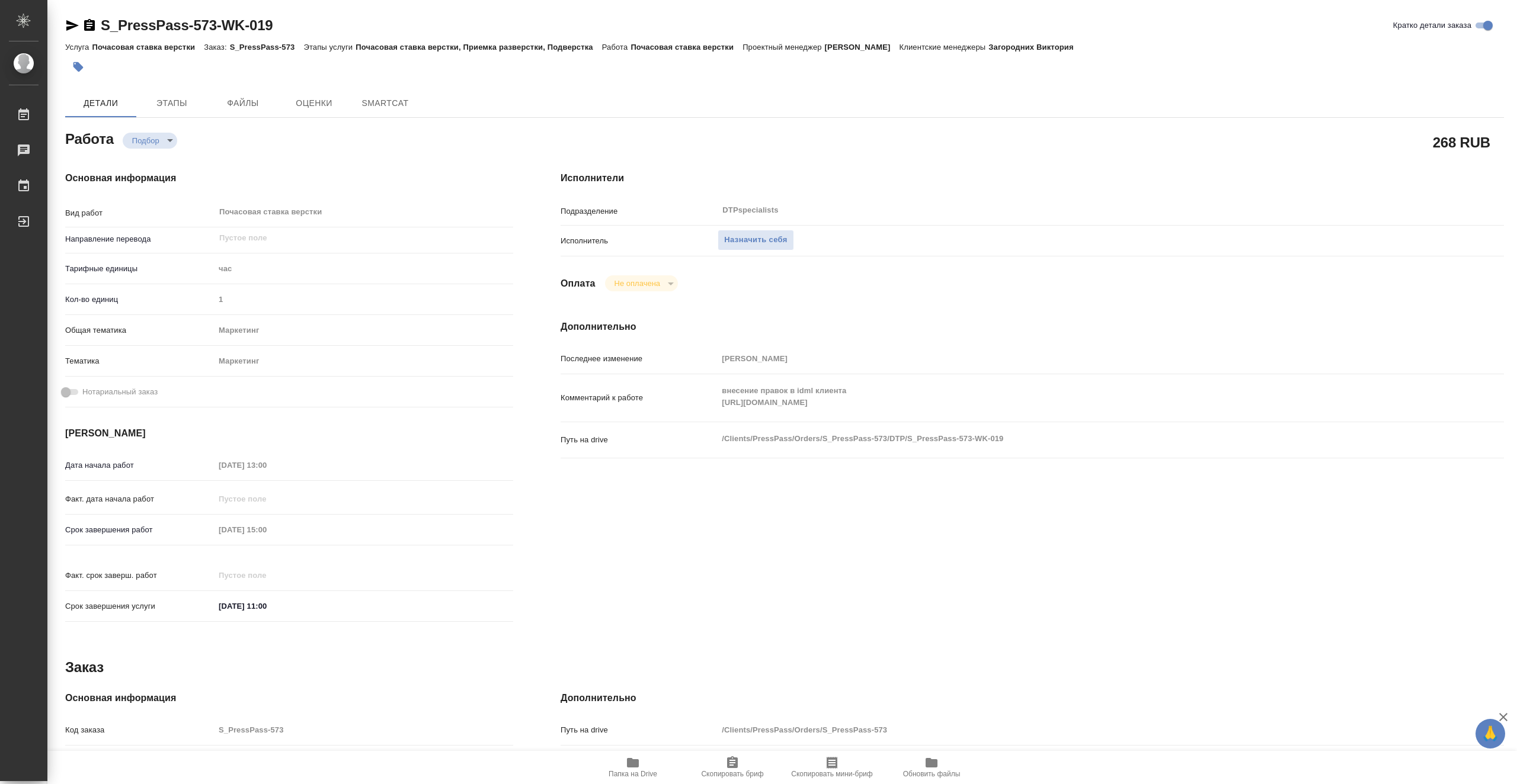
type textarea "x"
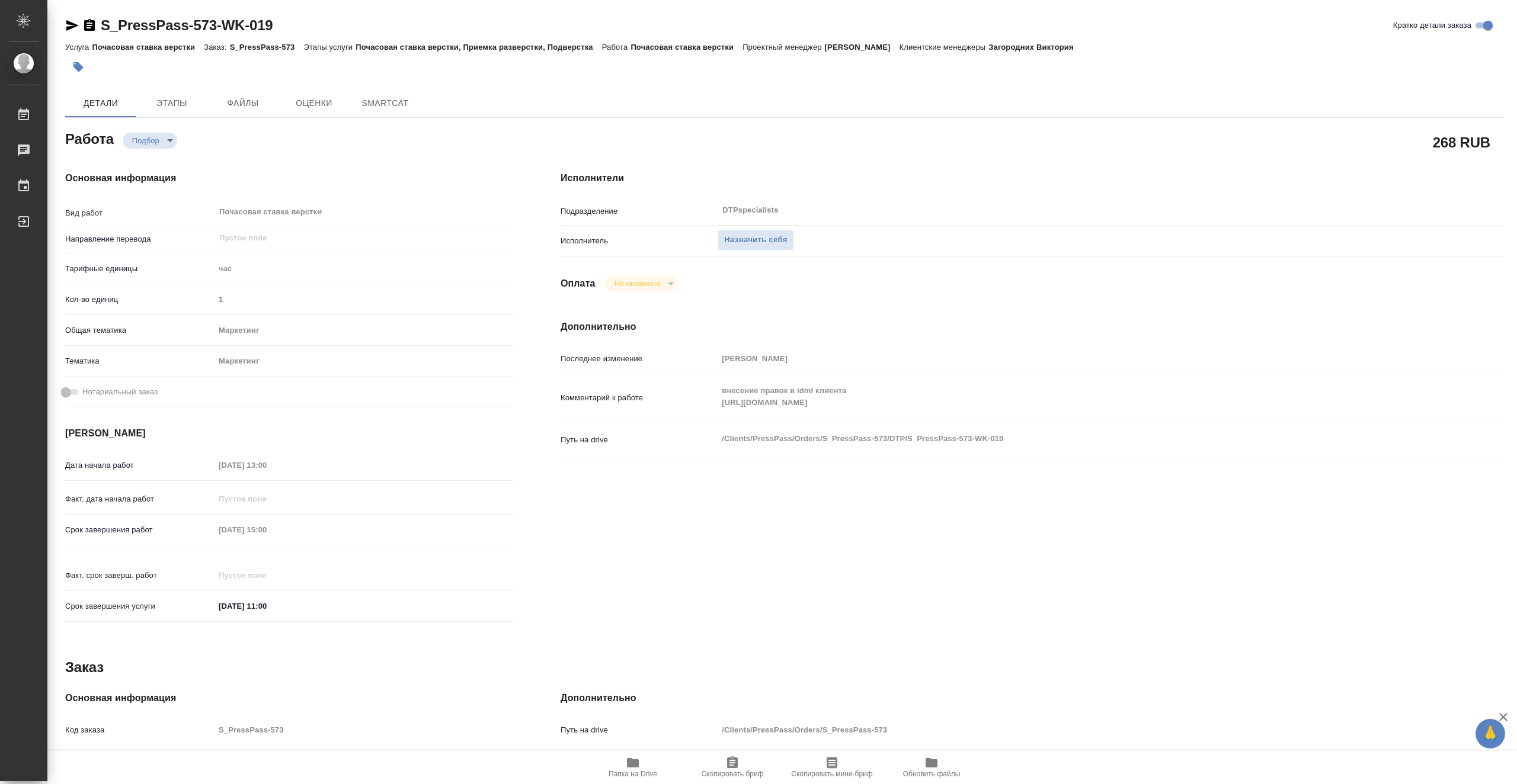
type textarea "x"
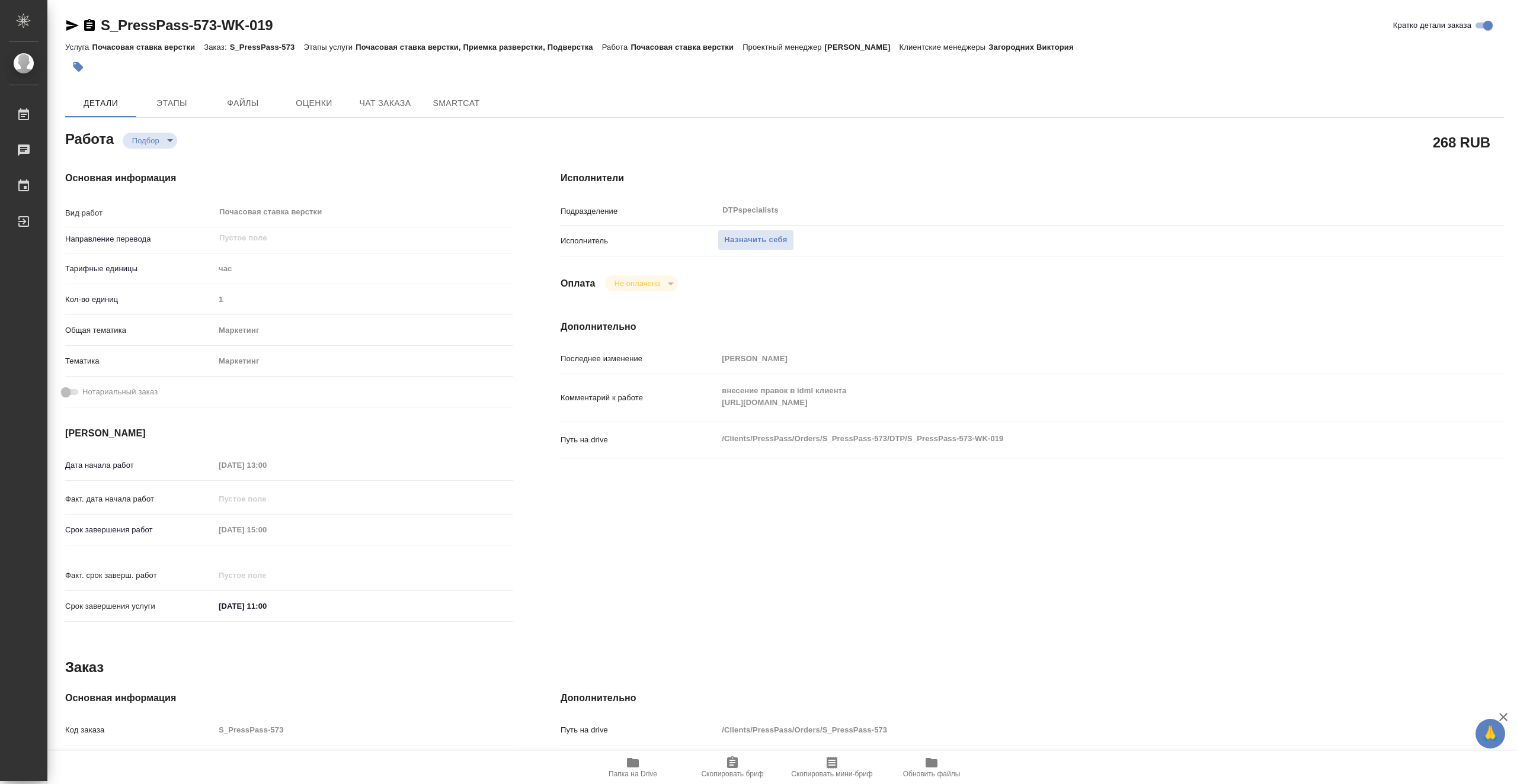
type textarea "x"
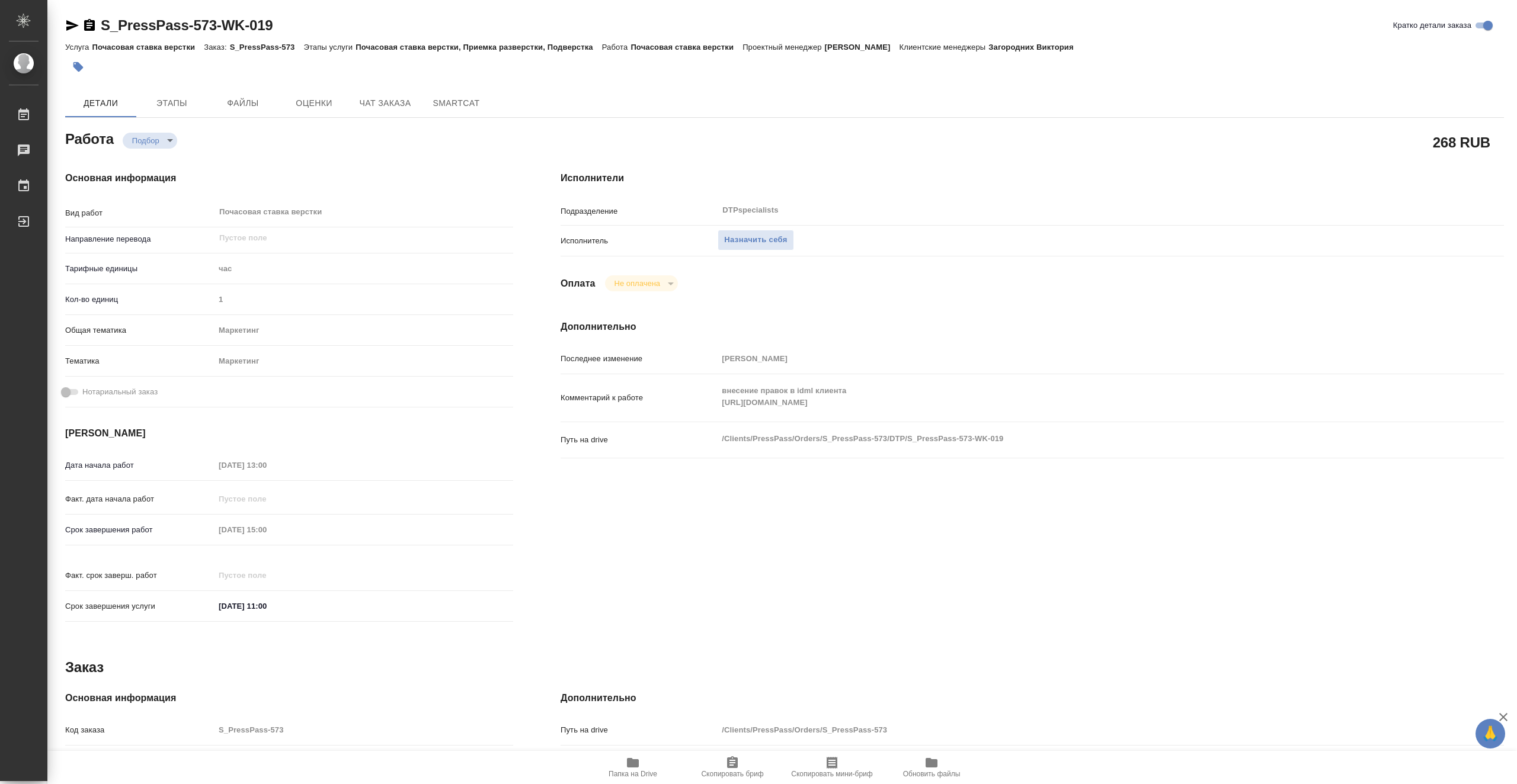
type textarea "x"
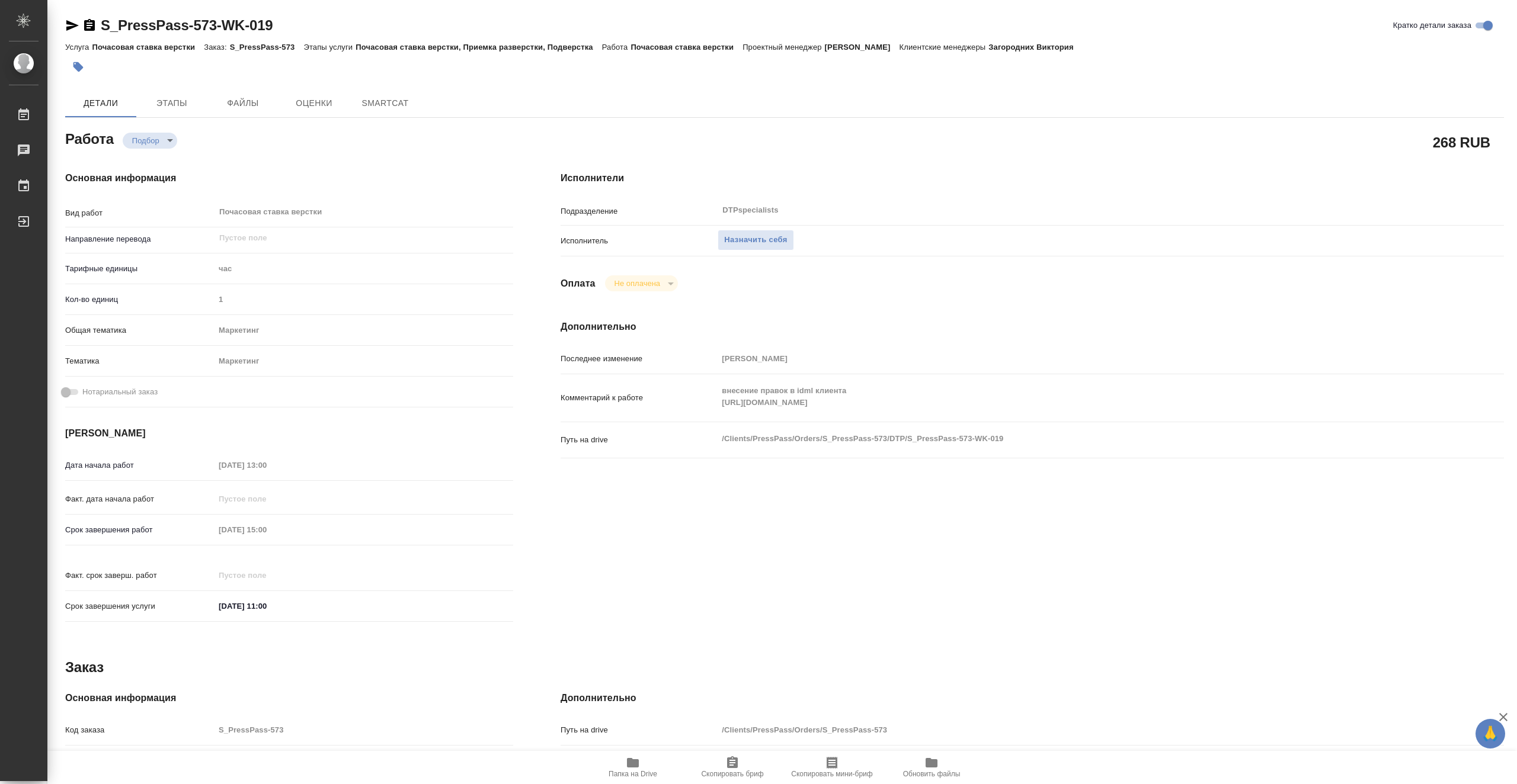
type textarea "x"
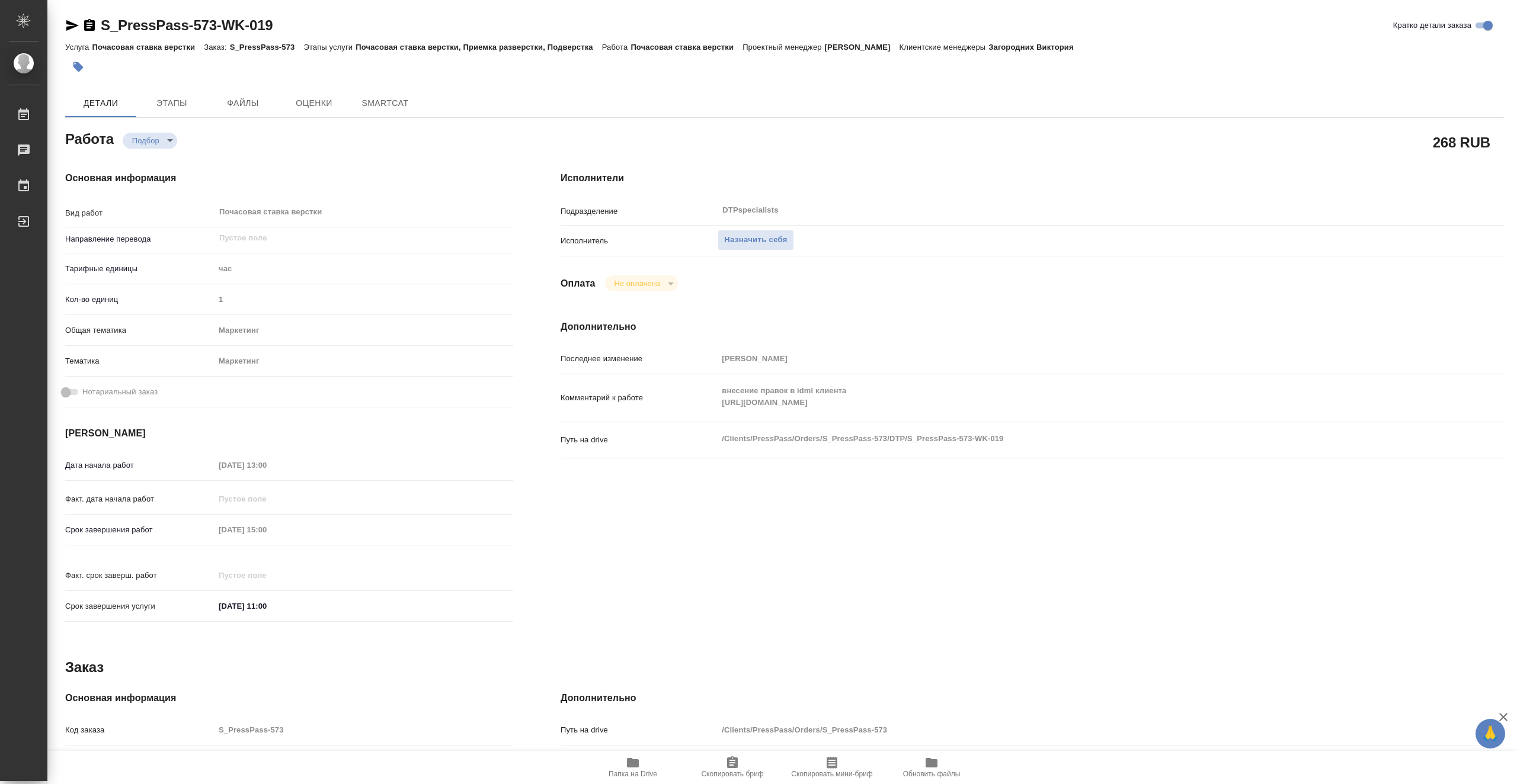
type textarea "x"
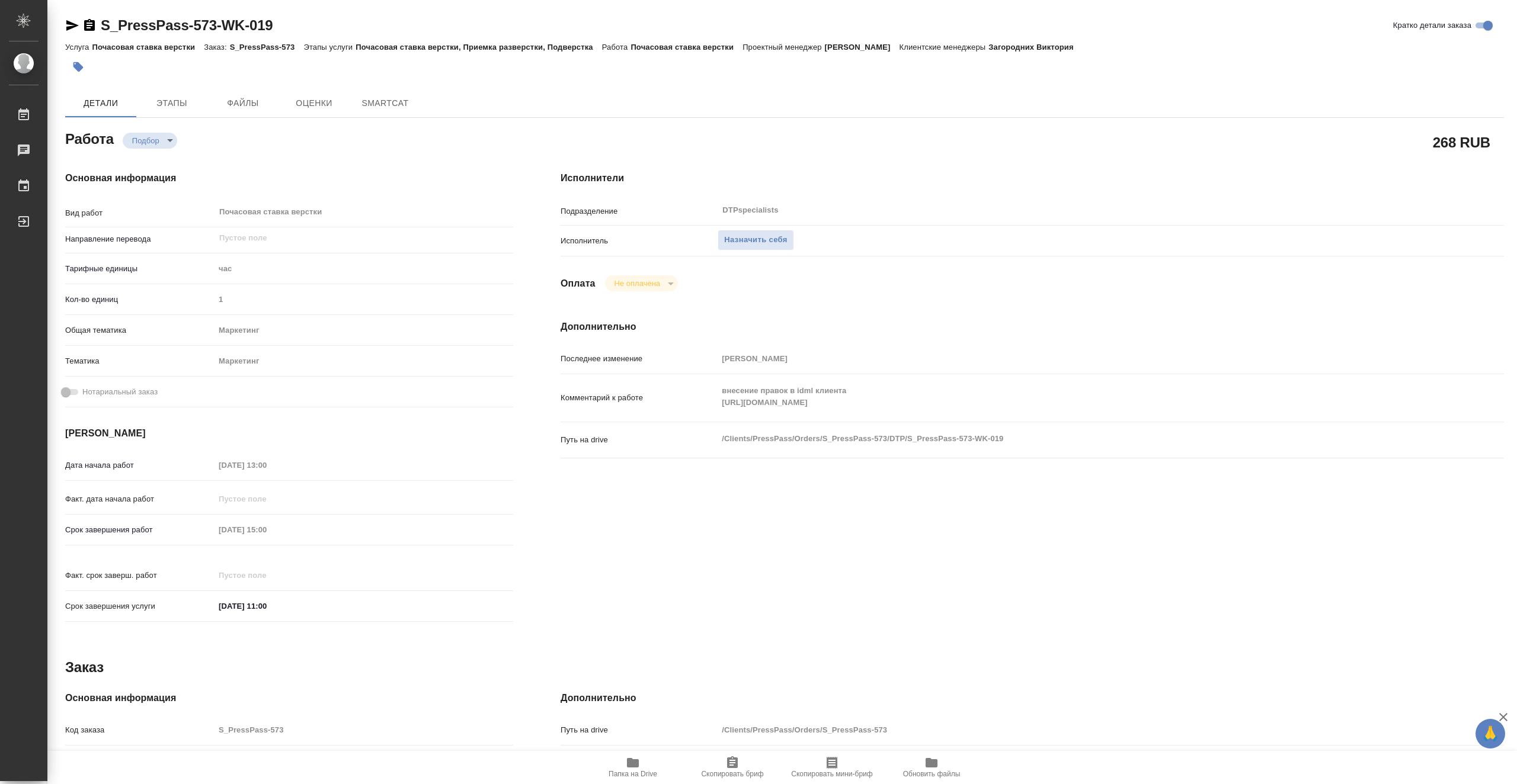
type textarea "x"
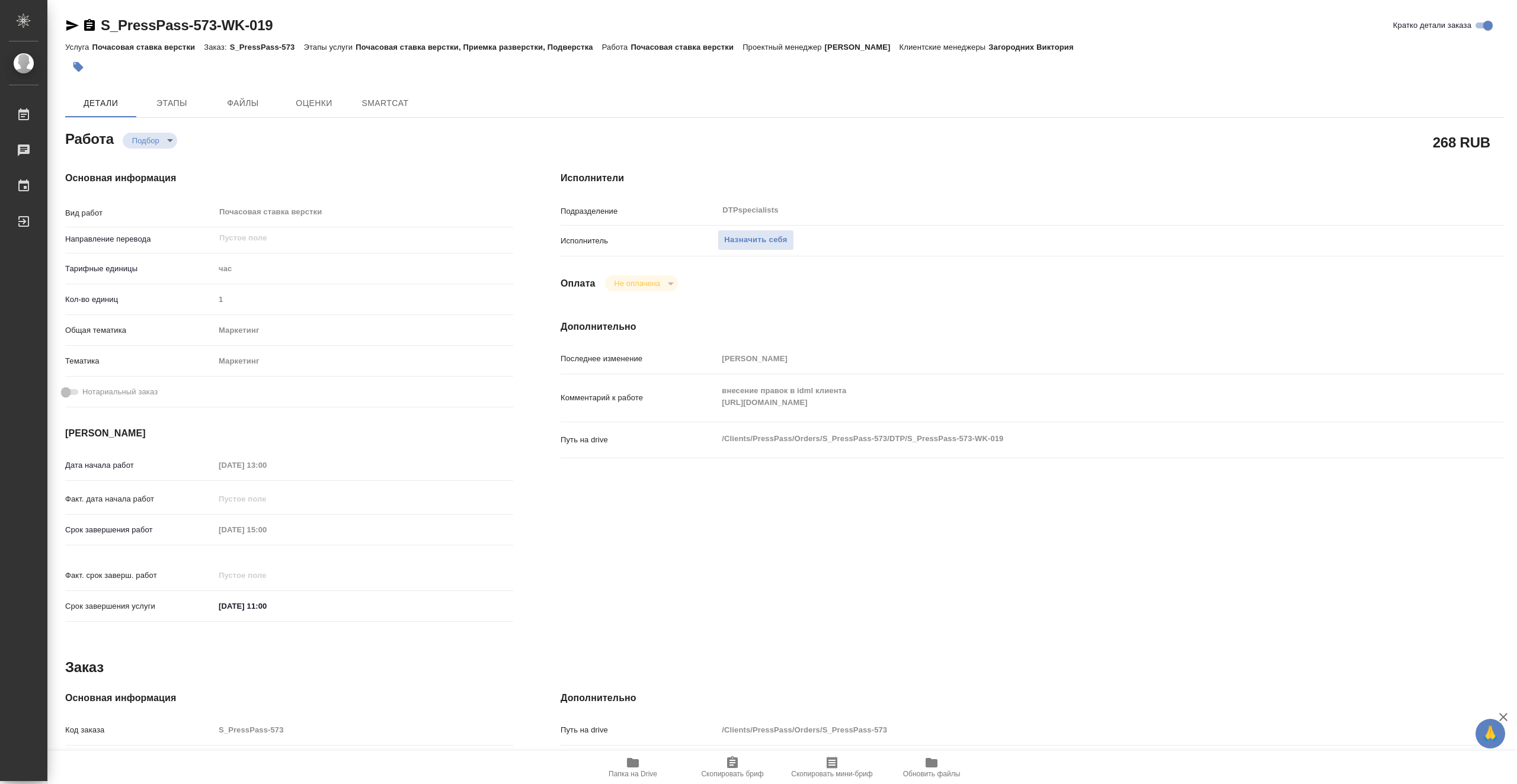
click at [641, 767] on span "Папка на Drive" at bounding box center [632, 766] width 85 height 22
type textarea "x"
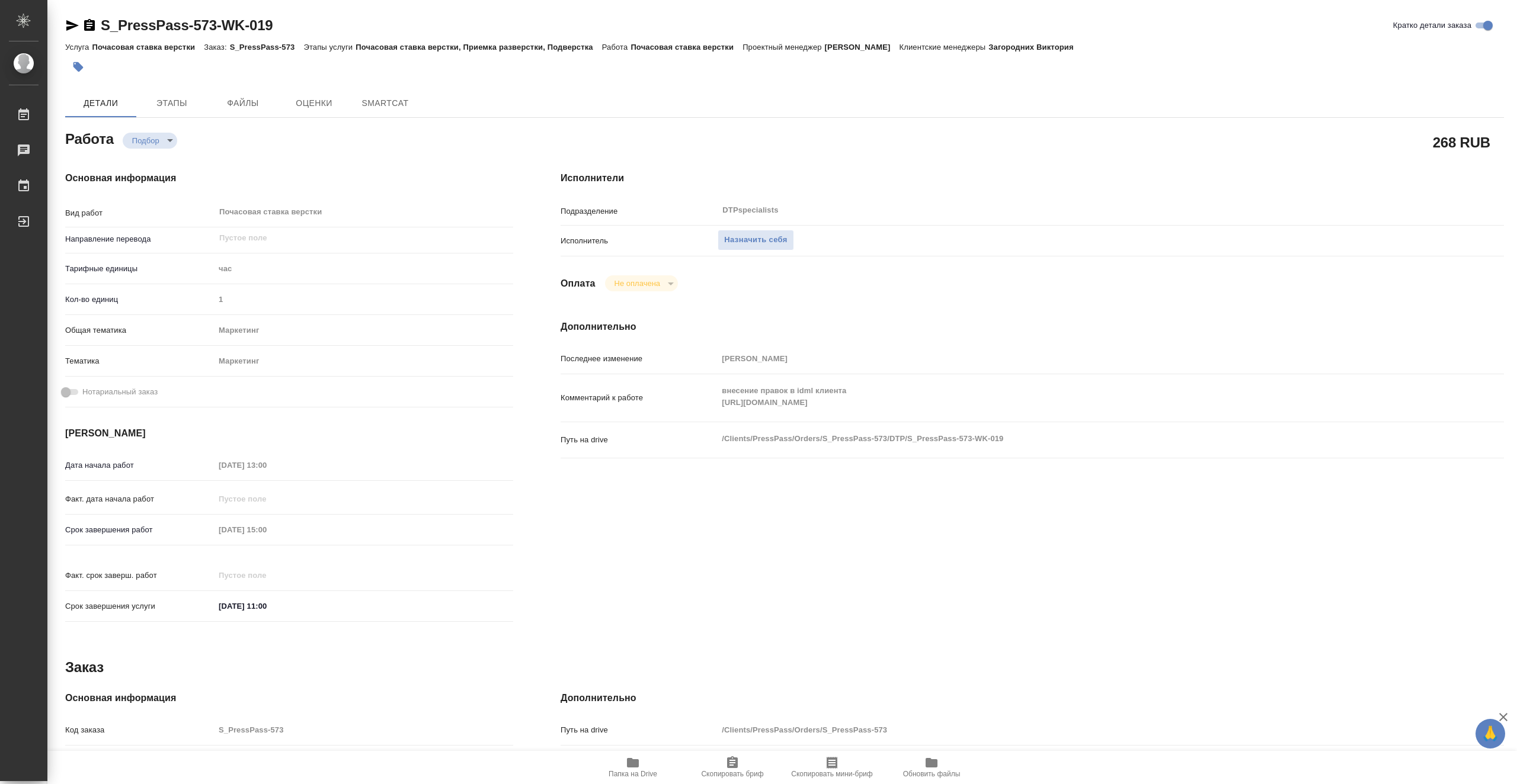
type textarea "x"
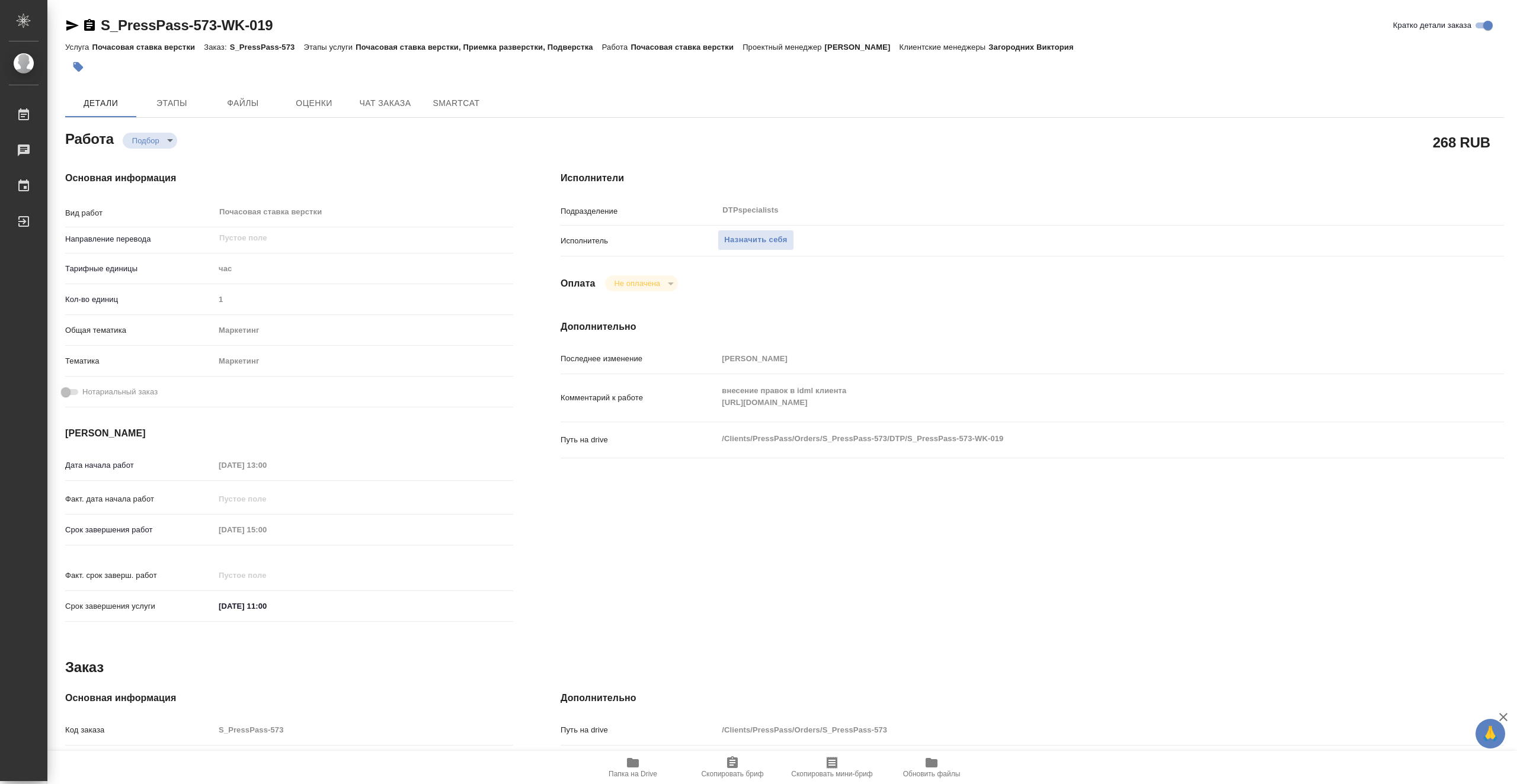
type textarea "x"
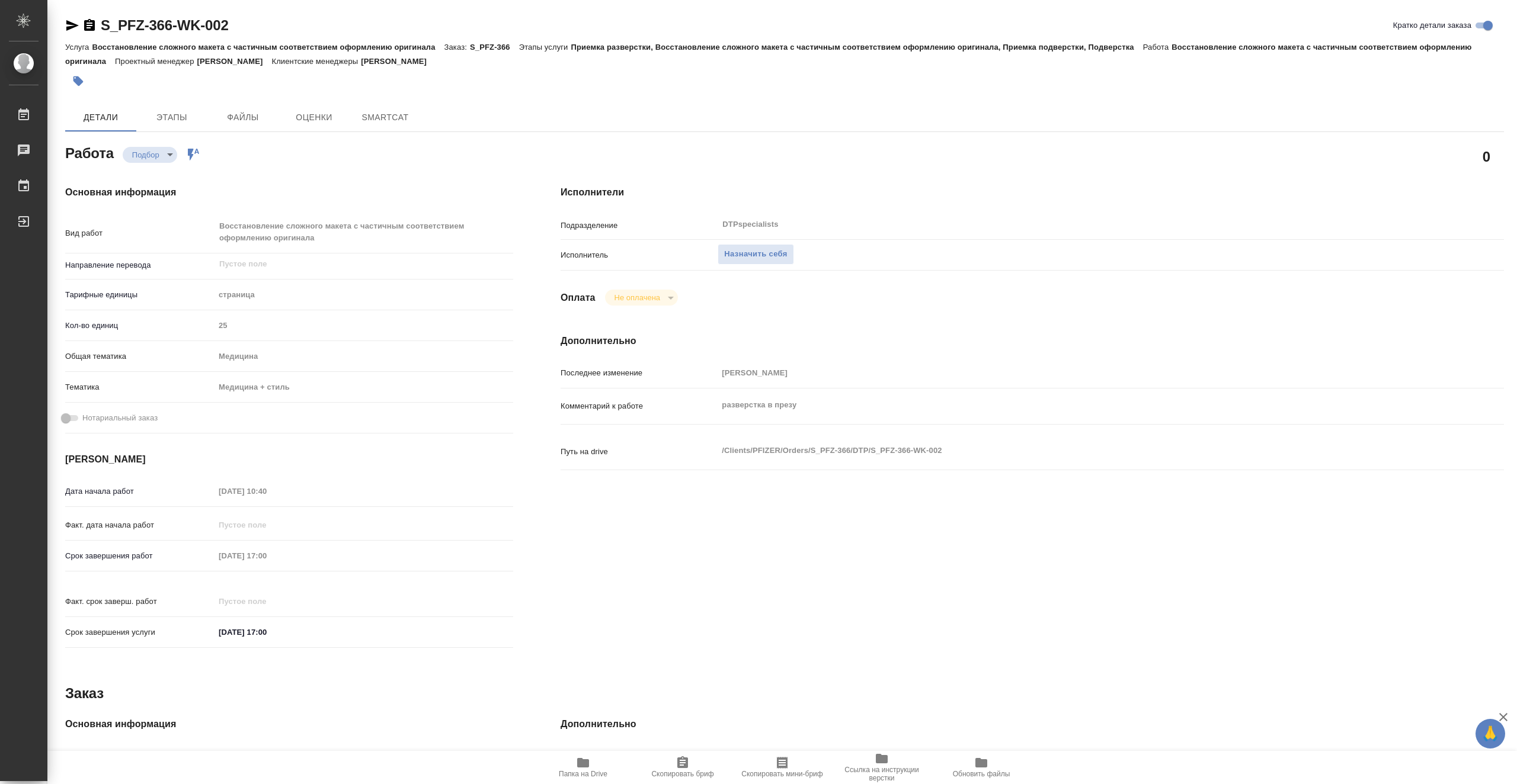
type textarea "x"
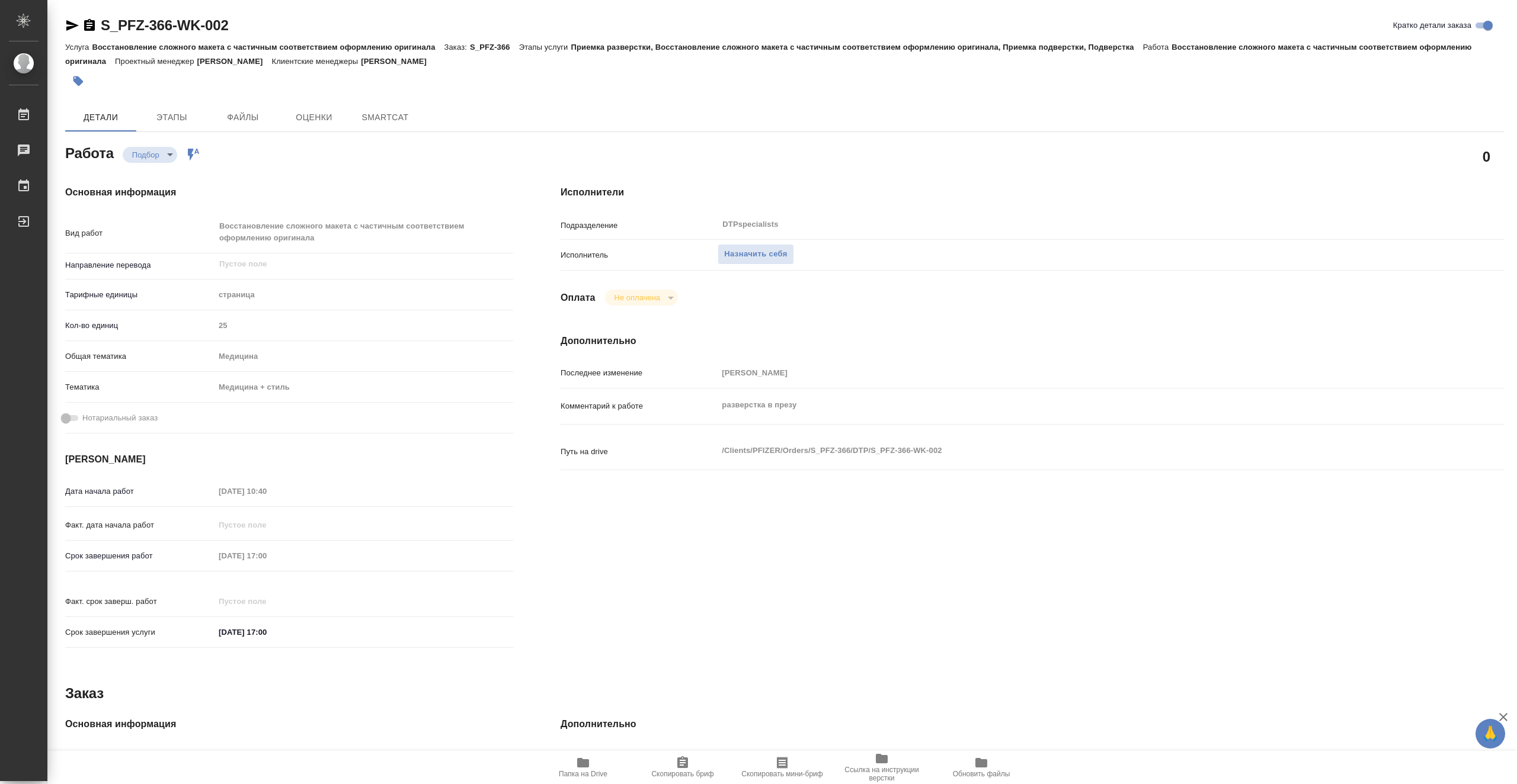
type textarea "x"
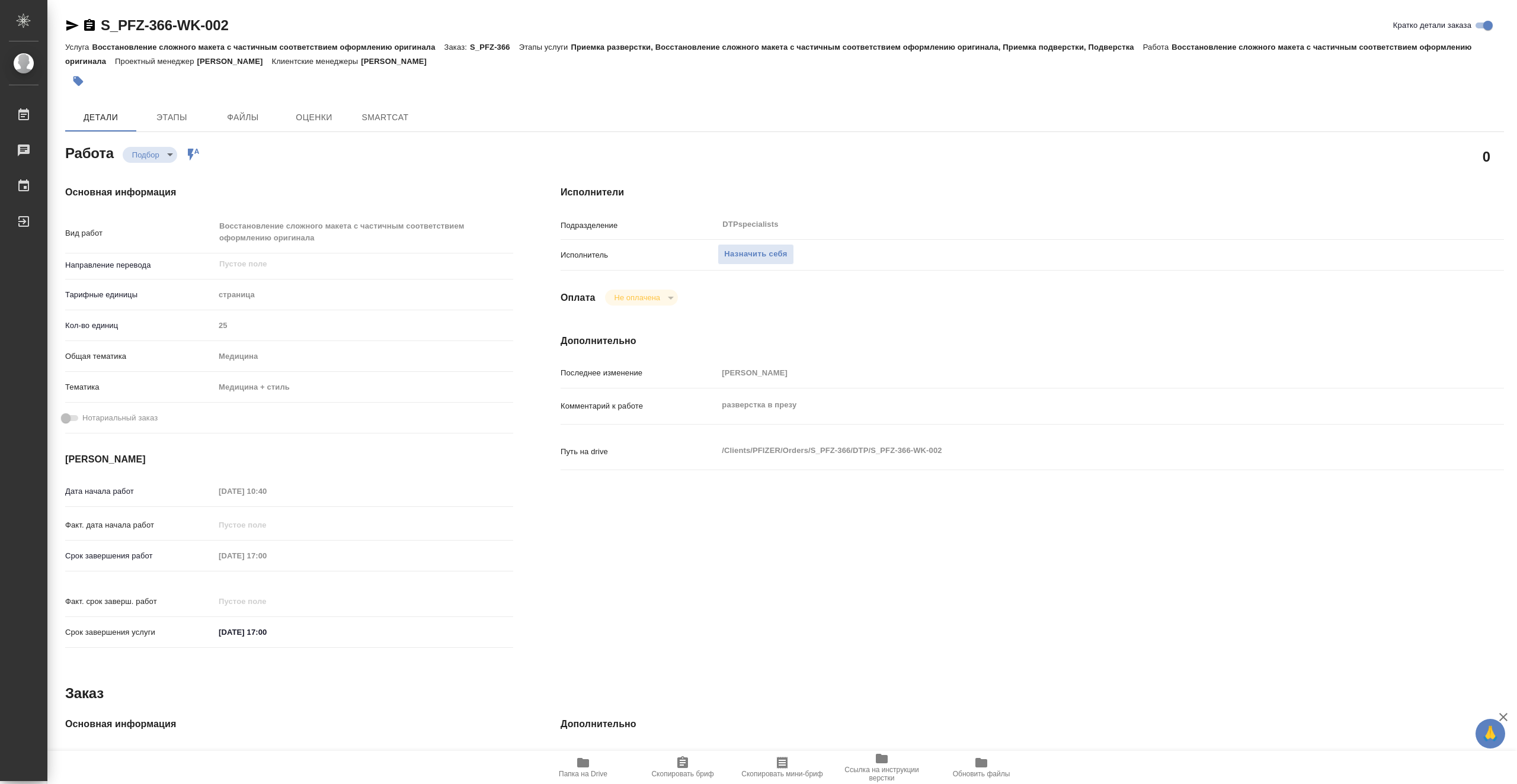
type textarea "x"
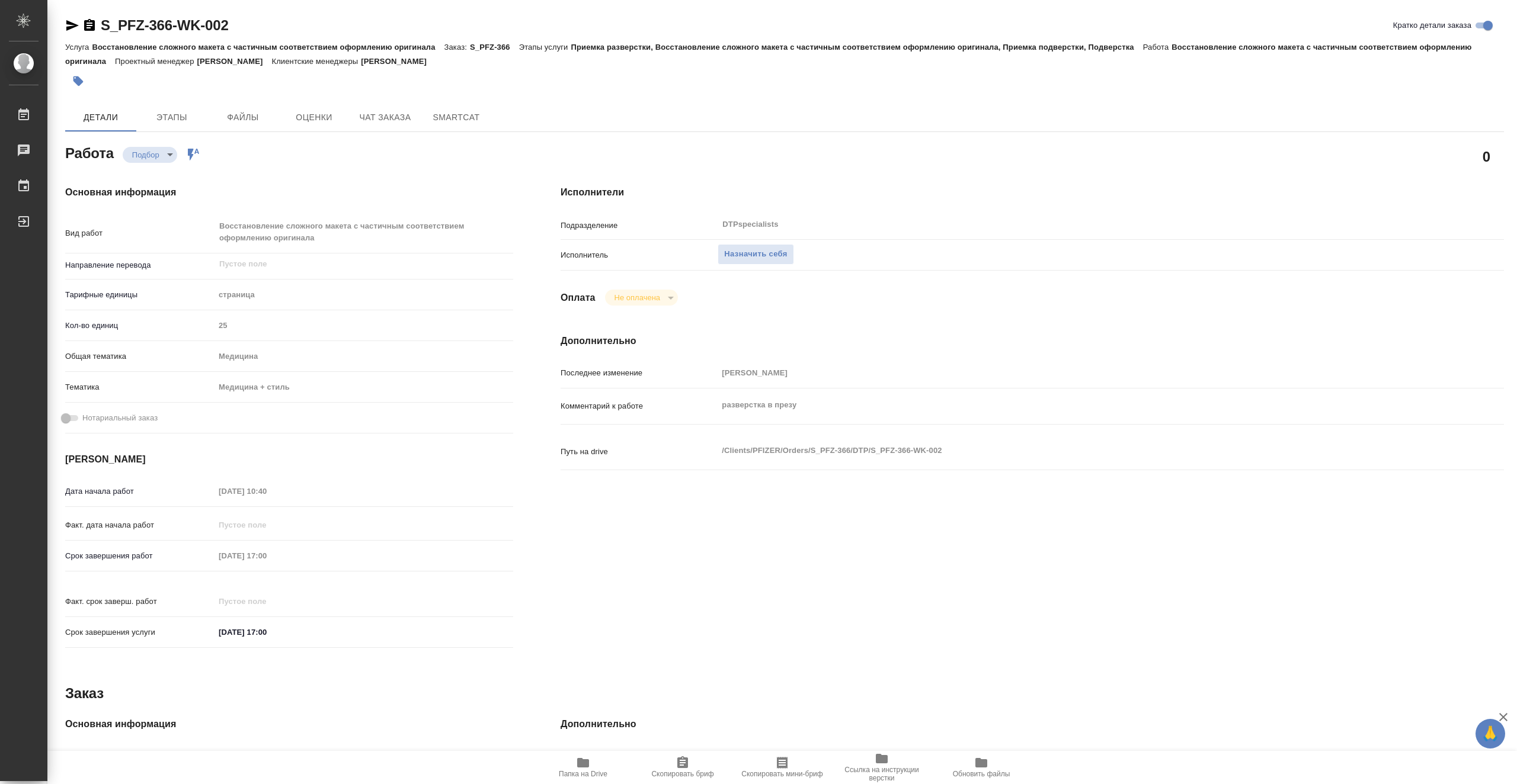
type textarea "x"
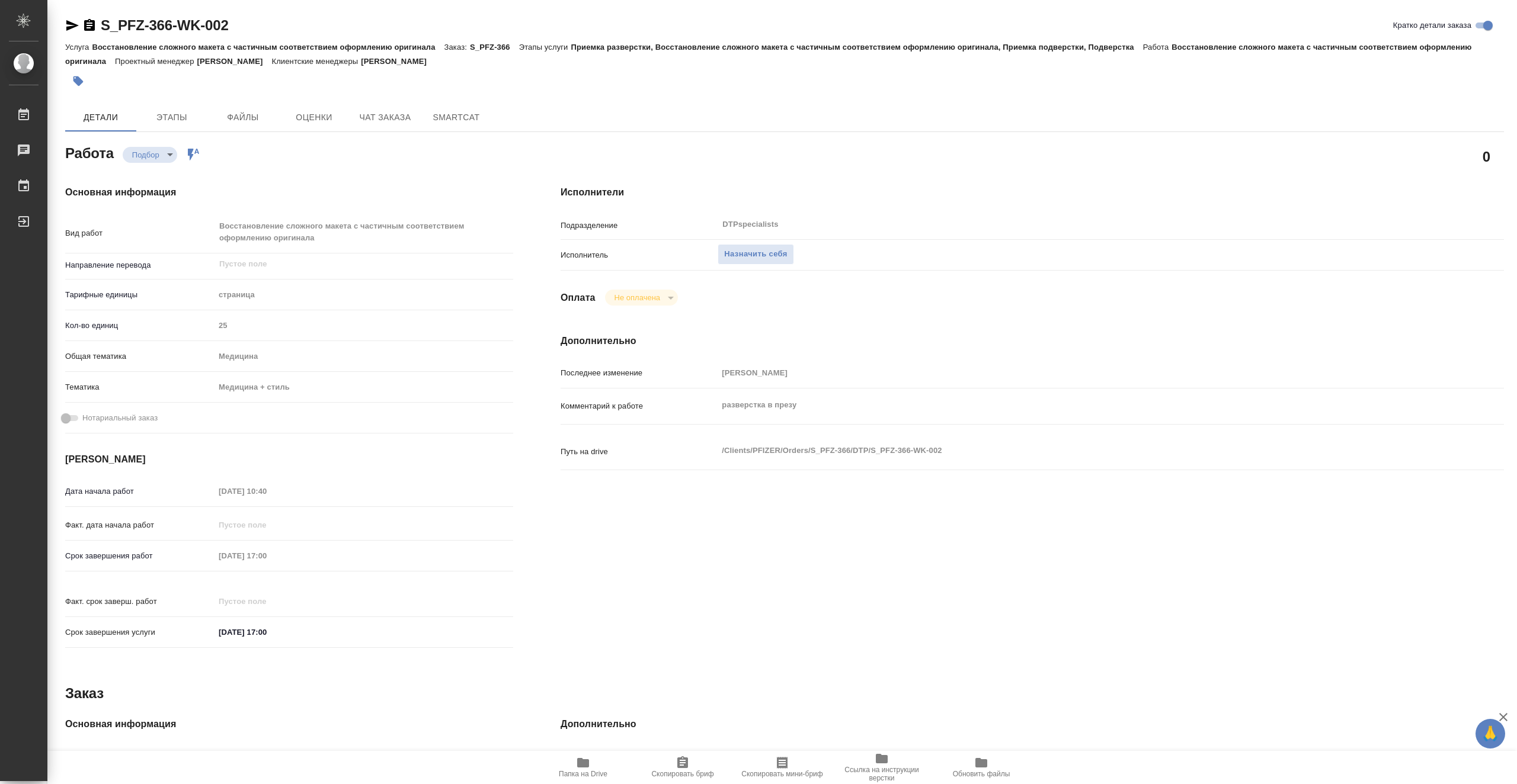
click at [593, 766] on span "Папка на Drive" at bounding box center [583, 766] width 85 height 22
type textarea "x"
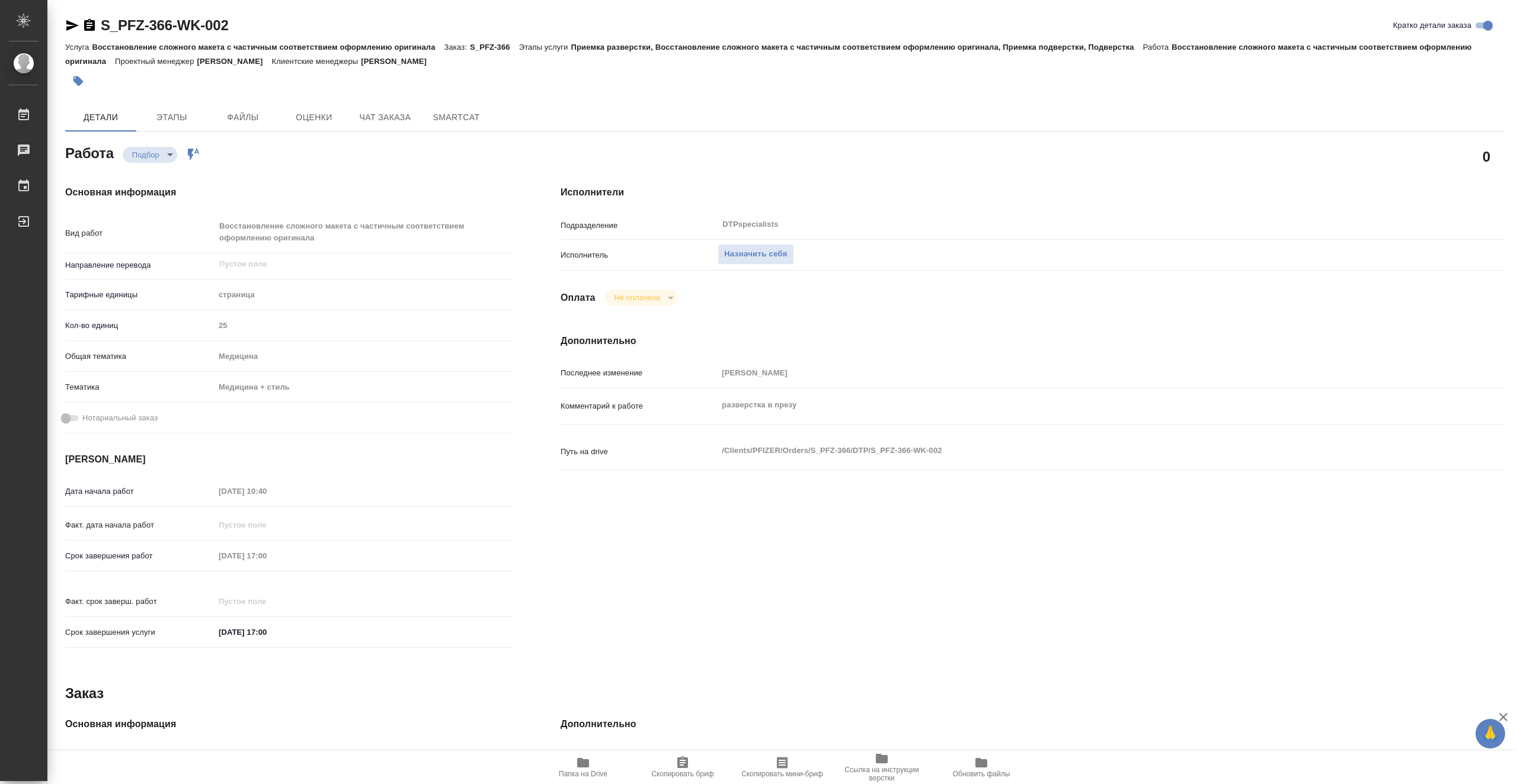
type textarea "x"
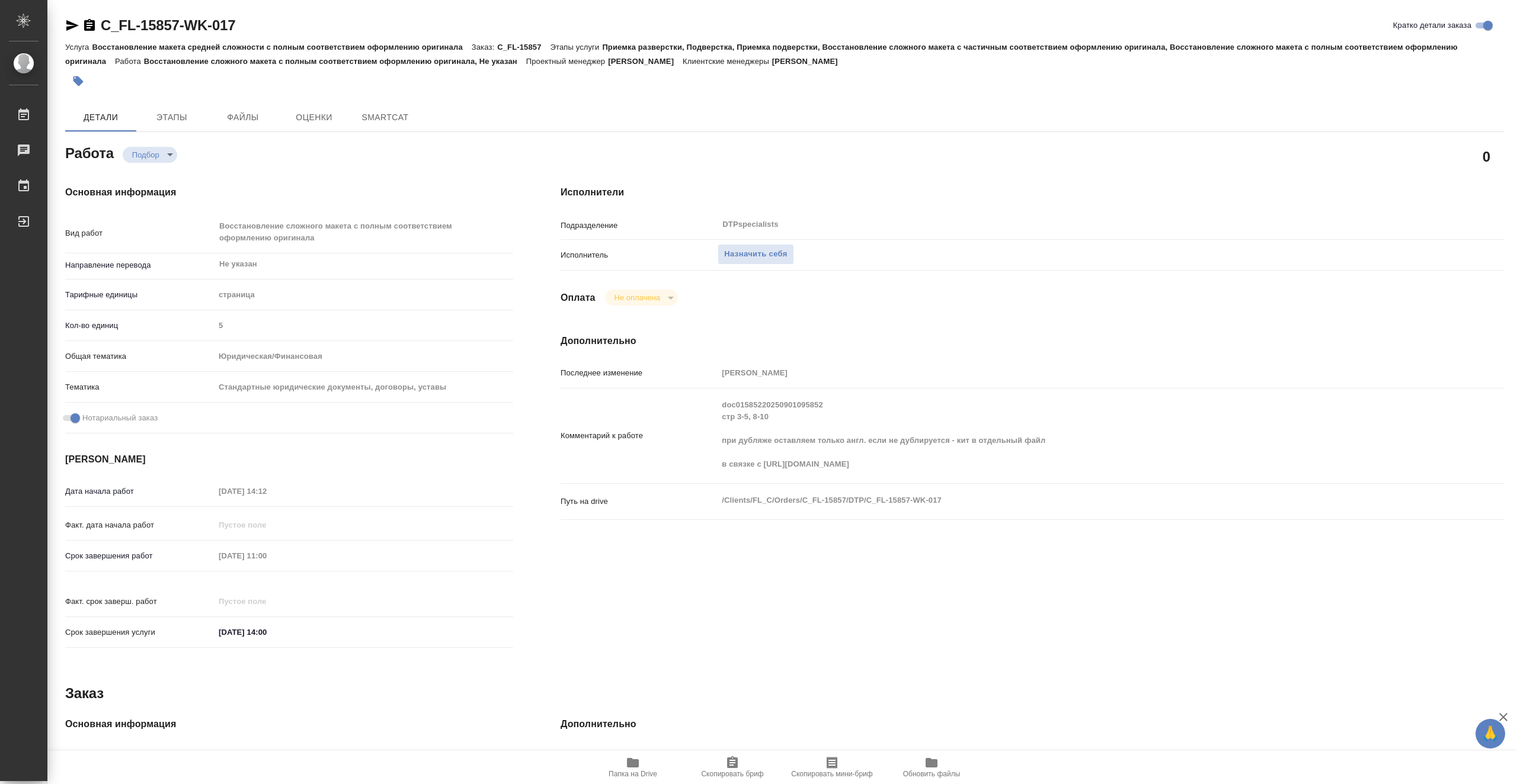
type textarea "x"
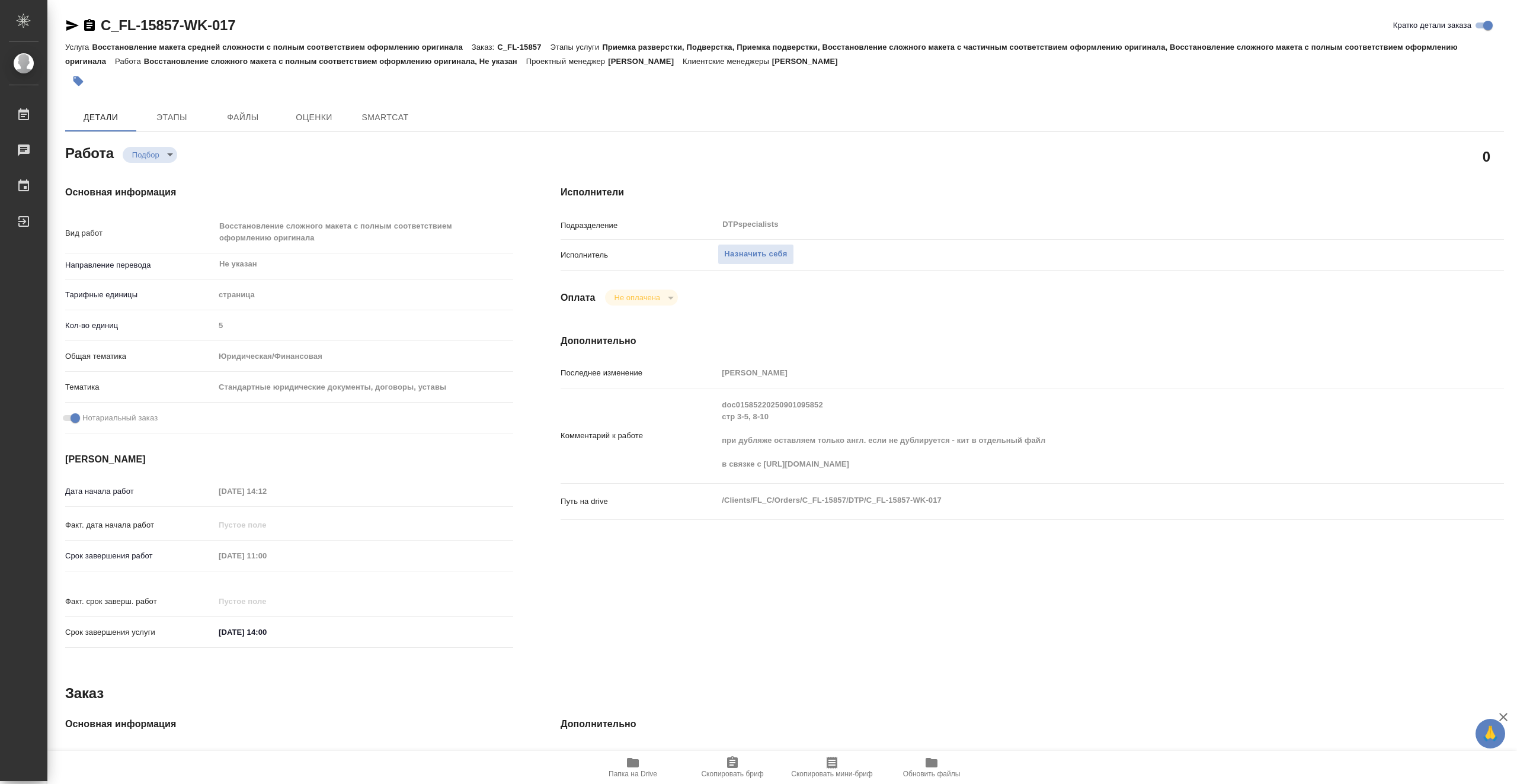
type textarea "x"
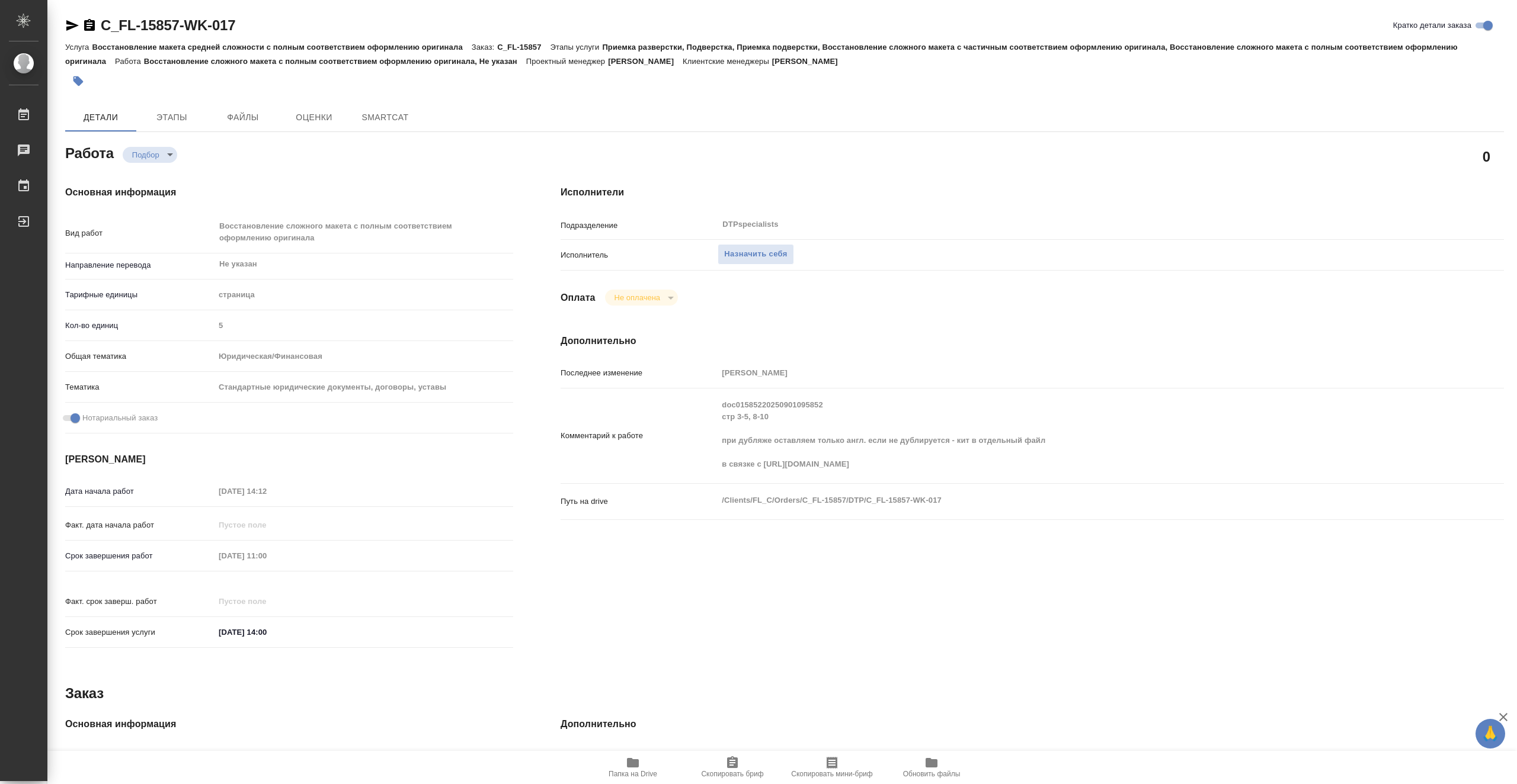
type textarea "x"
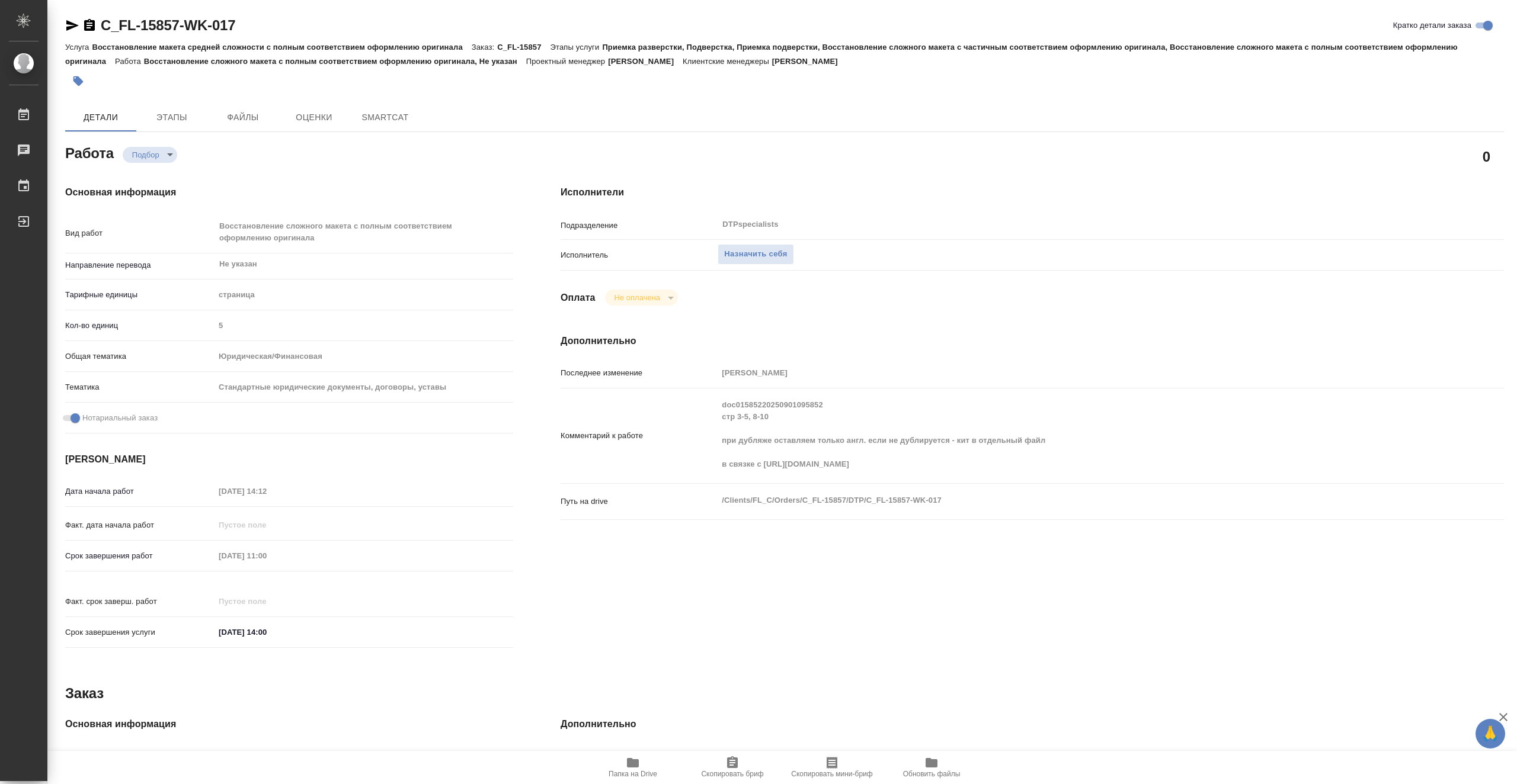
type textarea "x"
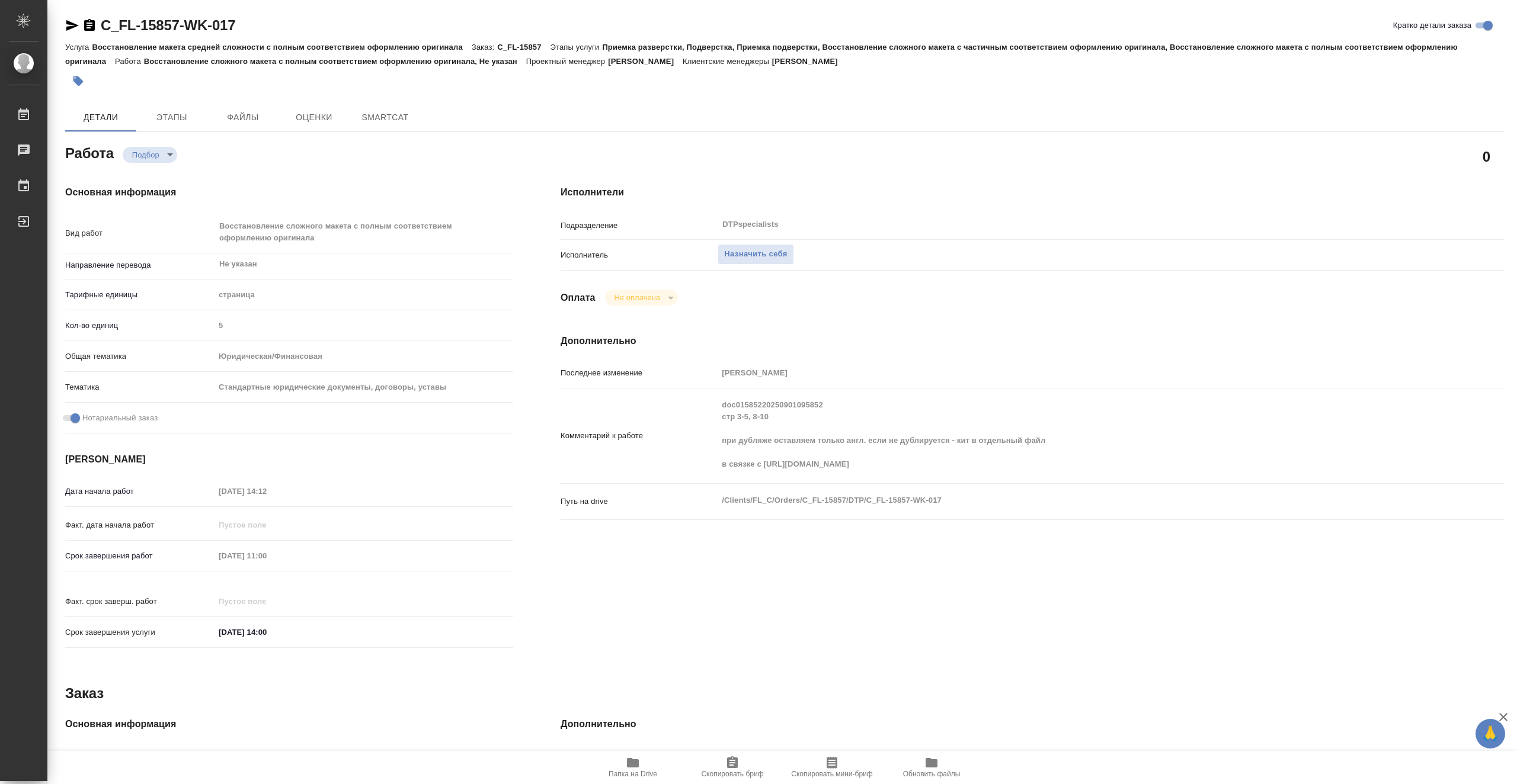
type textarea "x"
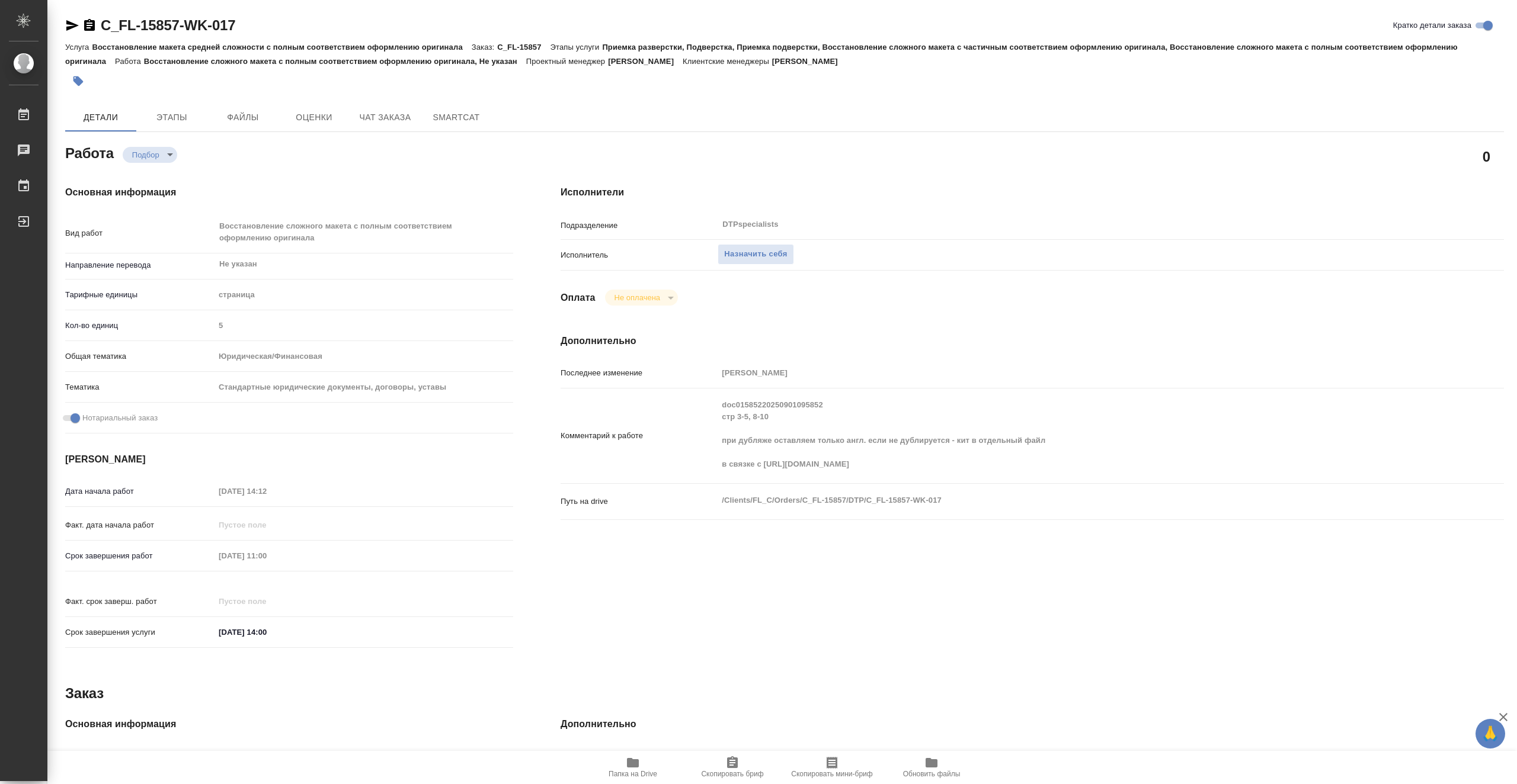
type textarea "x"
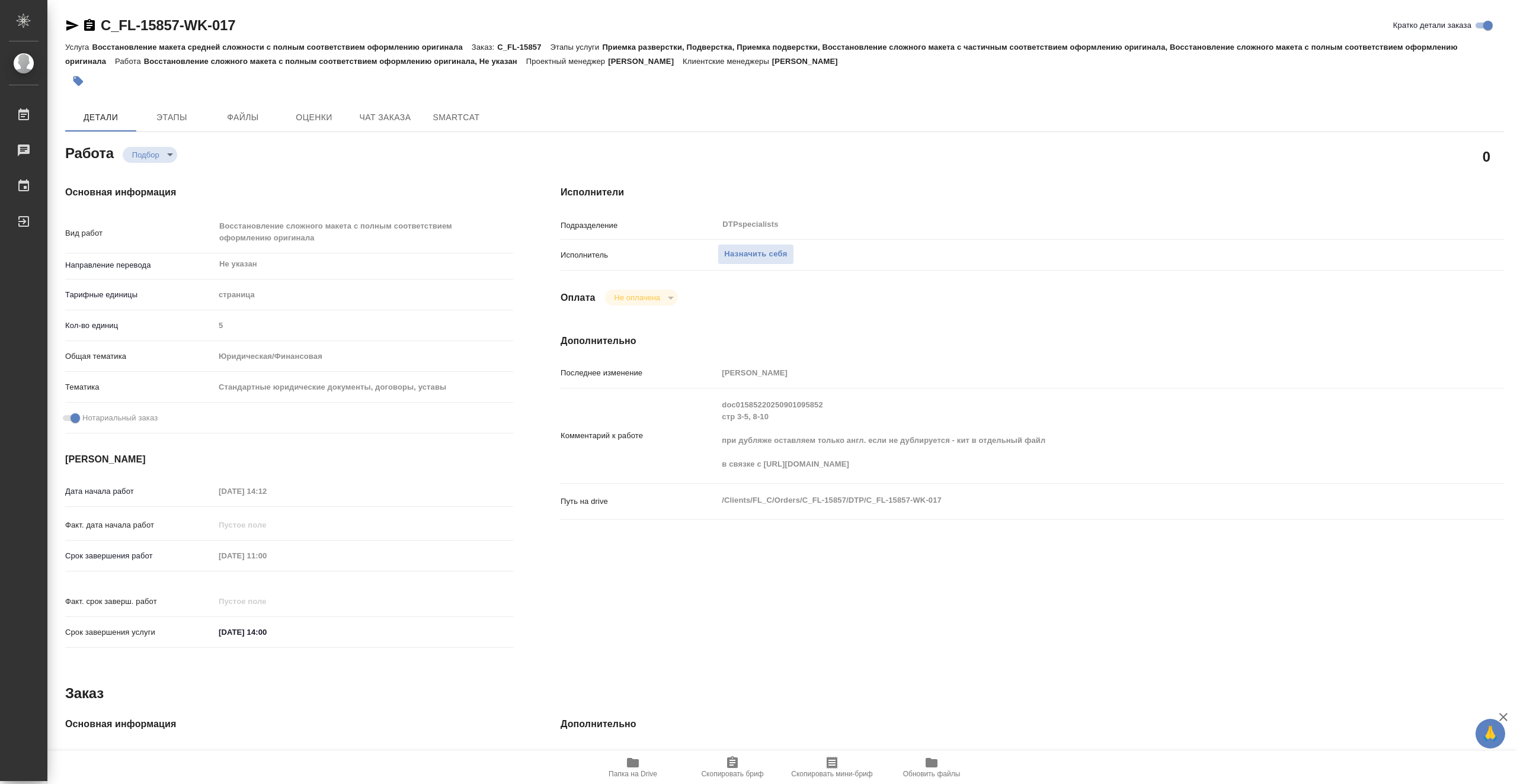
type textarea "x"
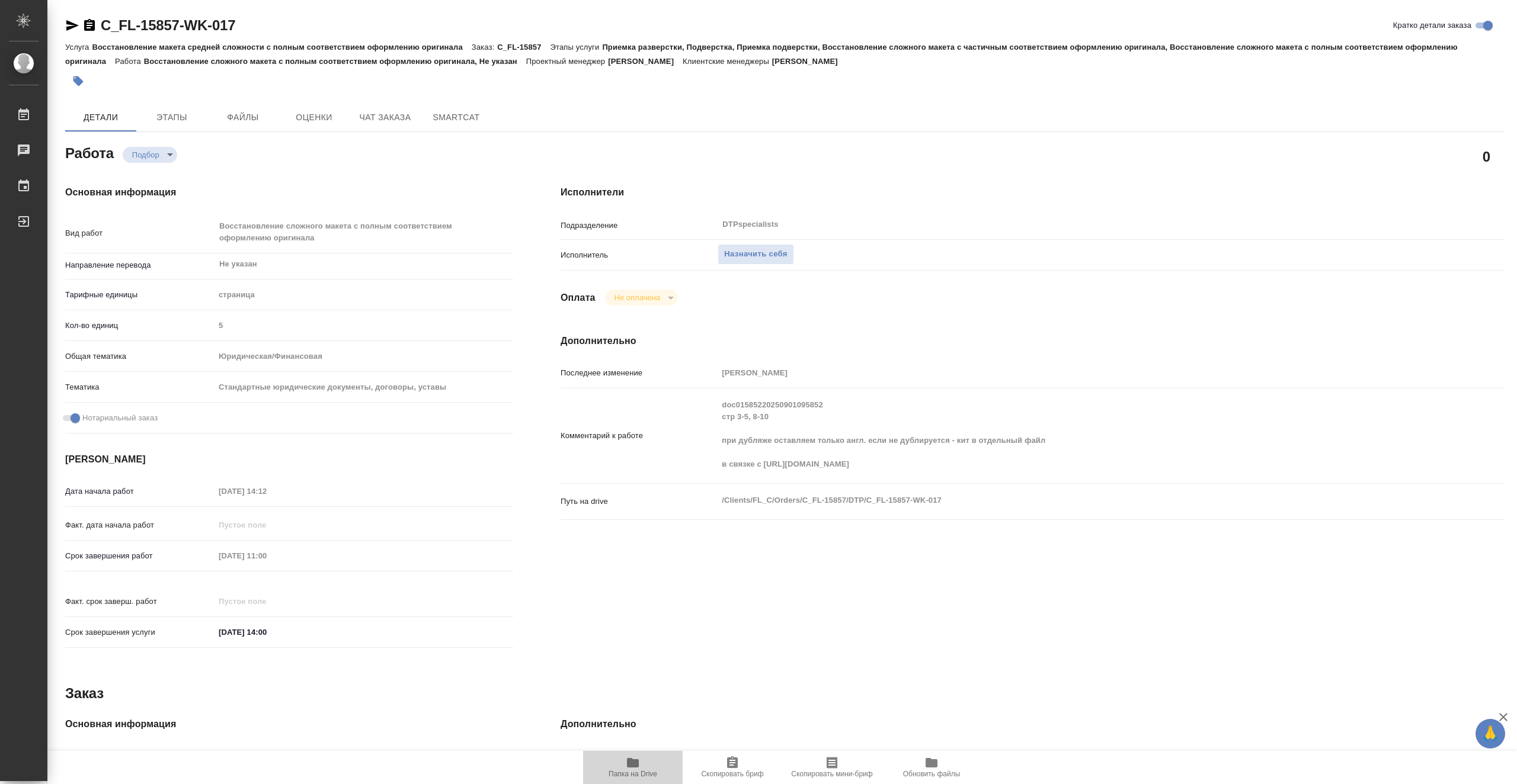
click at [646, 769] on span "Папка на Drive" at bounding box center [632, 766] width 85 height 22
click at [757, 255] on span "Назначить себя" at bounding box center [756, 254] width 63 height 14
type textarea "x"
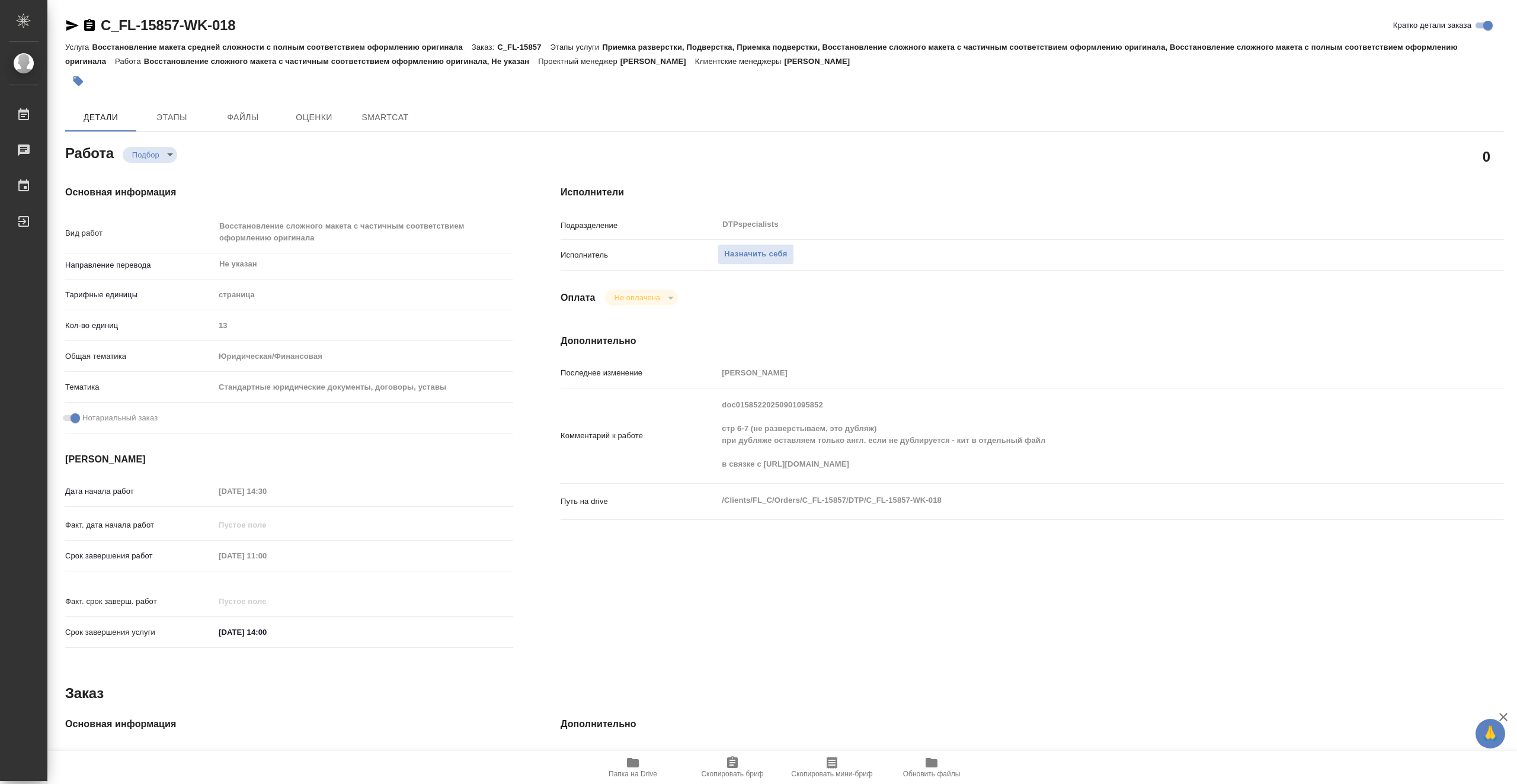
type textarea "x"
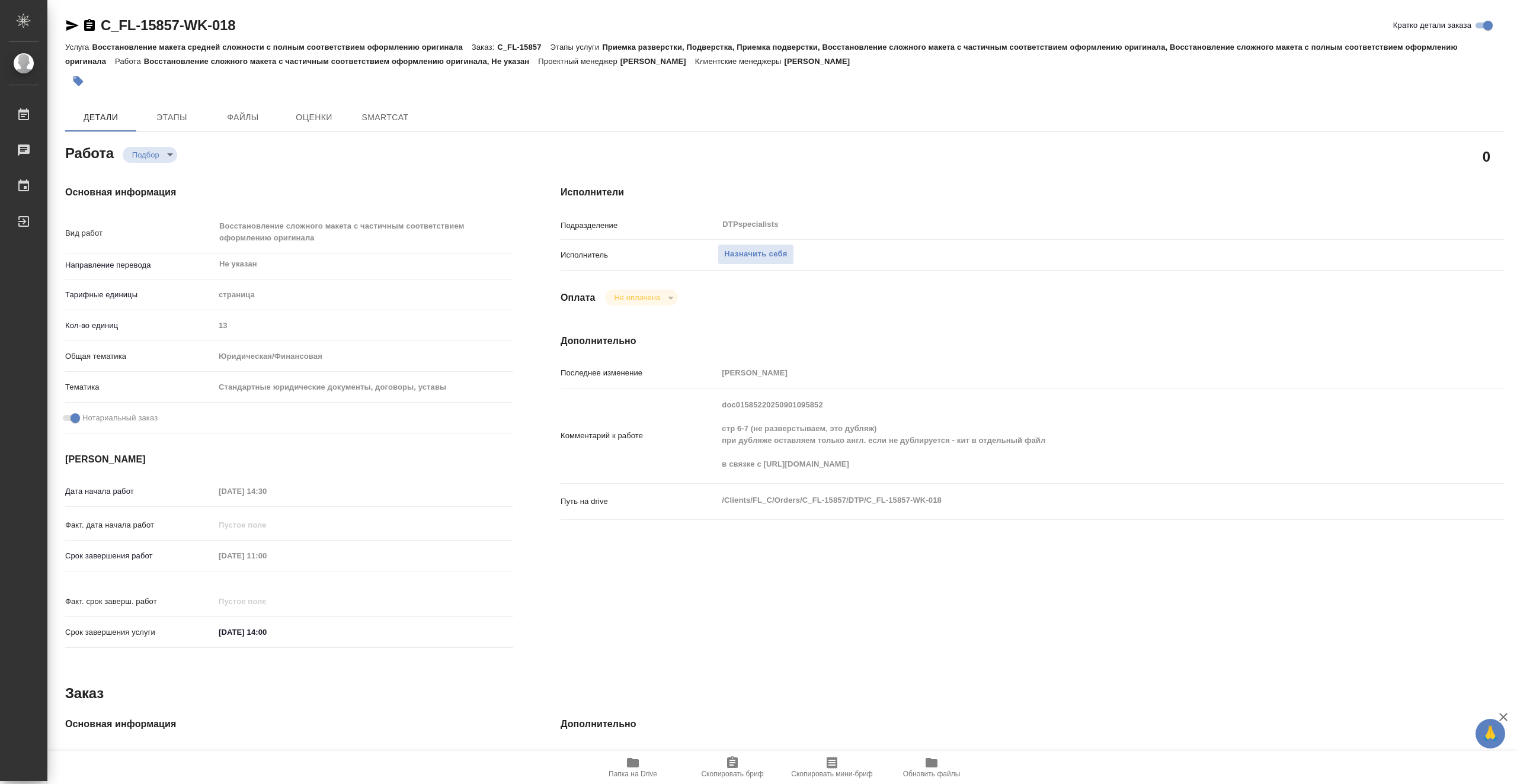
type textarea "x"
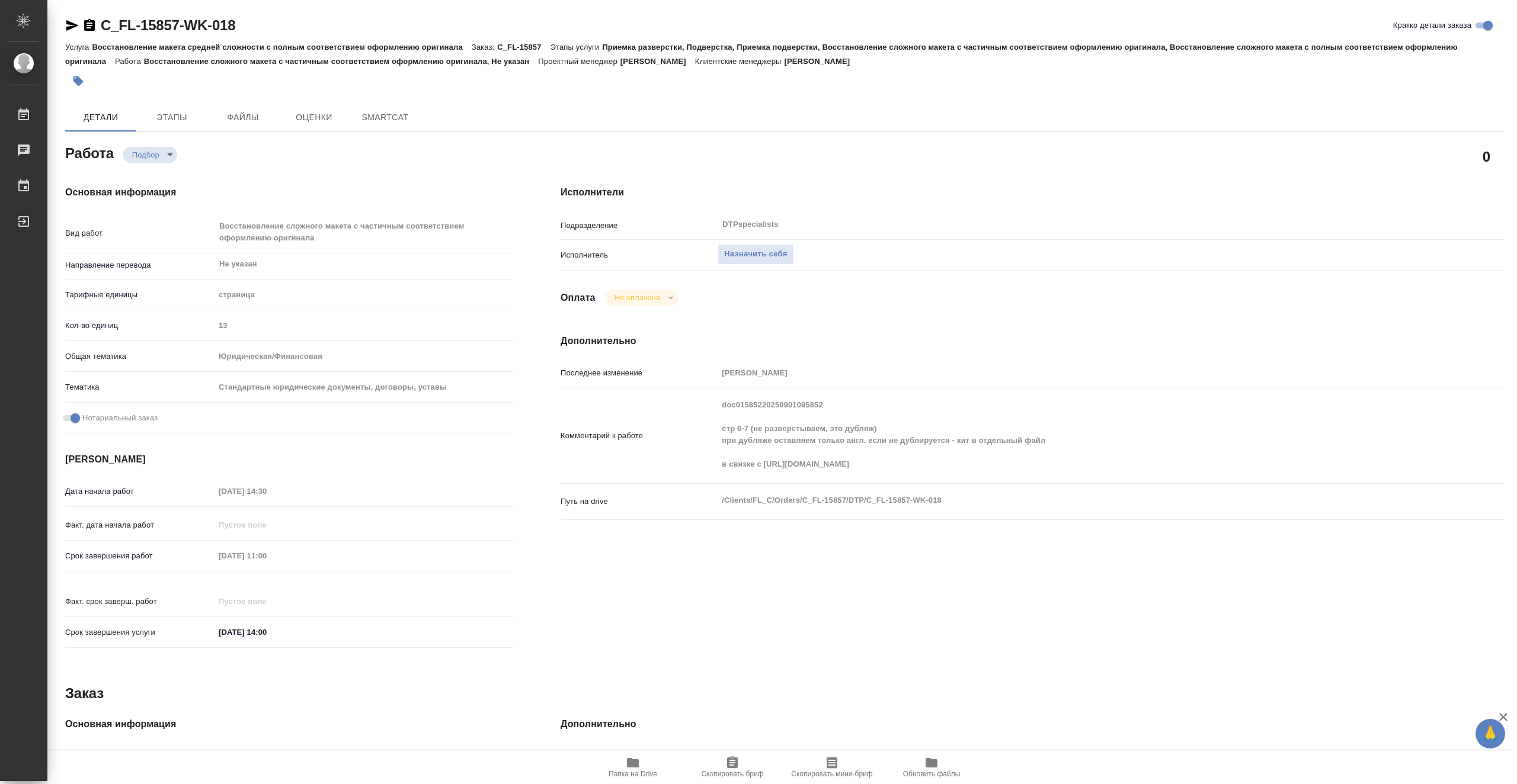
type textarea "x"
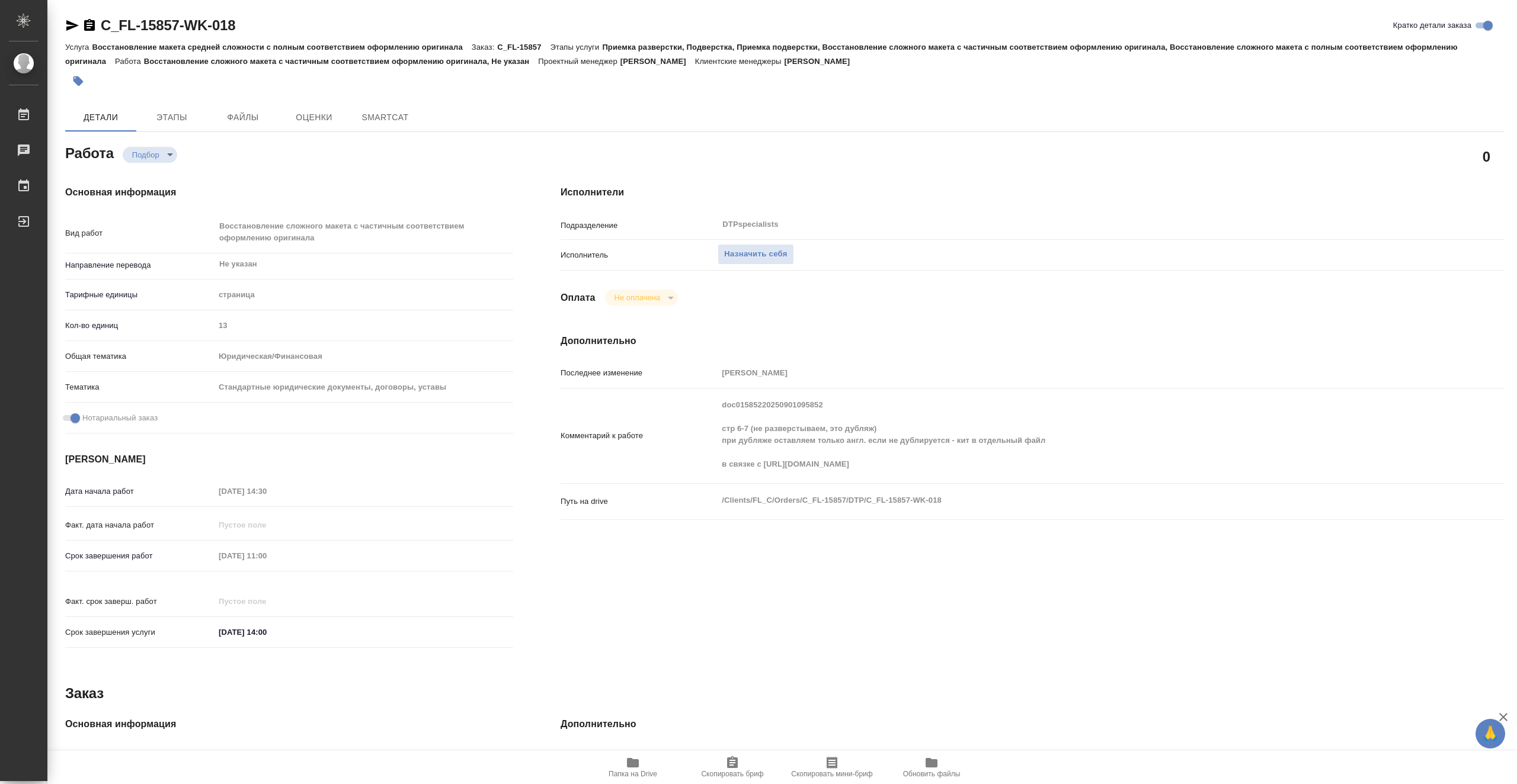
type textarea "x"
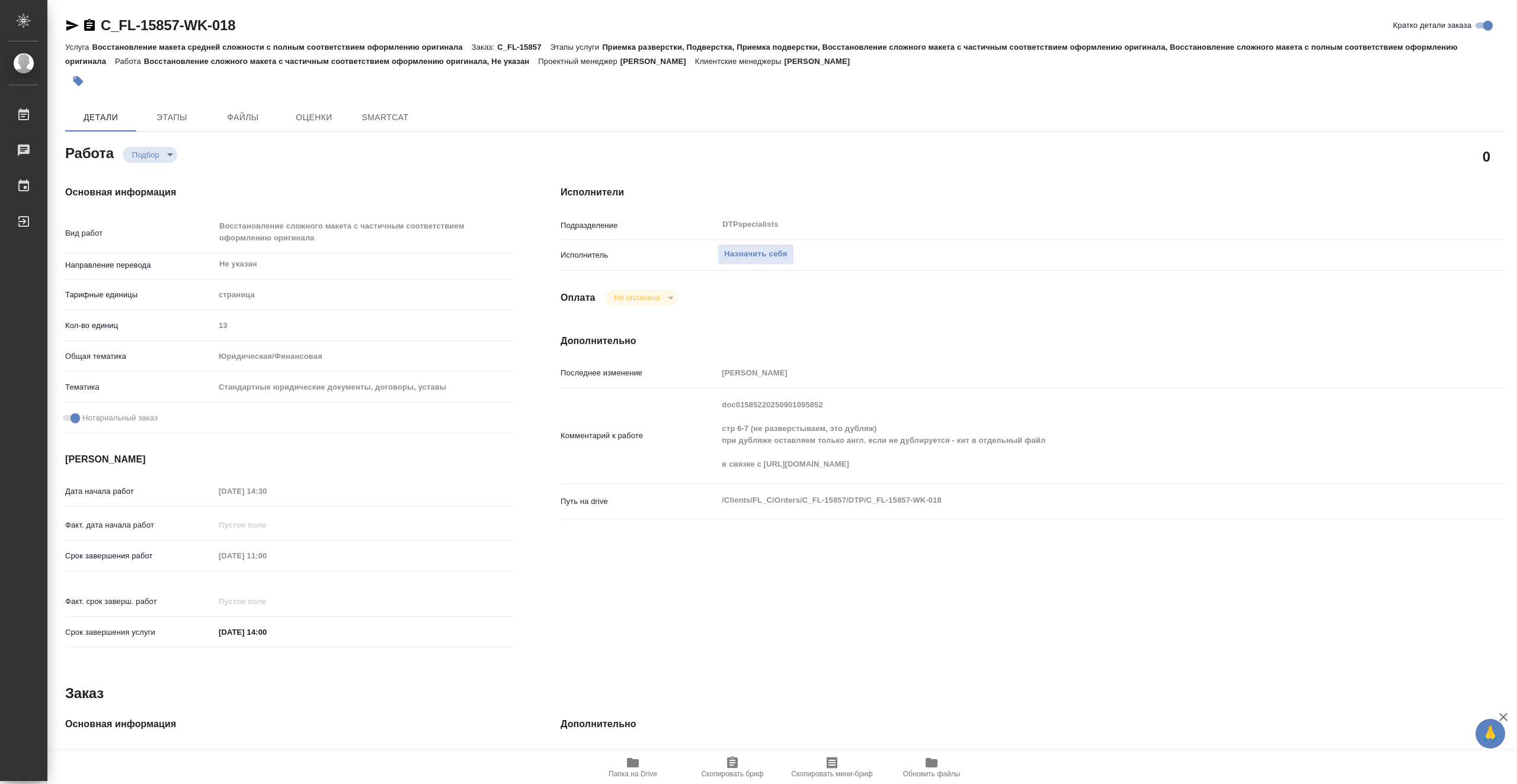
type textarea "x"
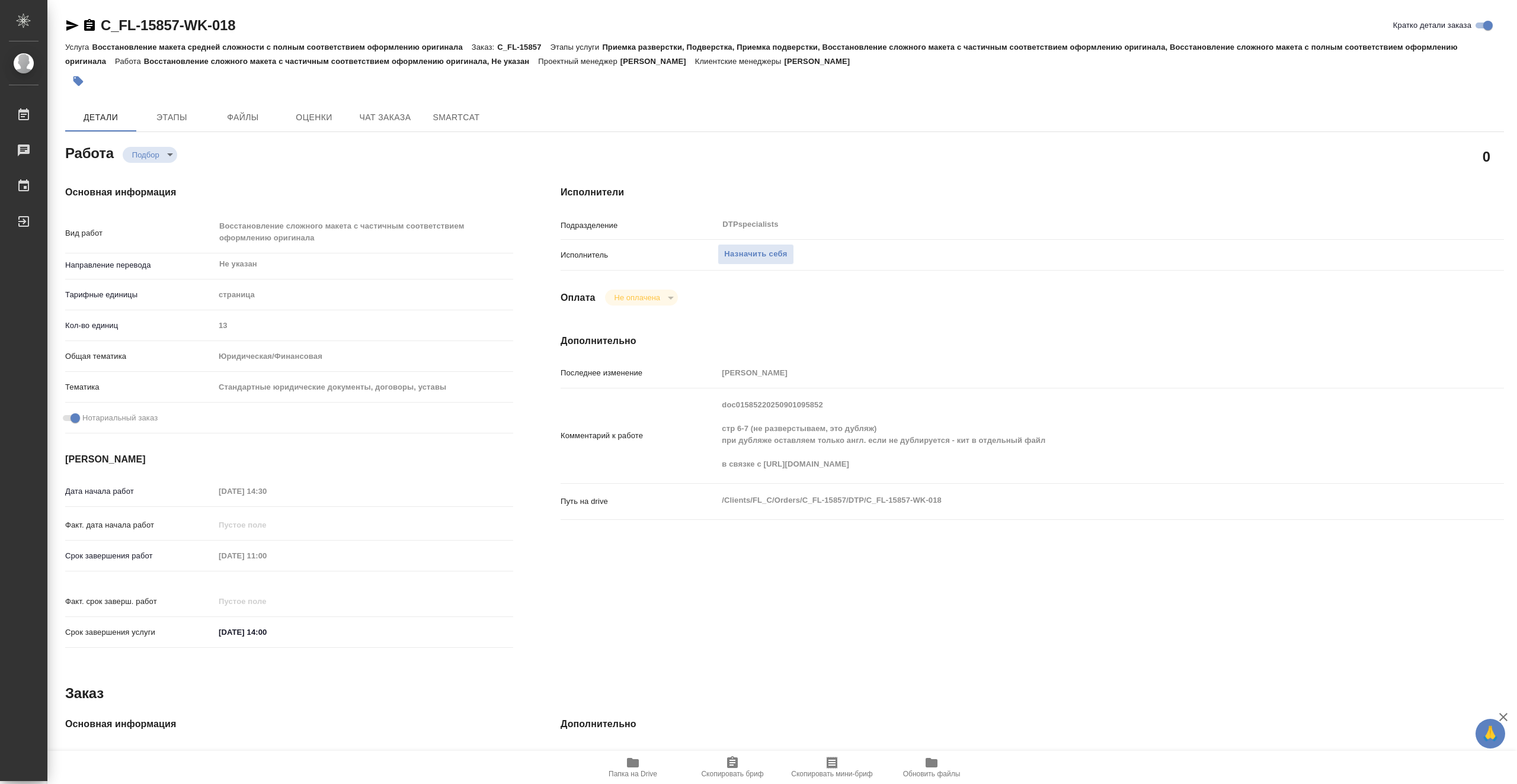
type textarea "x"
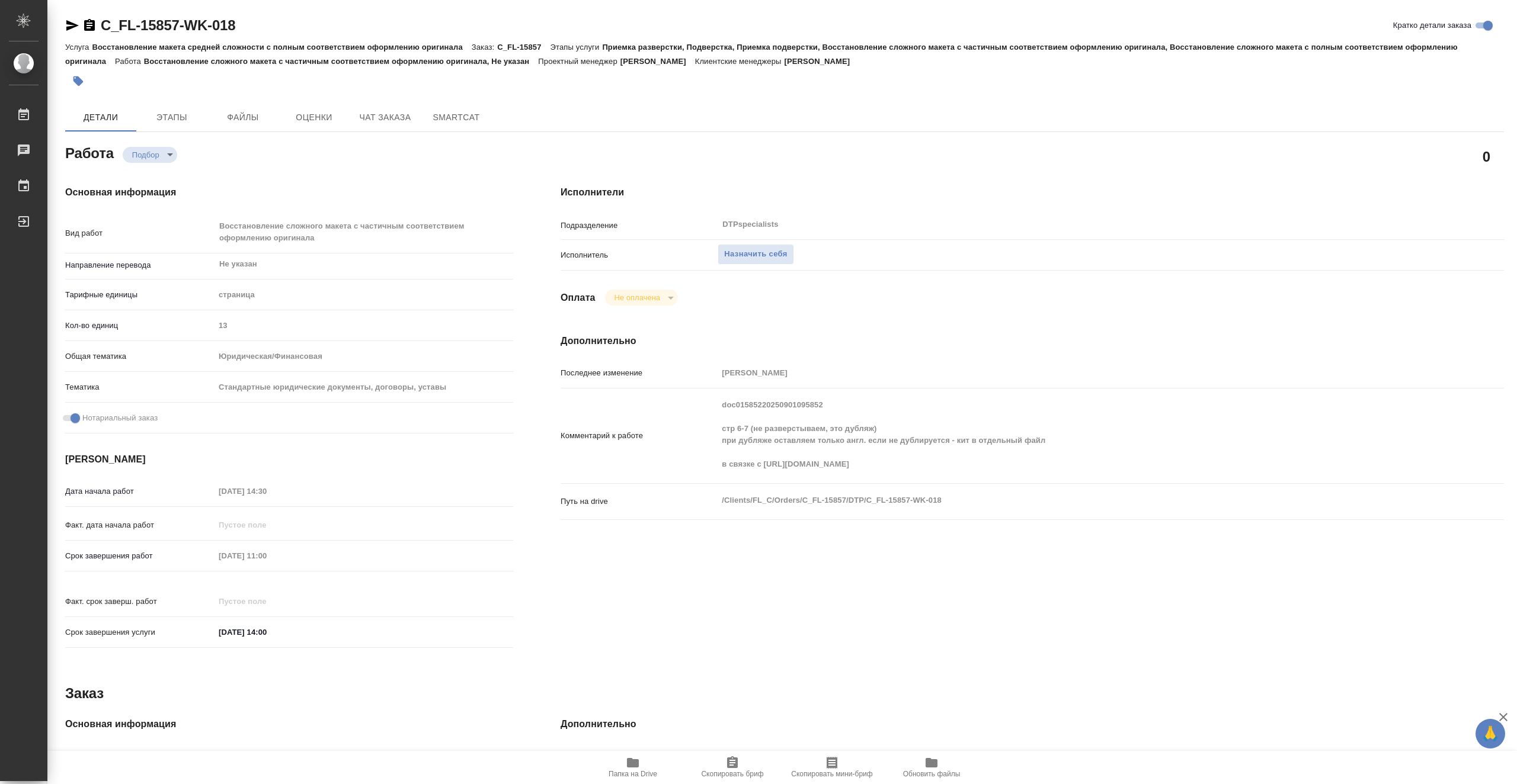
type textarea "x"
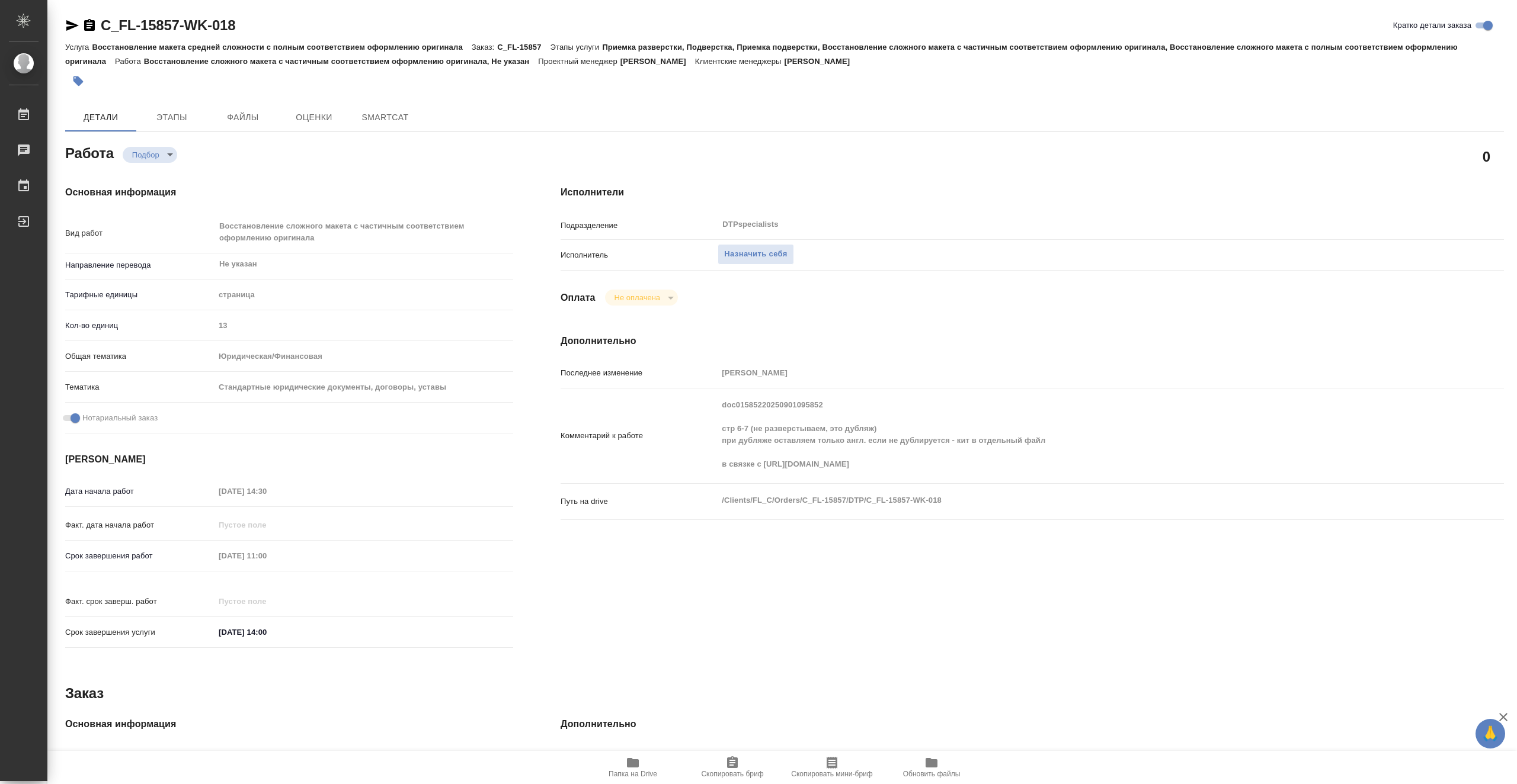
type textarea "x"
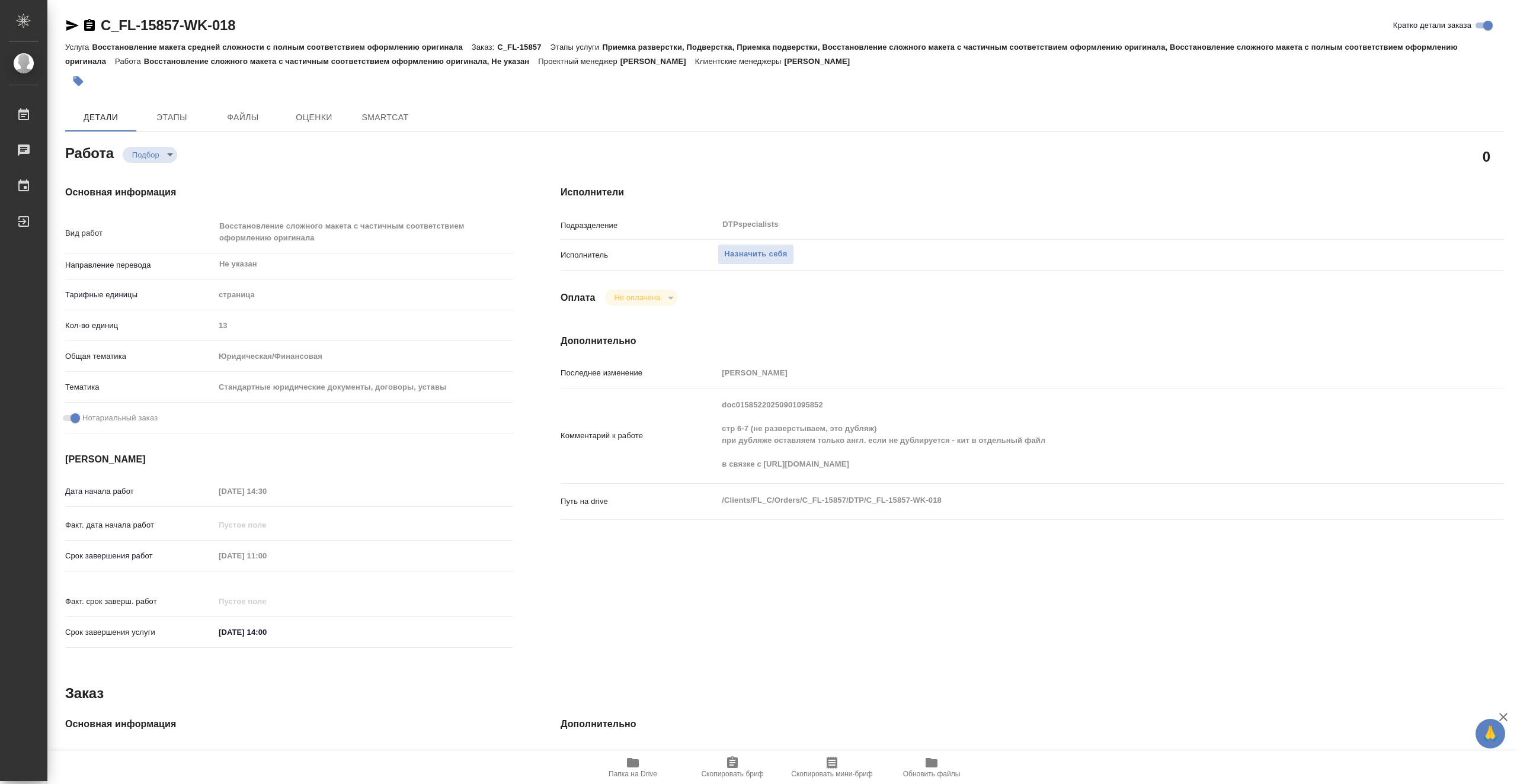
type textarea "x"
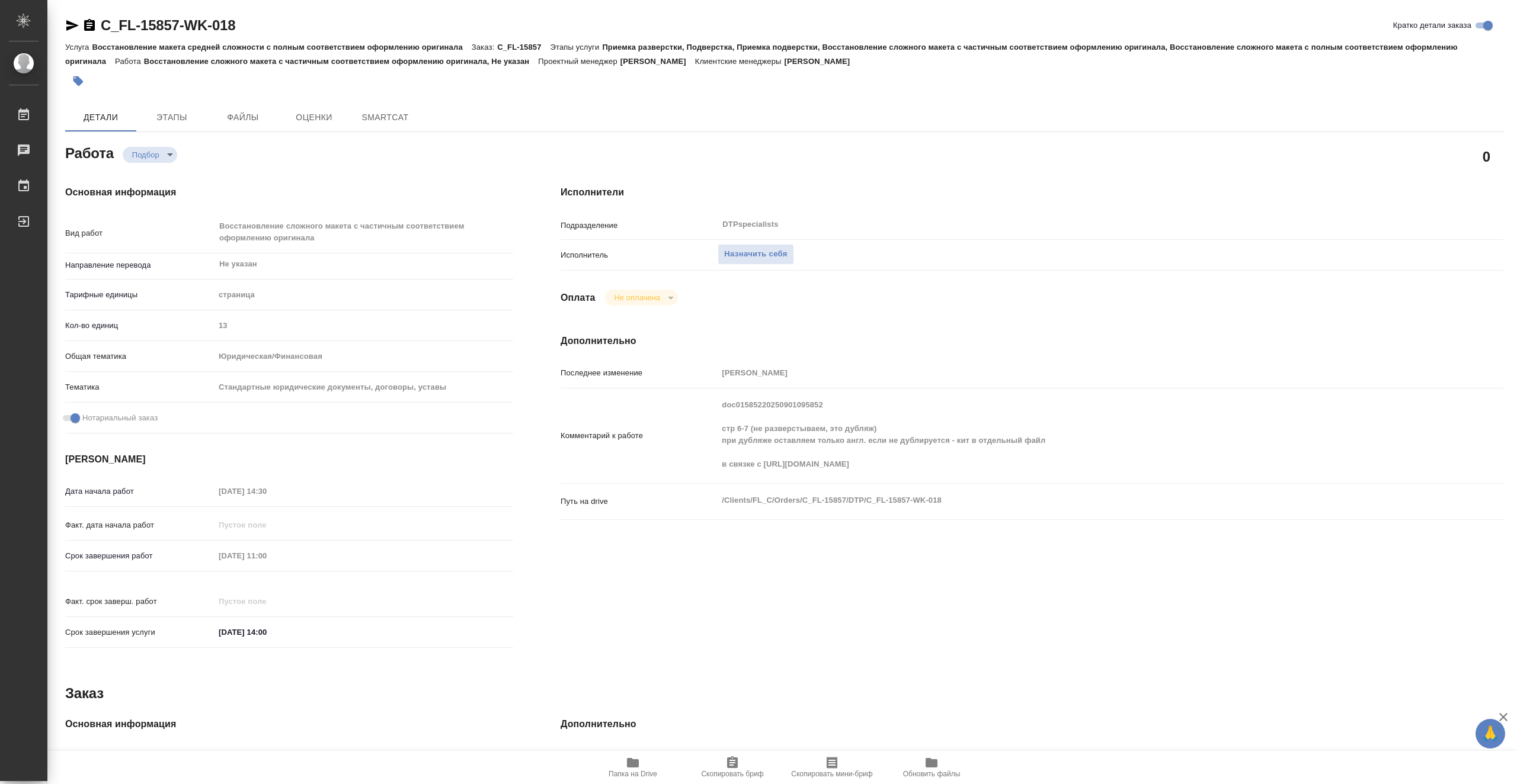
type textarea "x"
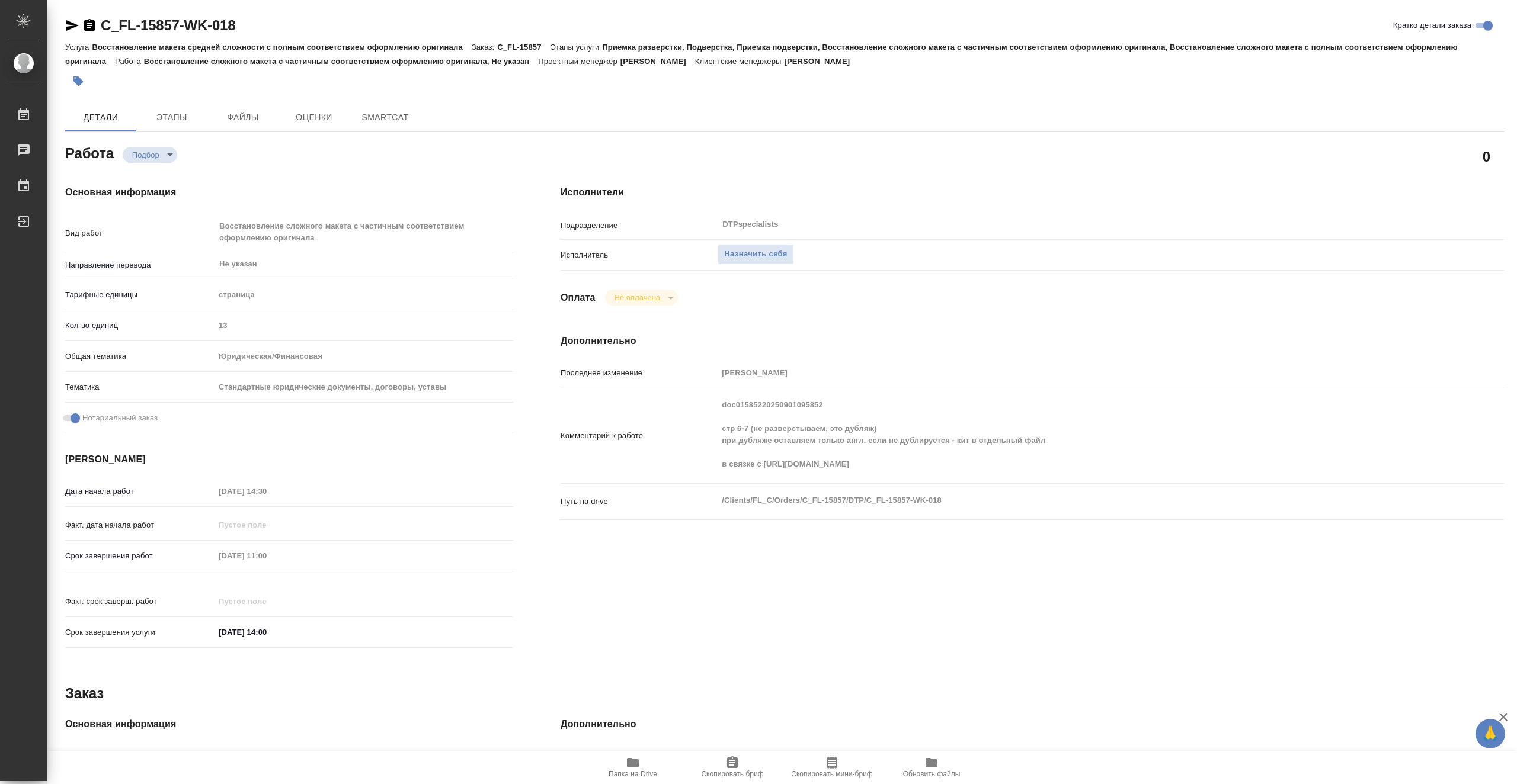
type textarea "x"
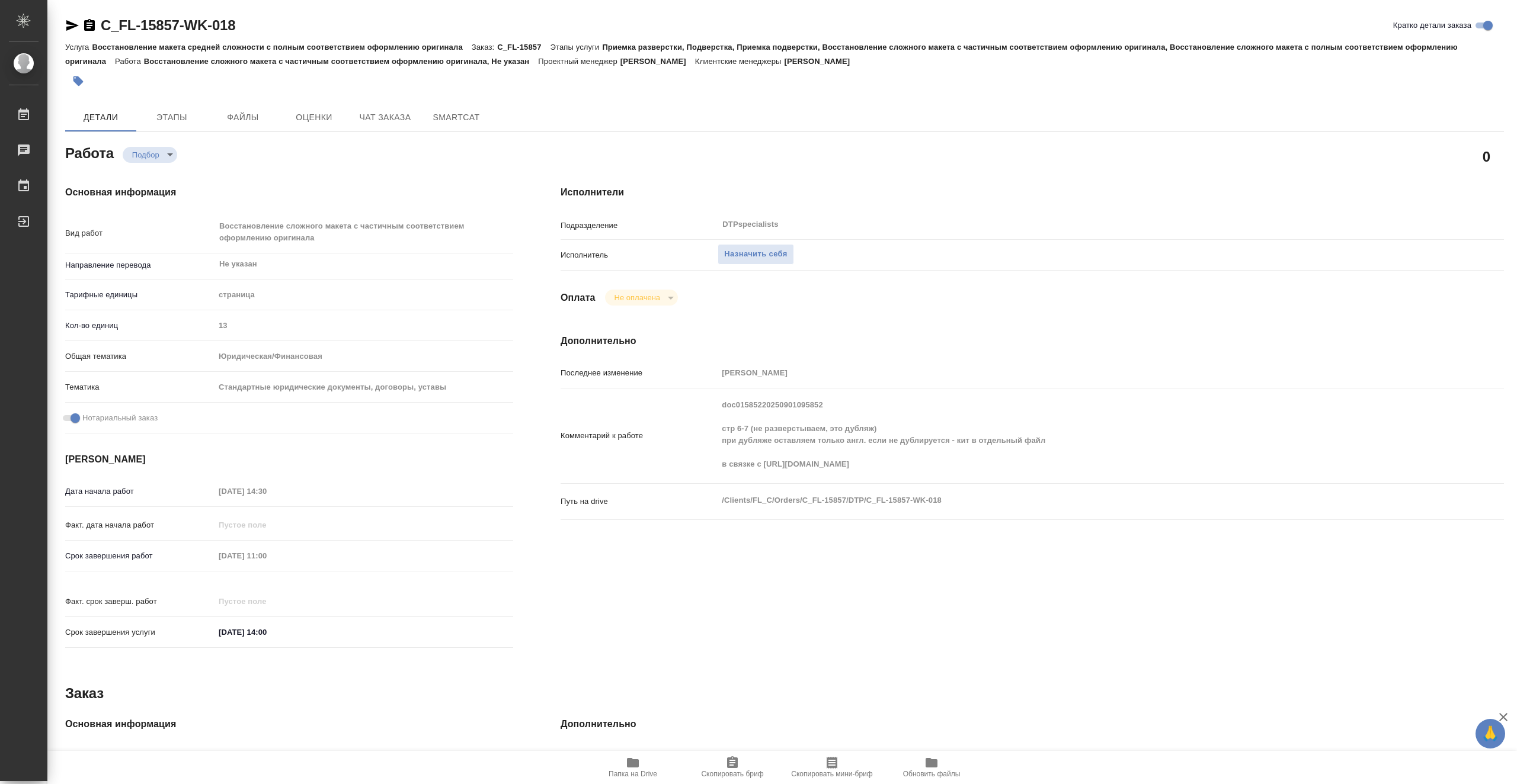
type textarea "x"
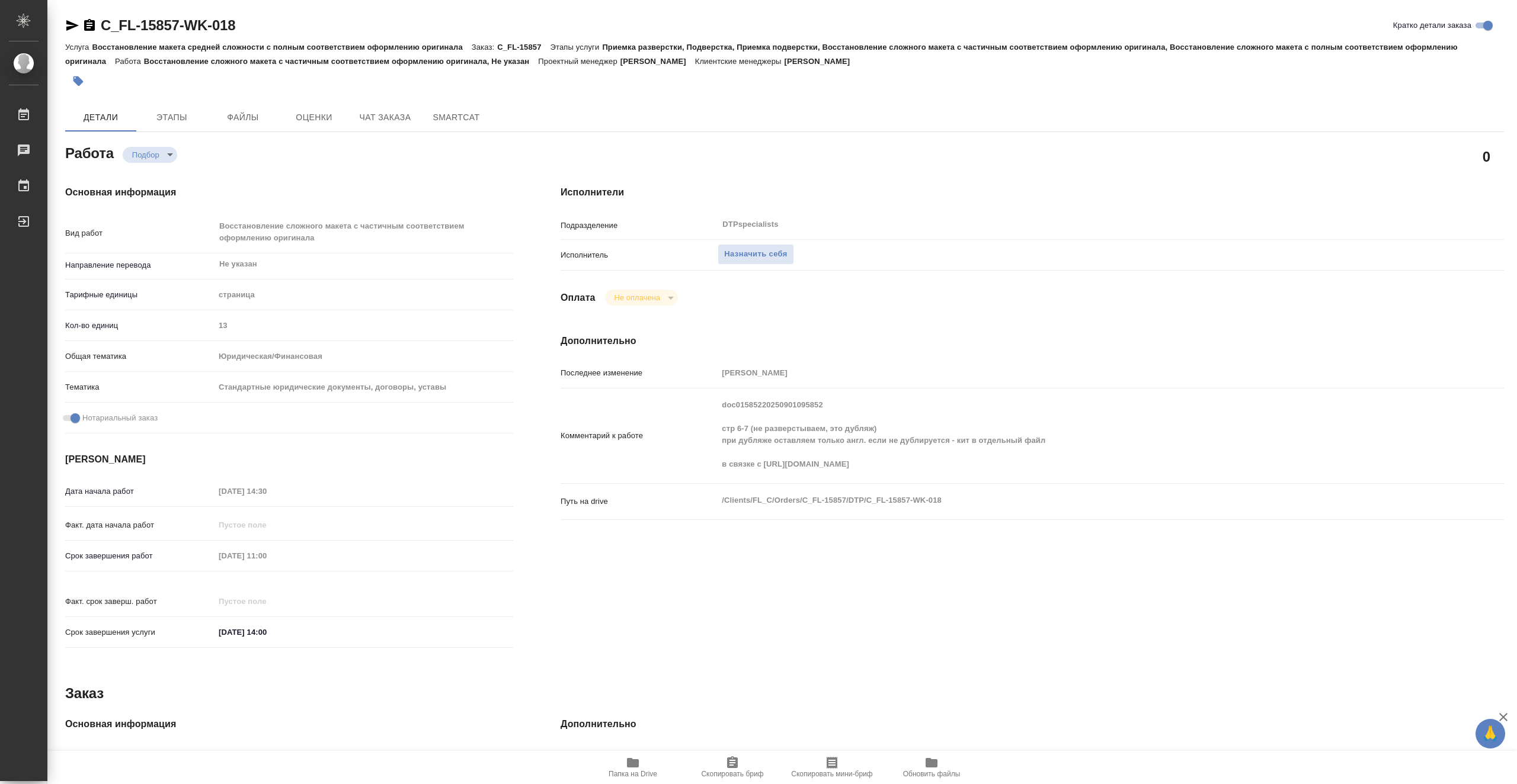
type textarea "x"
click at [758, 250] on span "Назначить себя" at bounding box center [756, 254] width 63 height 14
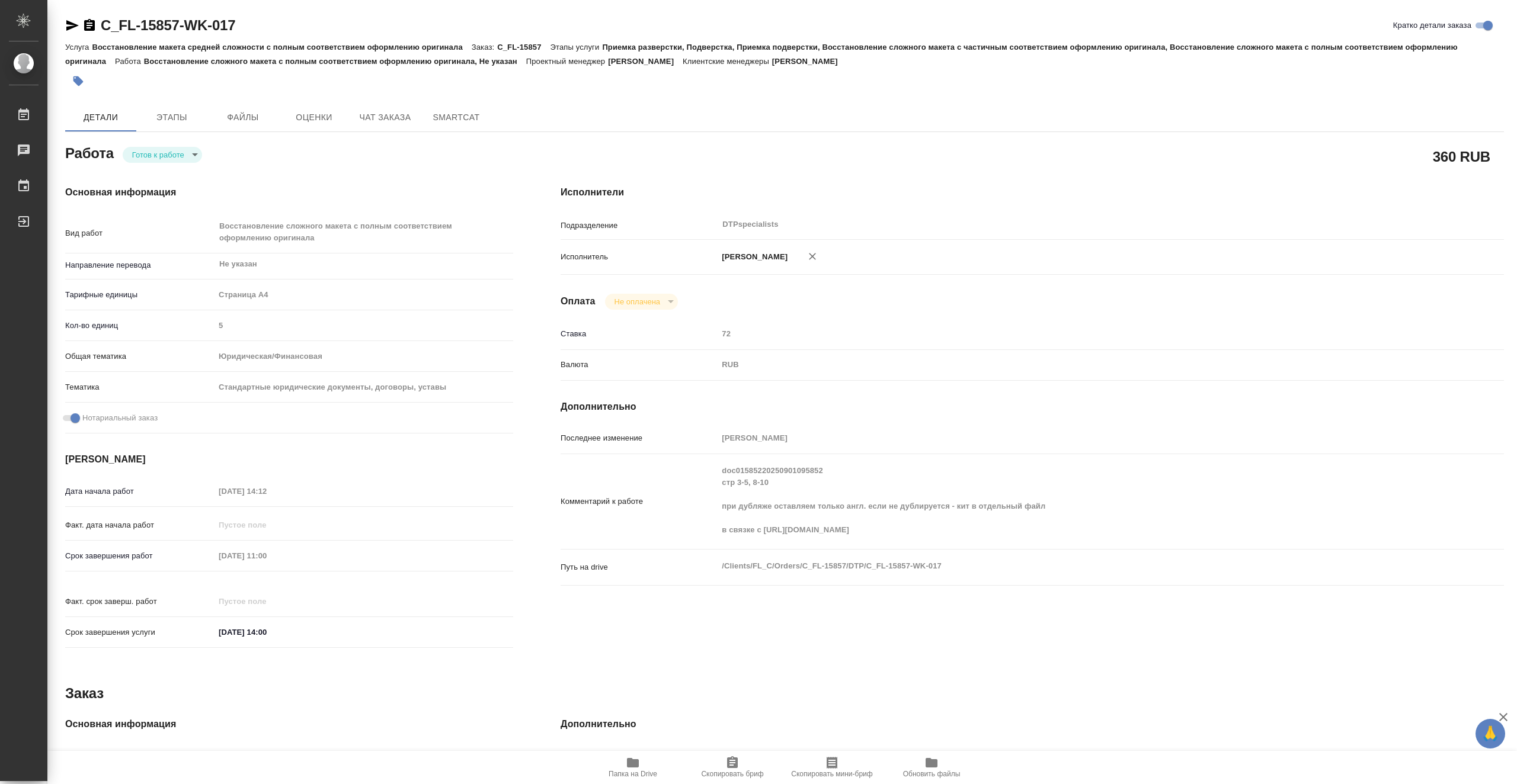
type textarea "x"
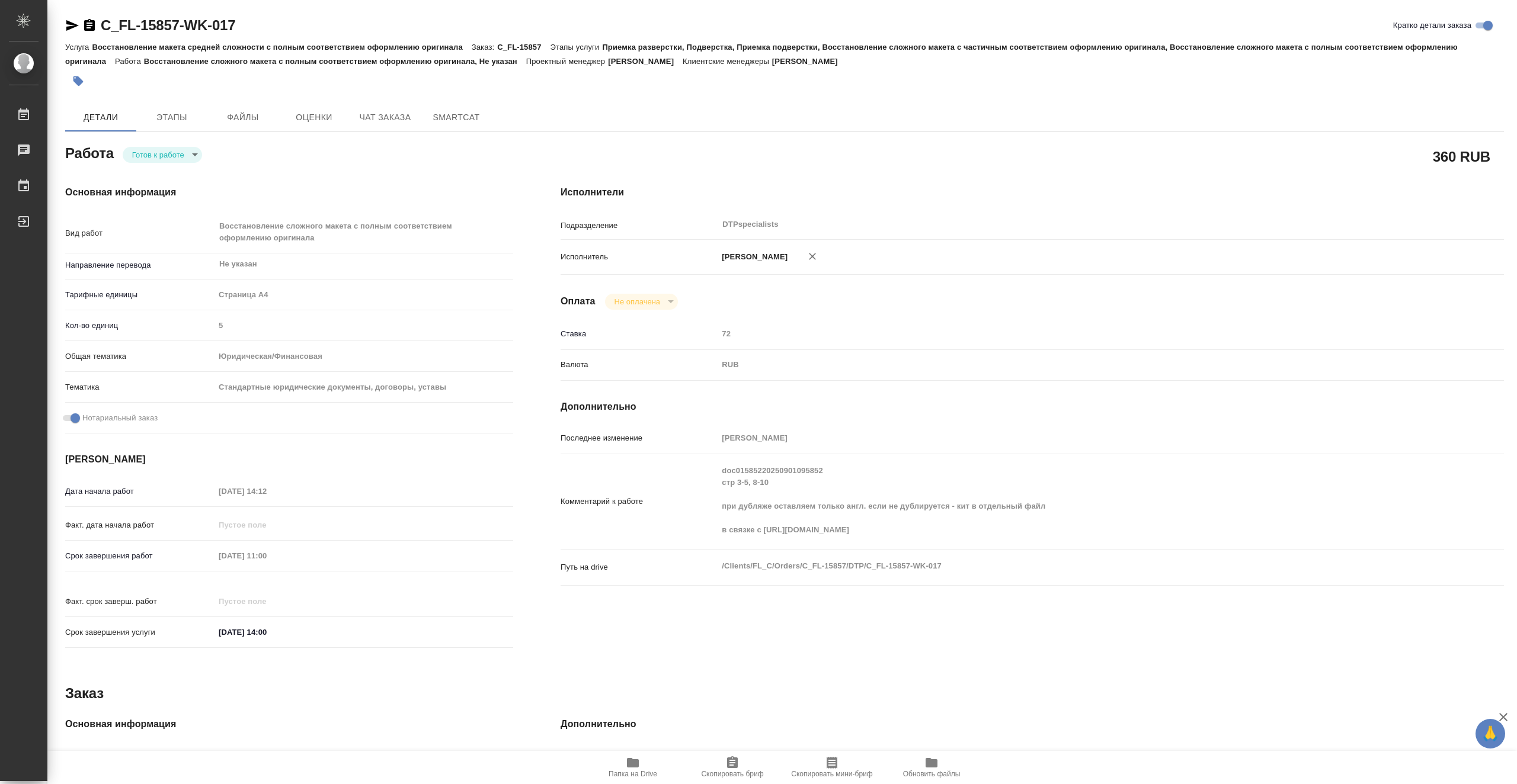
type textarea "x"
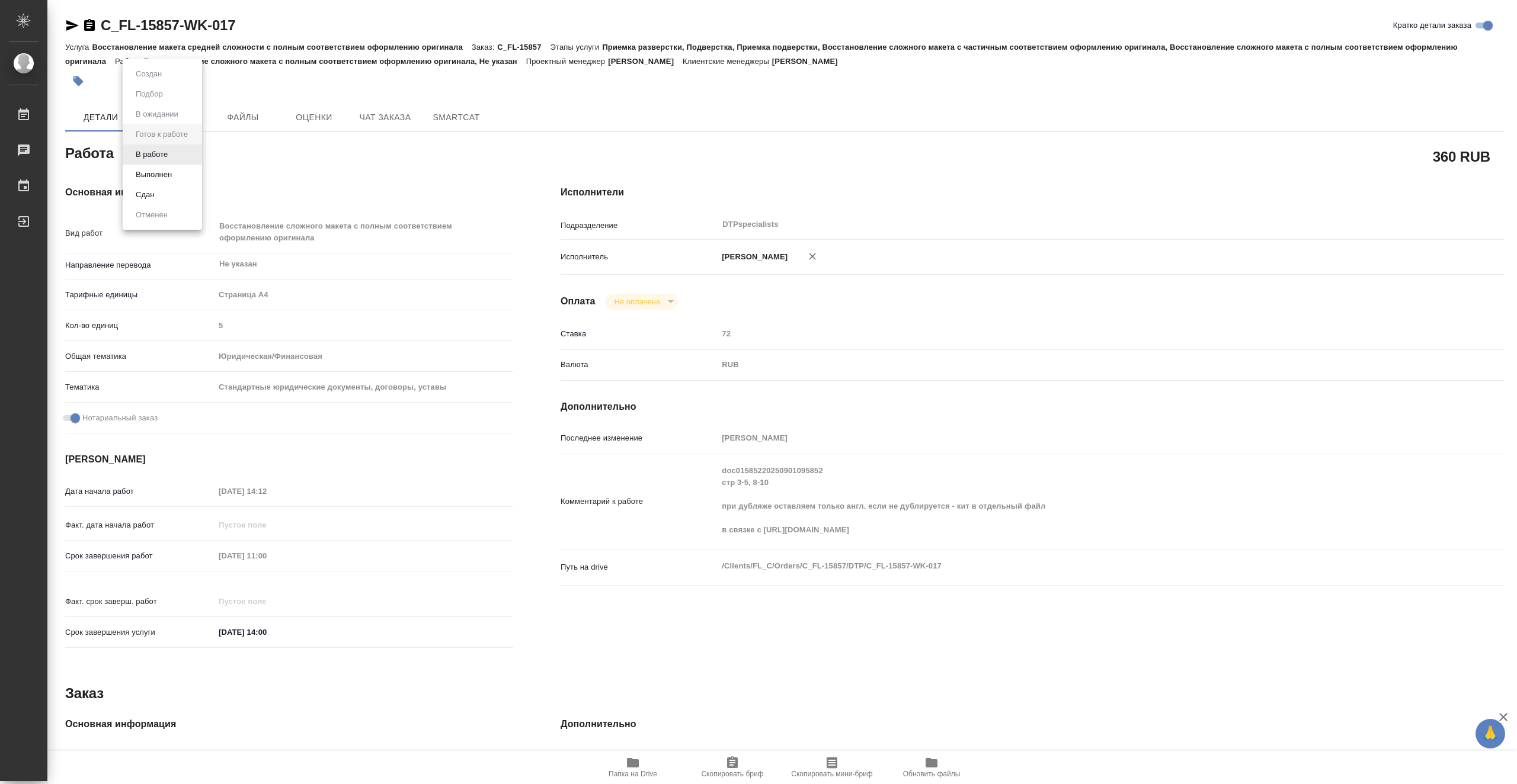
click at [181, 149] on body "🙏 .cls-1 fill:#fff; AWATERA Vasiutchenko [PERSON_NAME] 0 Чаты График Выйти C_FL…" at bounding box center [758, 392] width 1517 height 784
click at [185, 151] on li "В работе" at bounding box center [162, 154] width 79 height 20
type textarea "x"
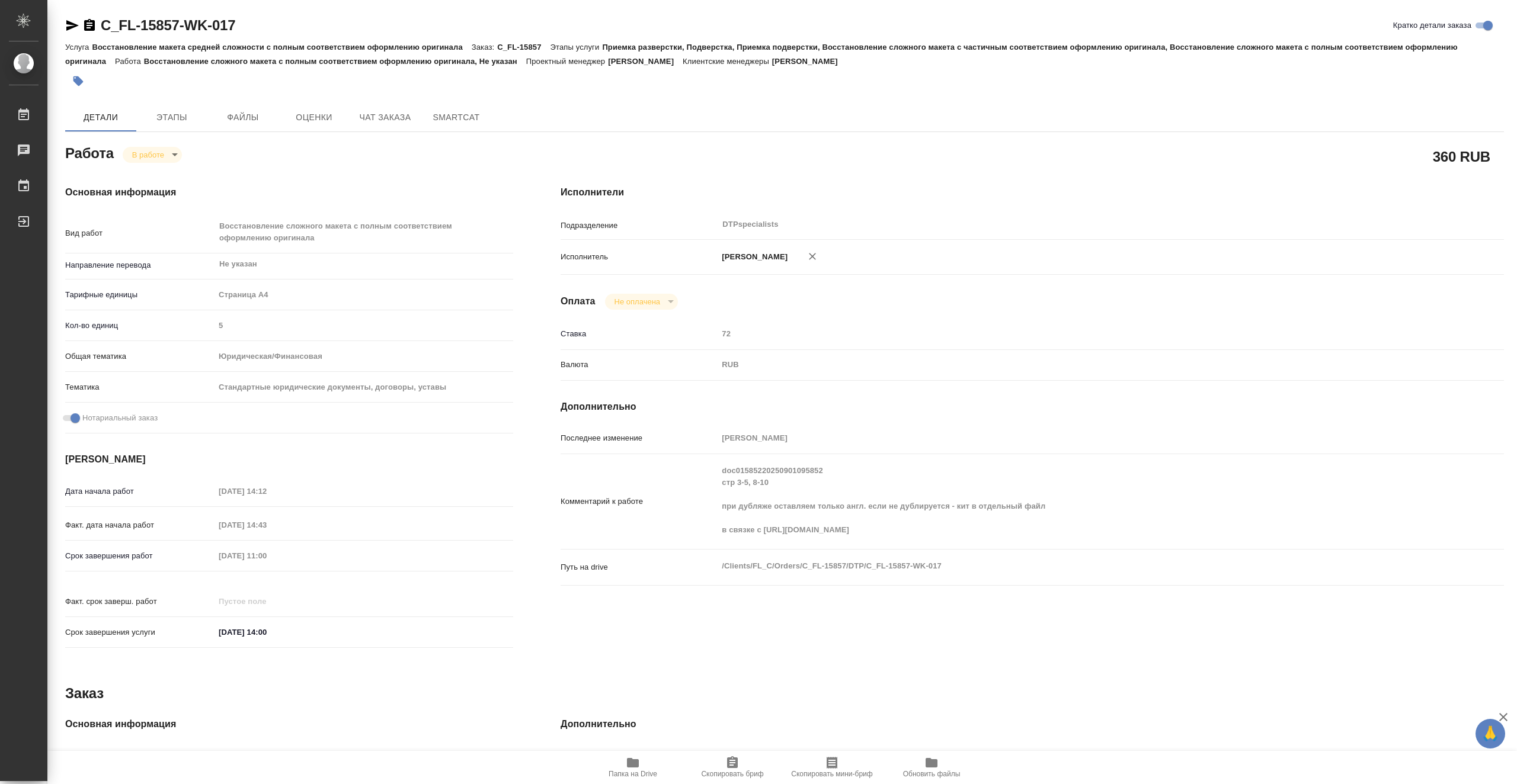
type textarea "x"
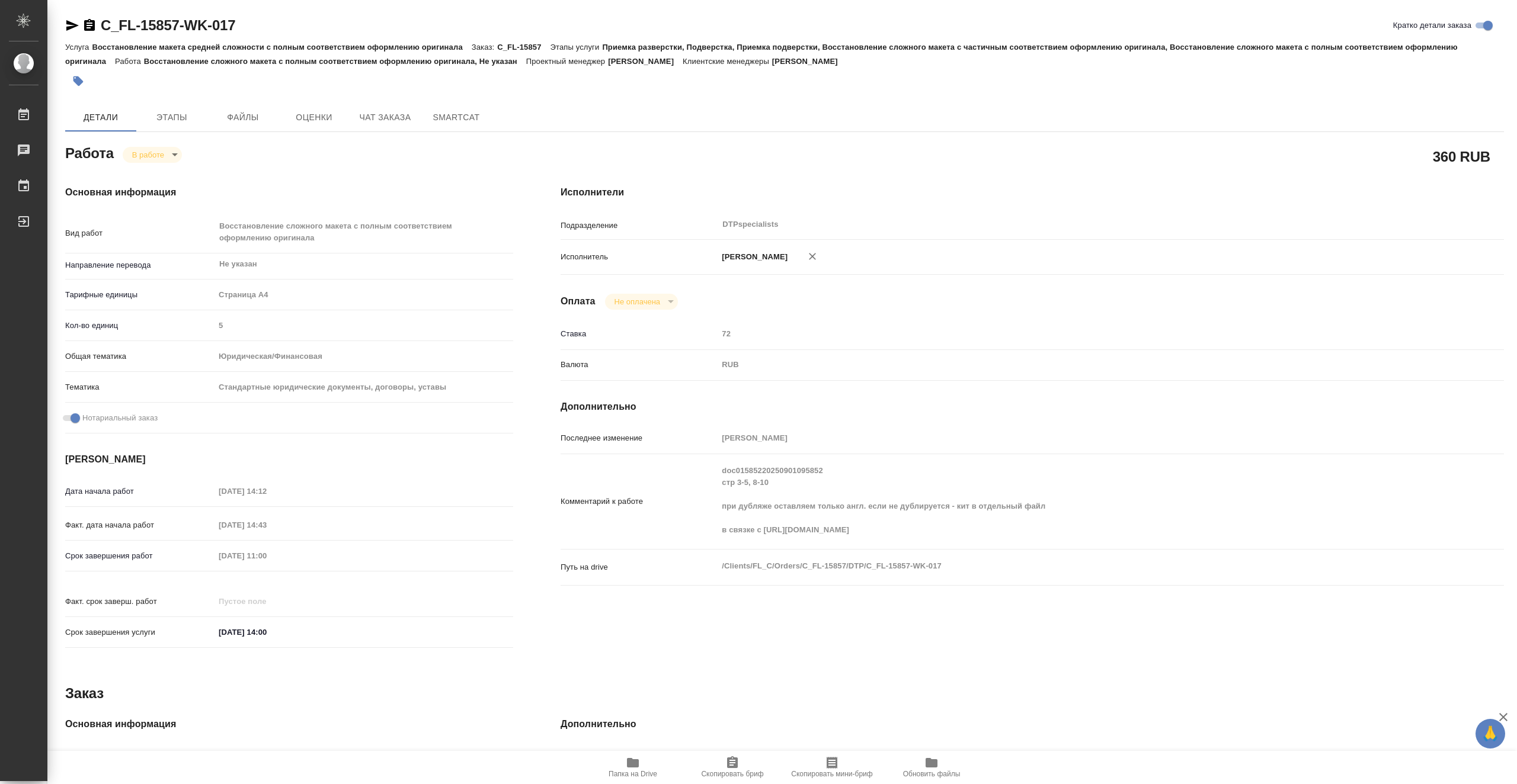
type textarea "x"
drag, startPoint x: 253, startPoint y: 22, endPoint x: 103, endPoint y: 22, distance: 150.0
click at [103, 22] on div "C_FL-15857-WK-017 Кратко детали заказа" at bounding box center [784, 25] width 1439 height 19
copy link "C_FL-15857-WK-017"
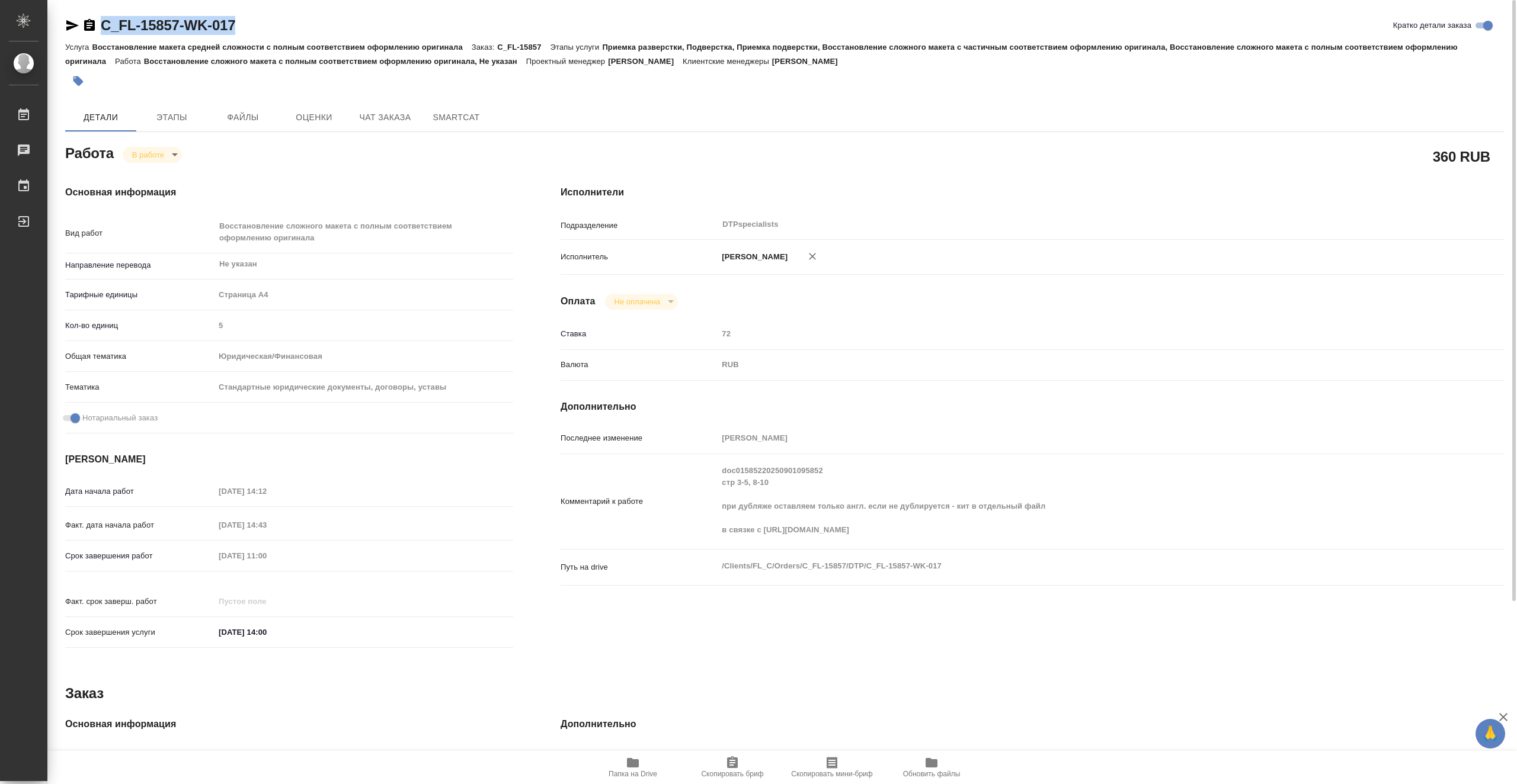
copy link "C_FL-15857-WK-017"
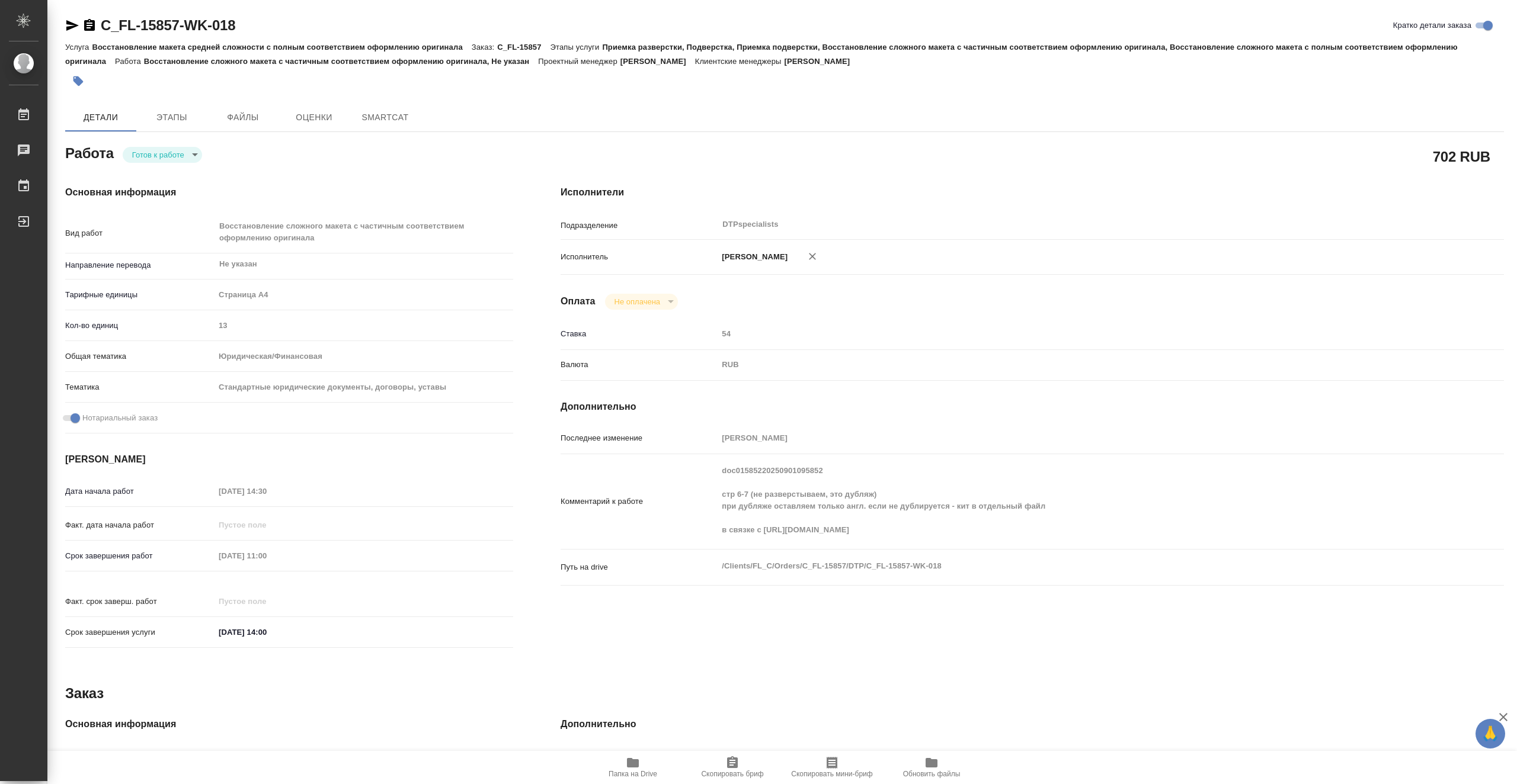
type textarea "x"
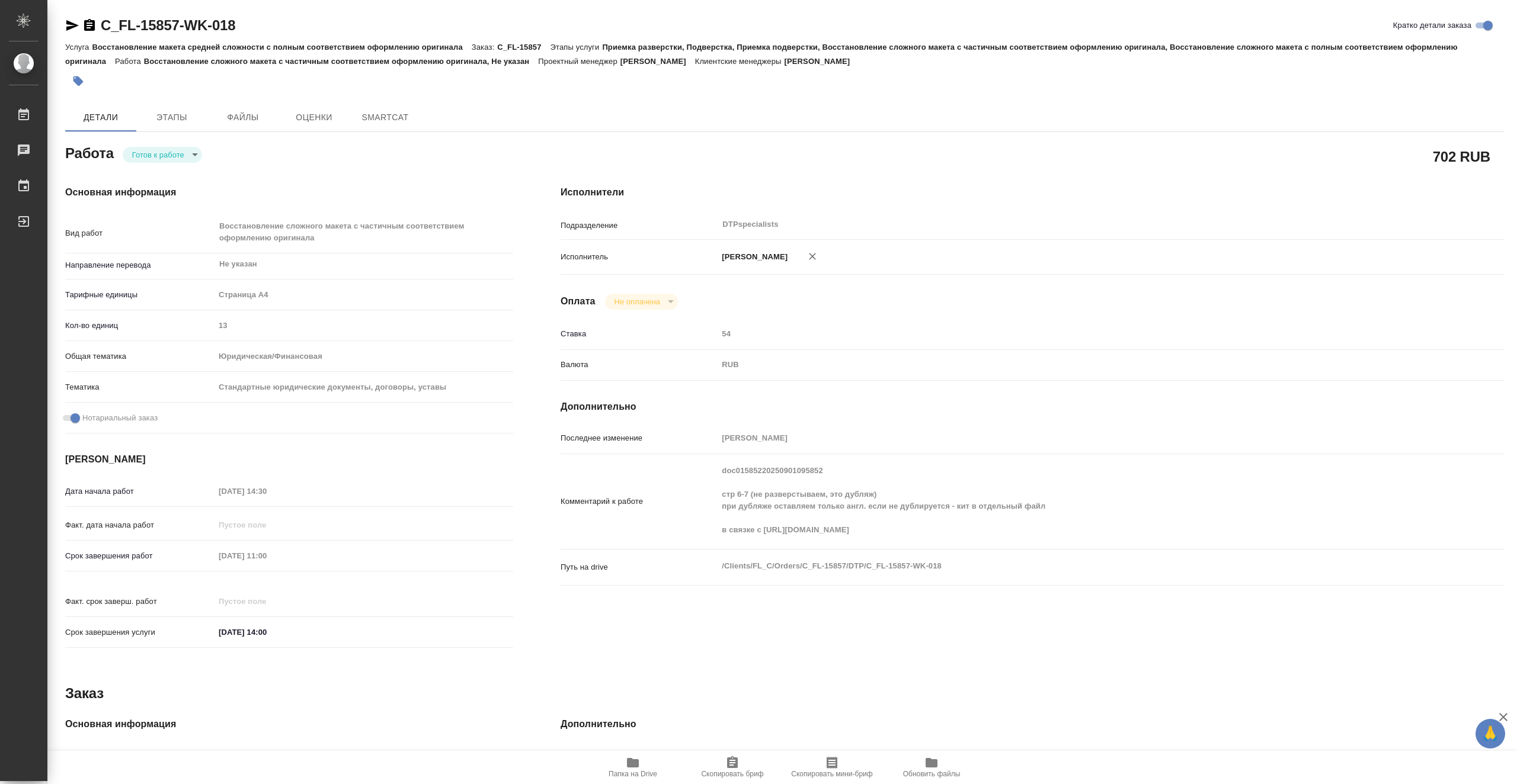
type textarea "x"
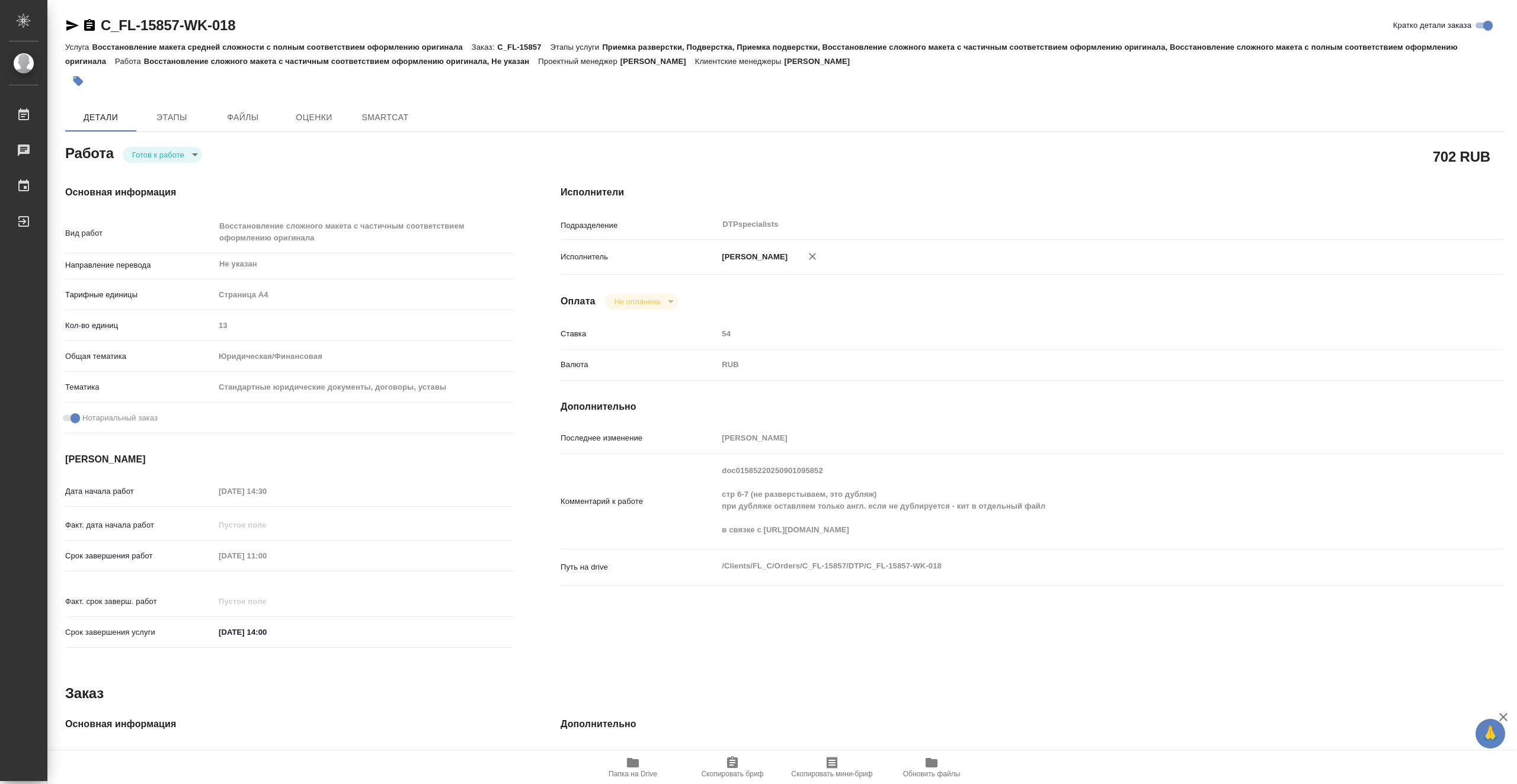
type textarea "x"
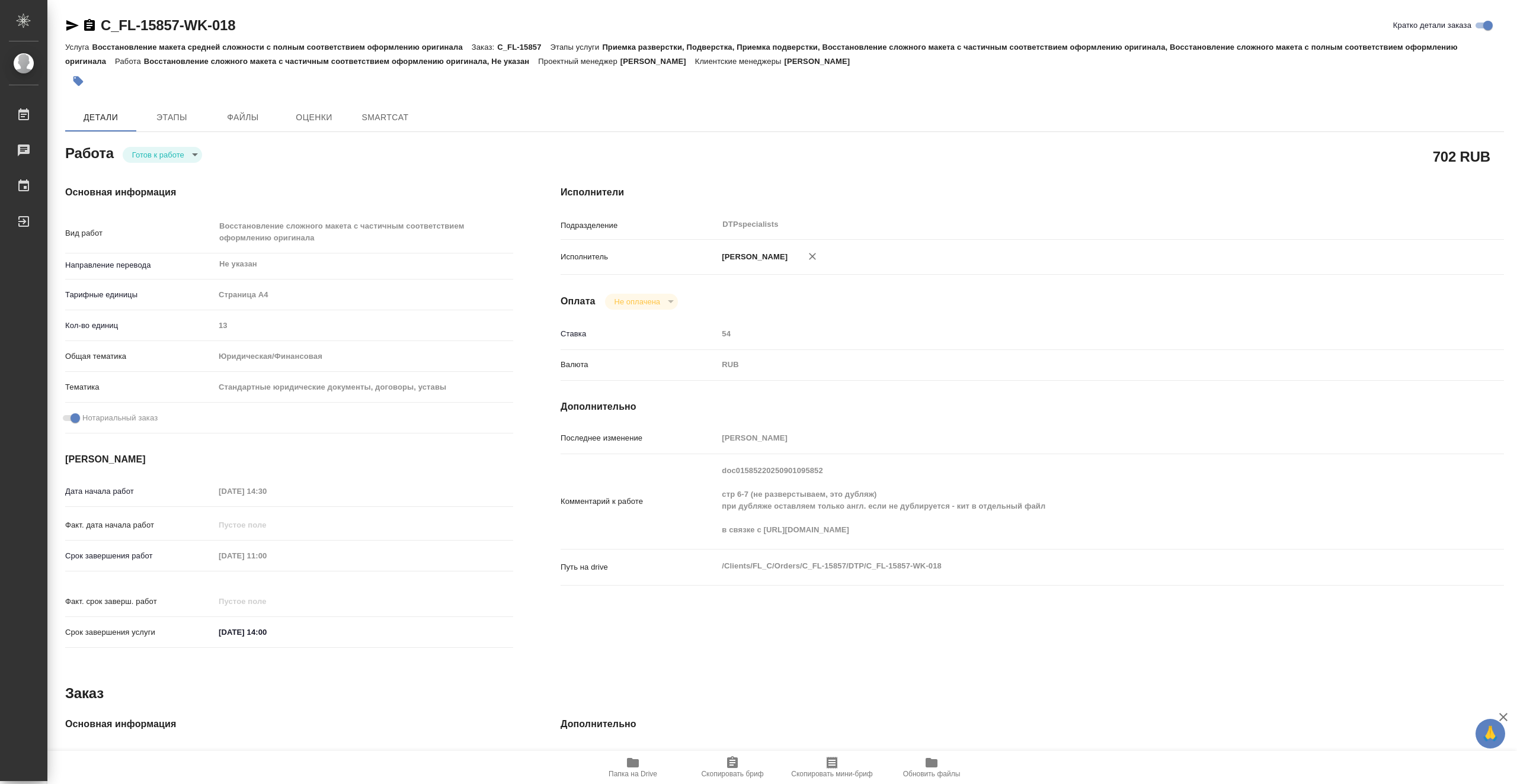
type textarea "x"
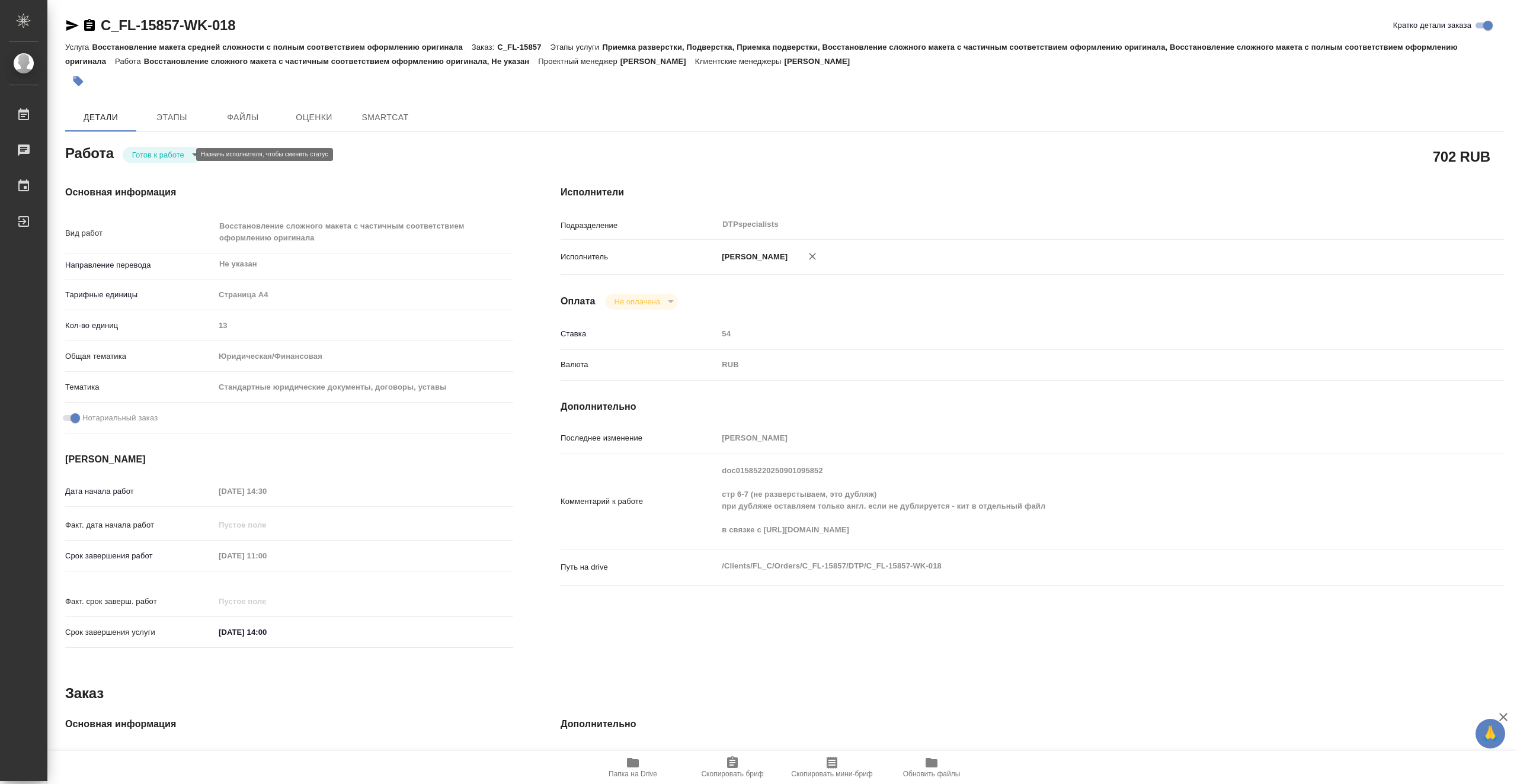
click at [181, 155] on body "🙏 .cls-1 fill:#fff; AWATERA Vasiutchenko [PERSON_NAME] Чаты График Выйти C_FL-1…" at bounding box center [758, 392] width 1517 height 784
click at [185, 155] on li "В работе" at bounding box center [162, 154] width 79 height 20
type textarea "x"
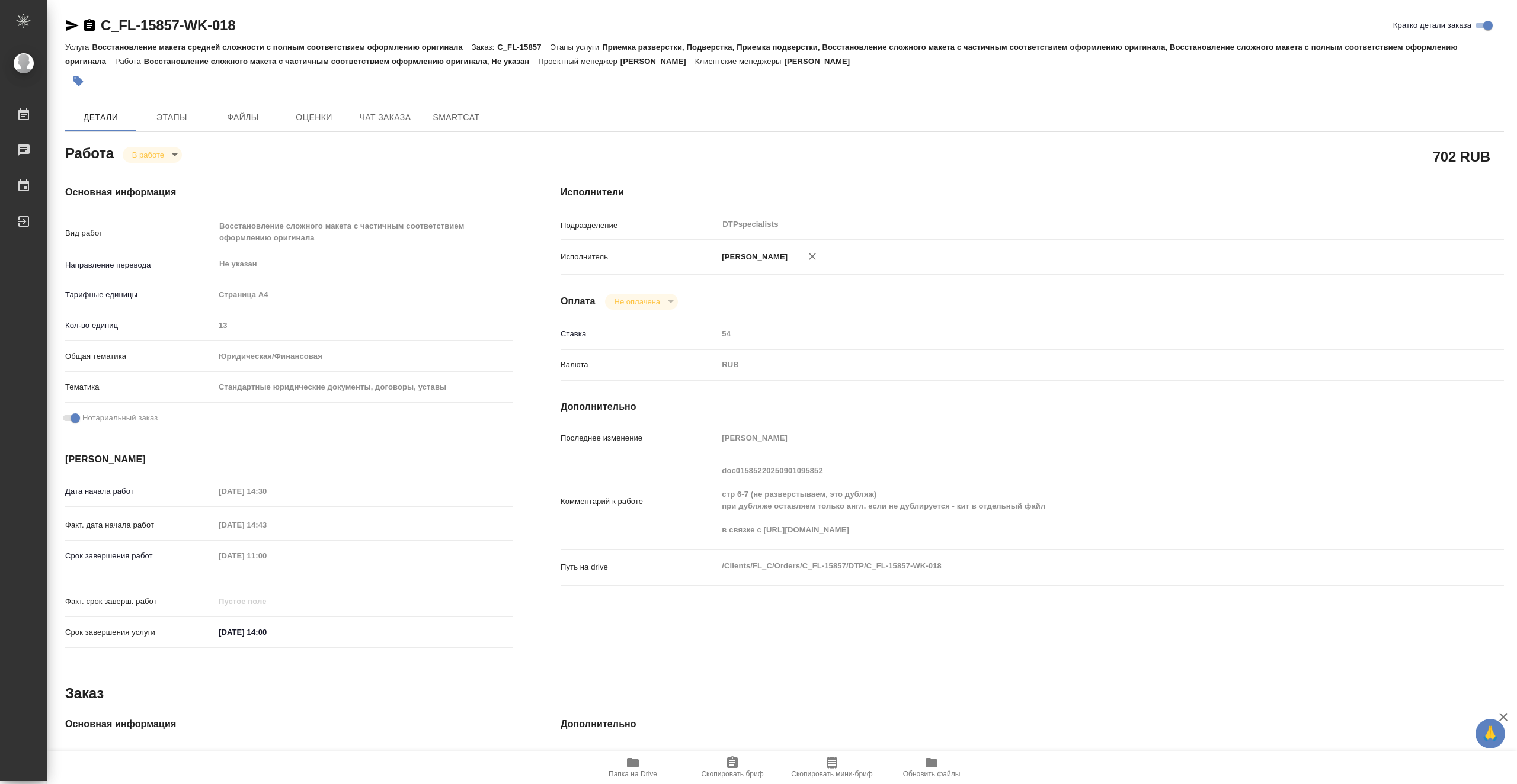
type textarea "x"
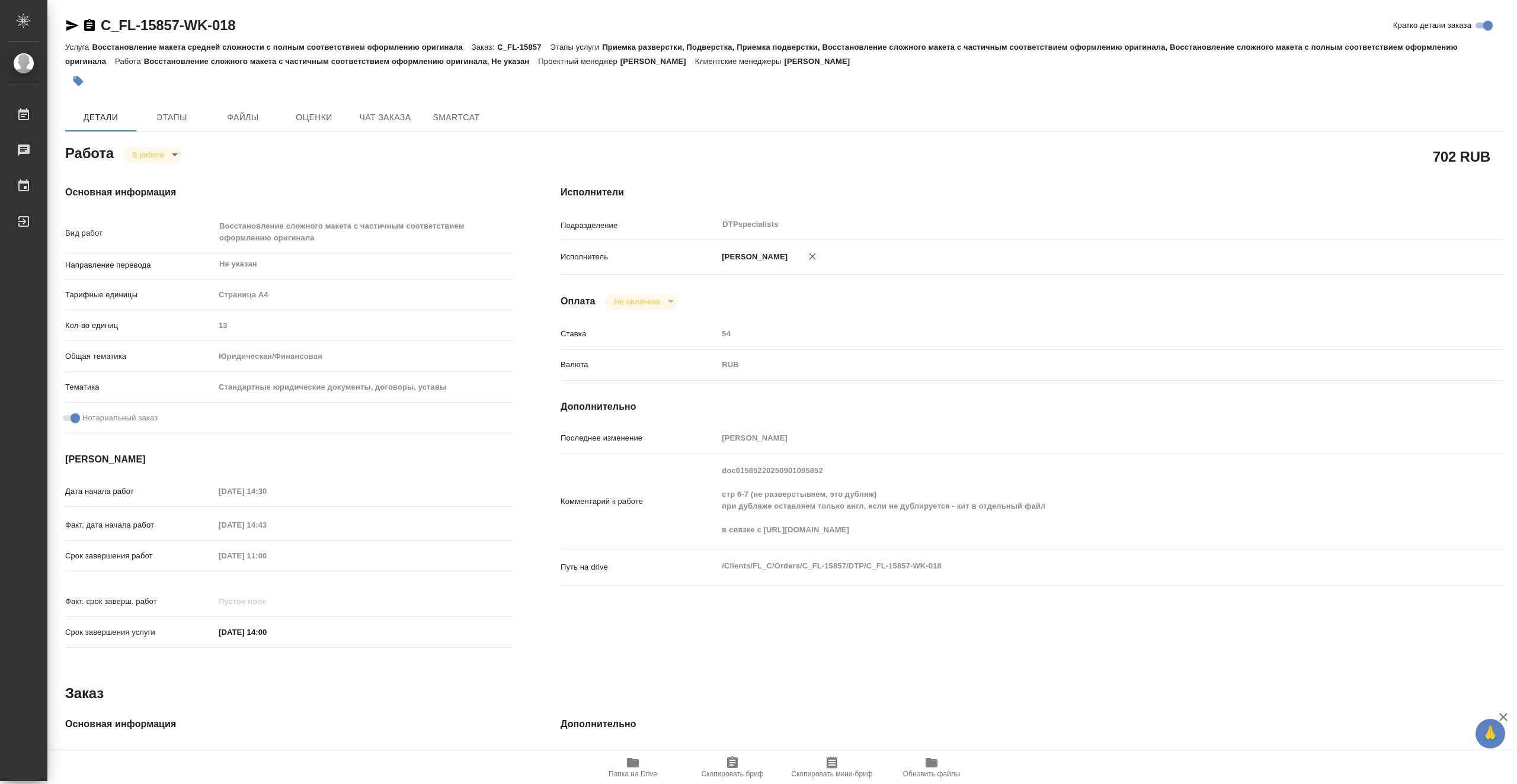
type textarea "x"
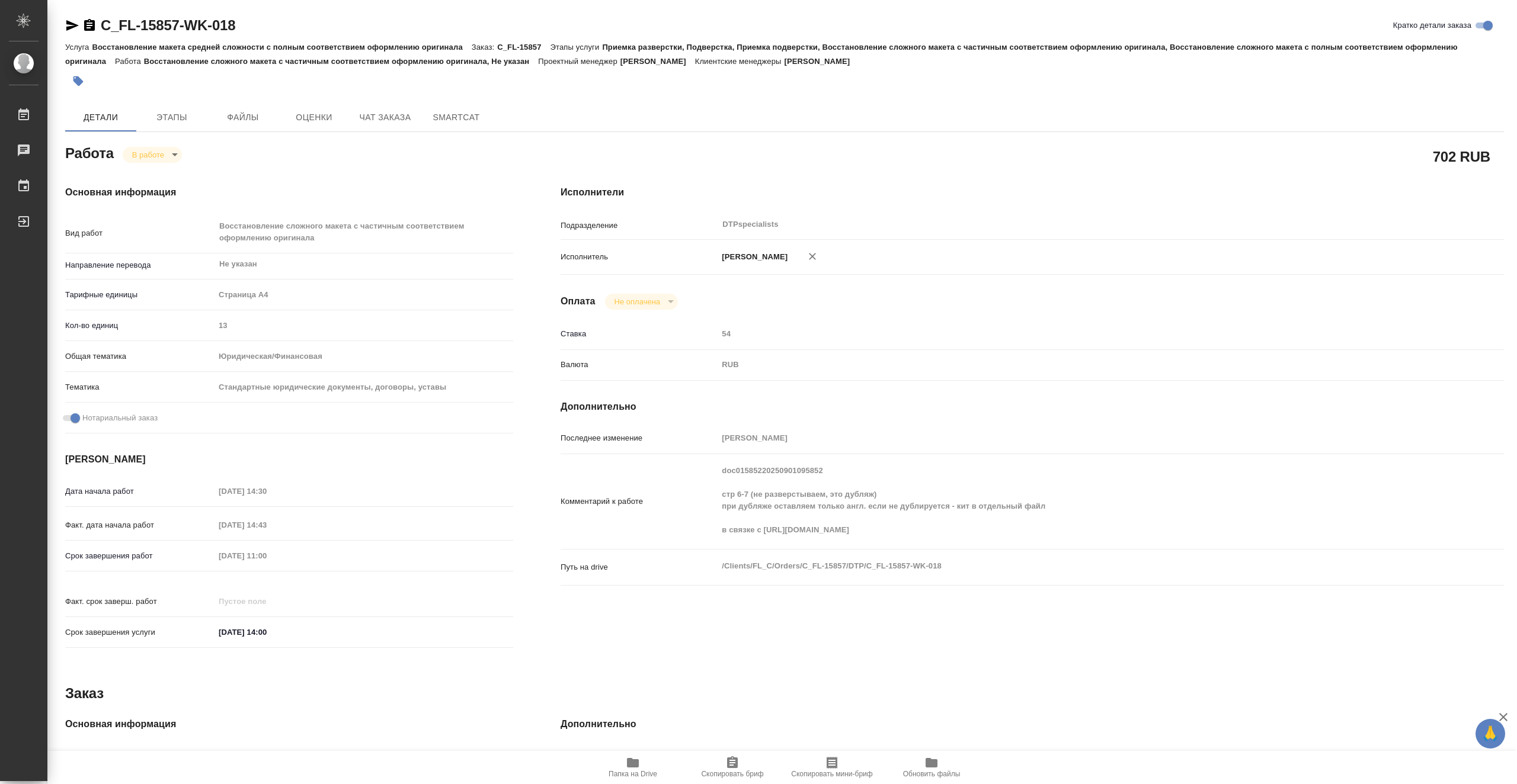
type textarea "x"
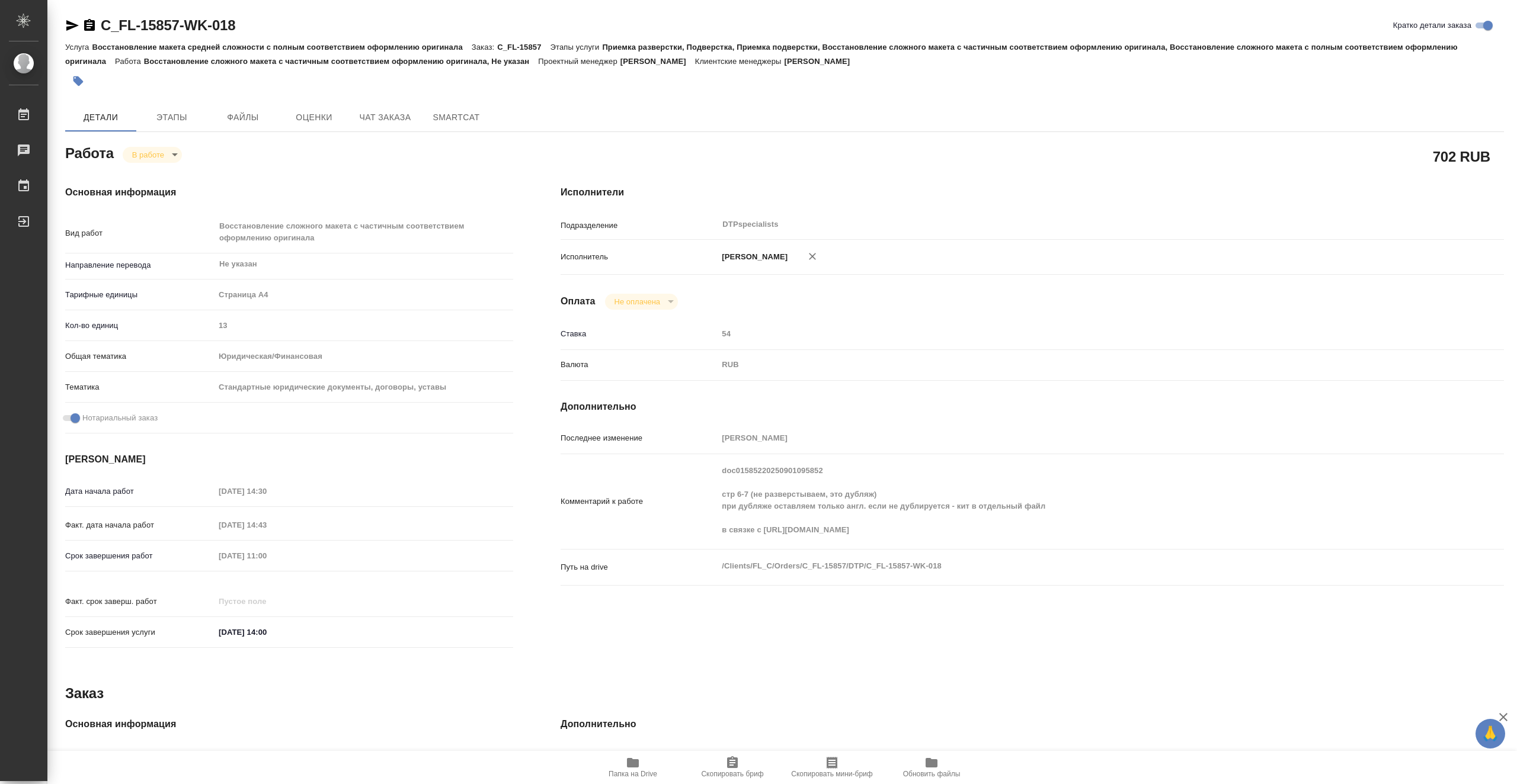
type textarea "x"
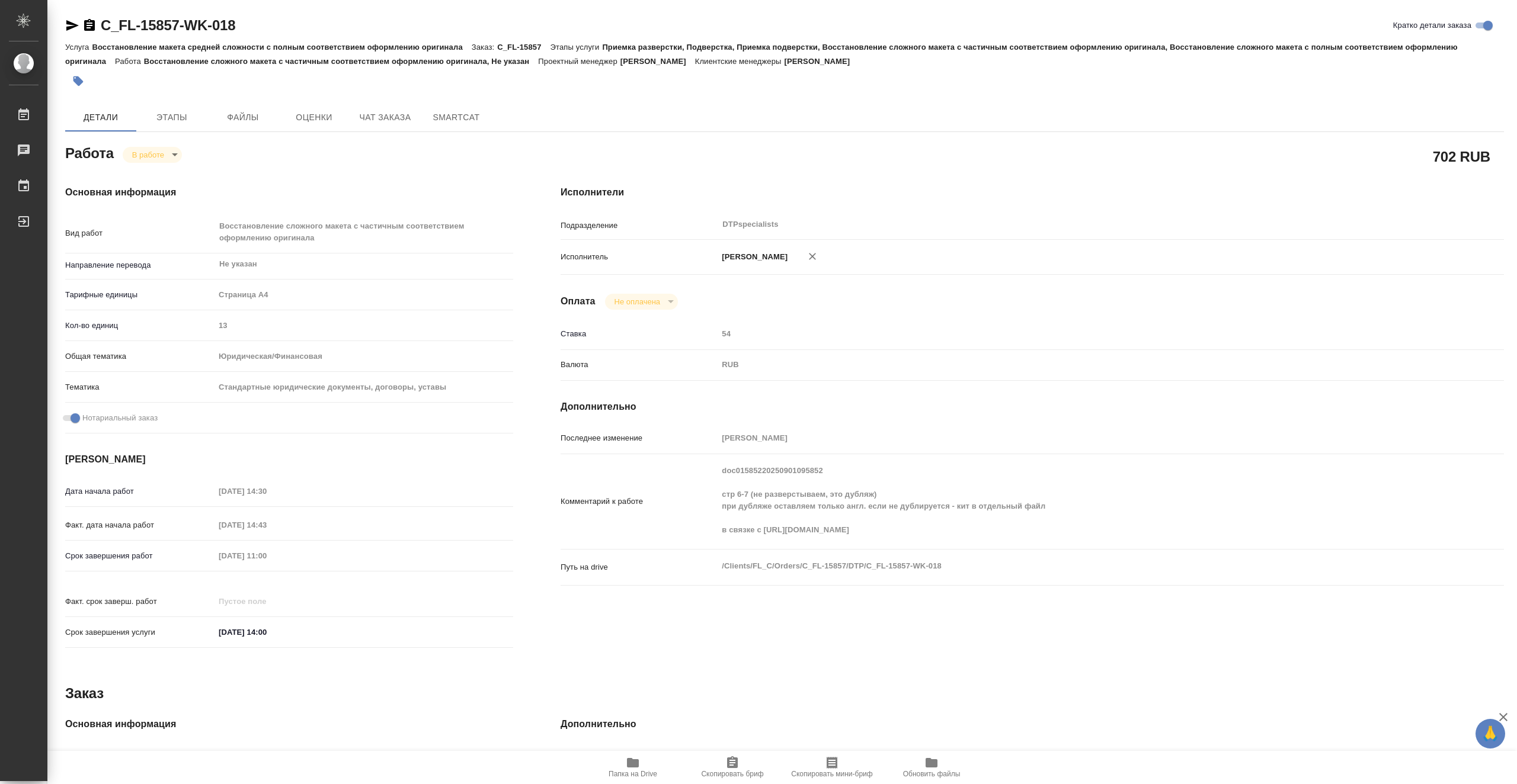
type textarea "x"
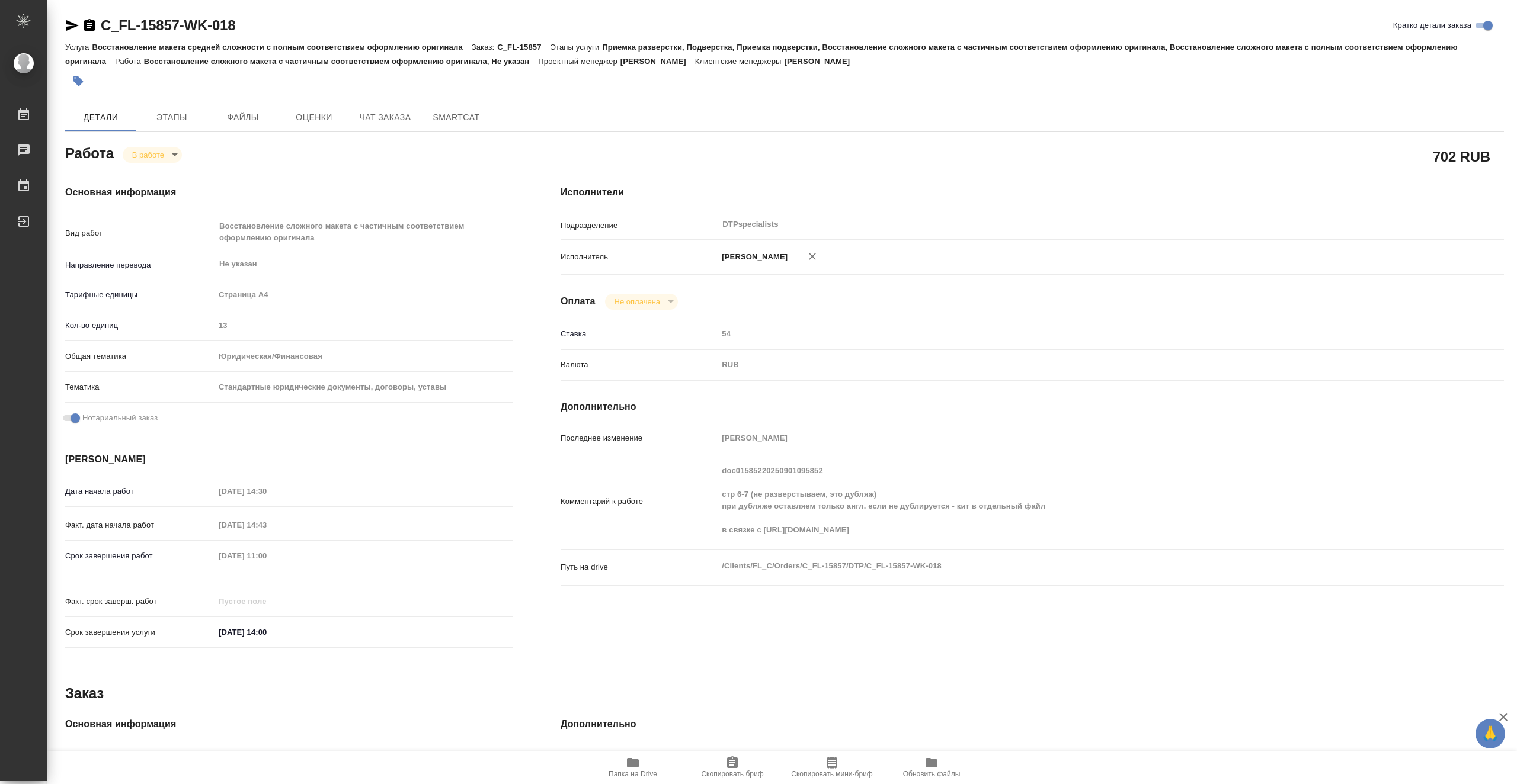
type textarea "x"
